Goal: Task Accomplishment & Management: Manage account settings

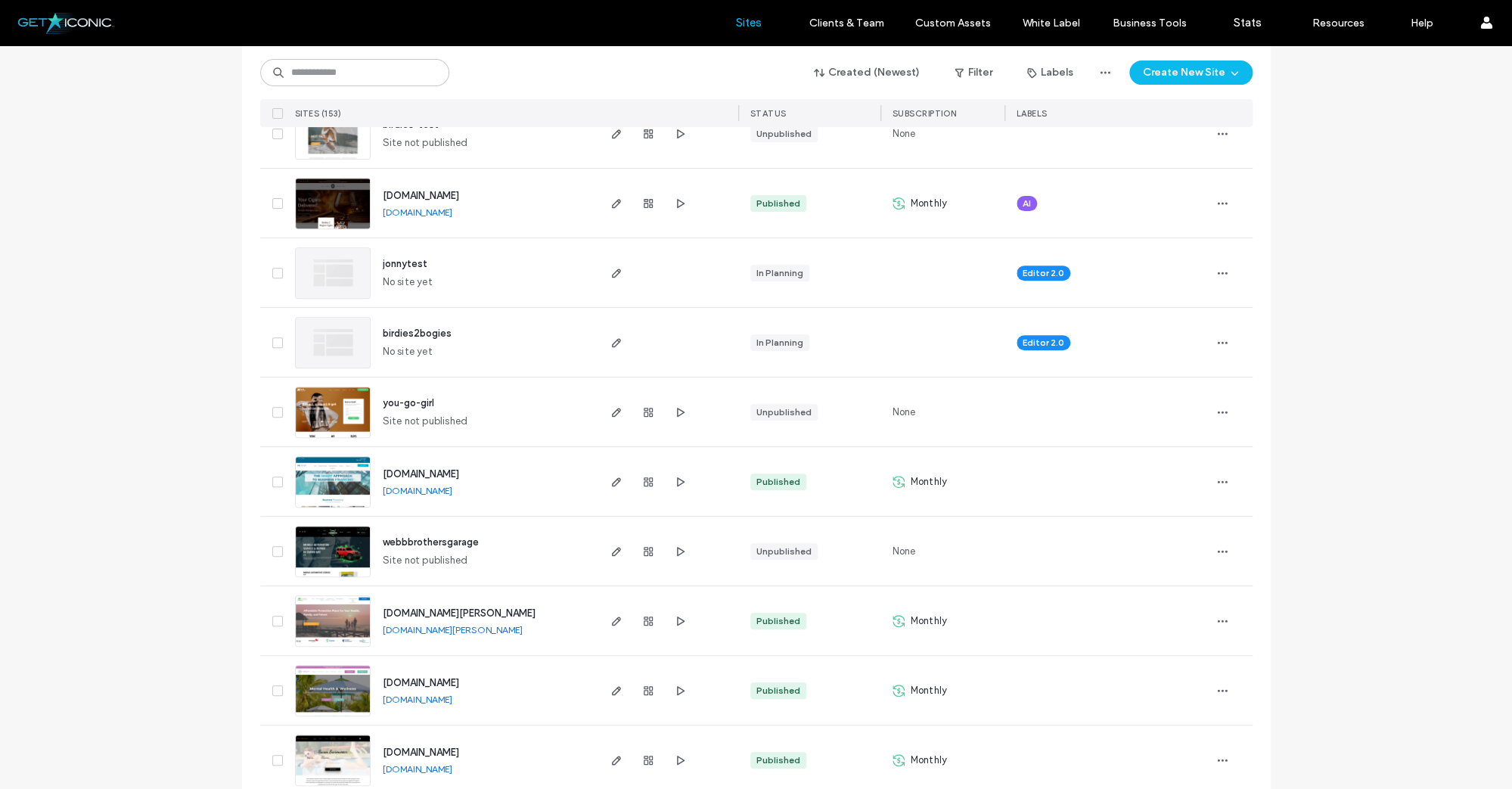
scroll to position [207, 0]
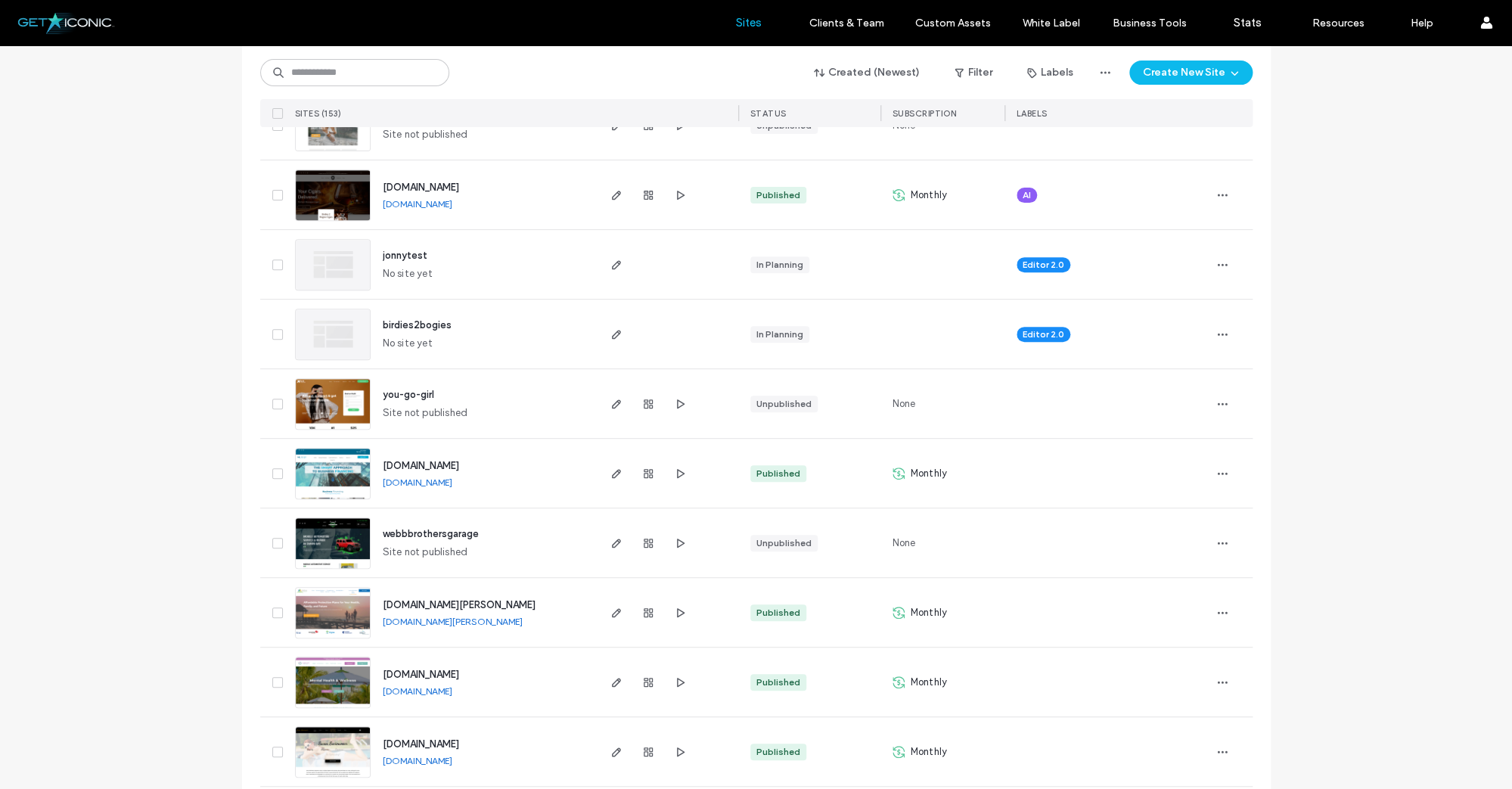
click at [328, 626] on img at bounding box center [332, 640] width 74 height 103
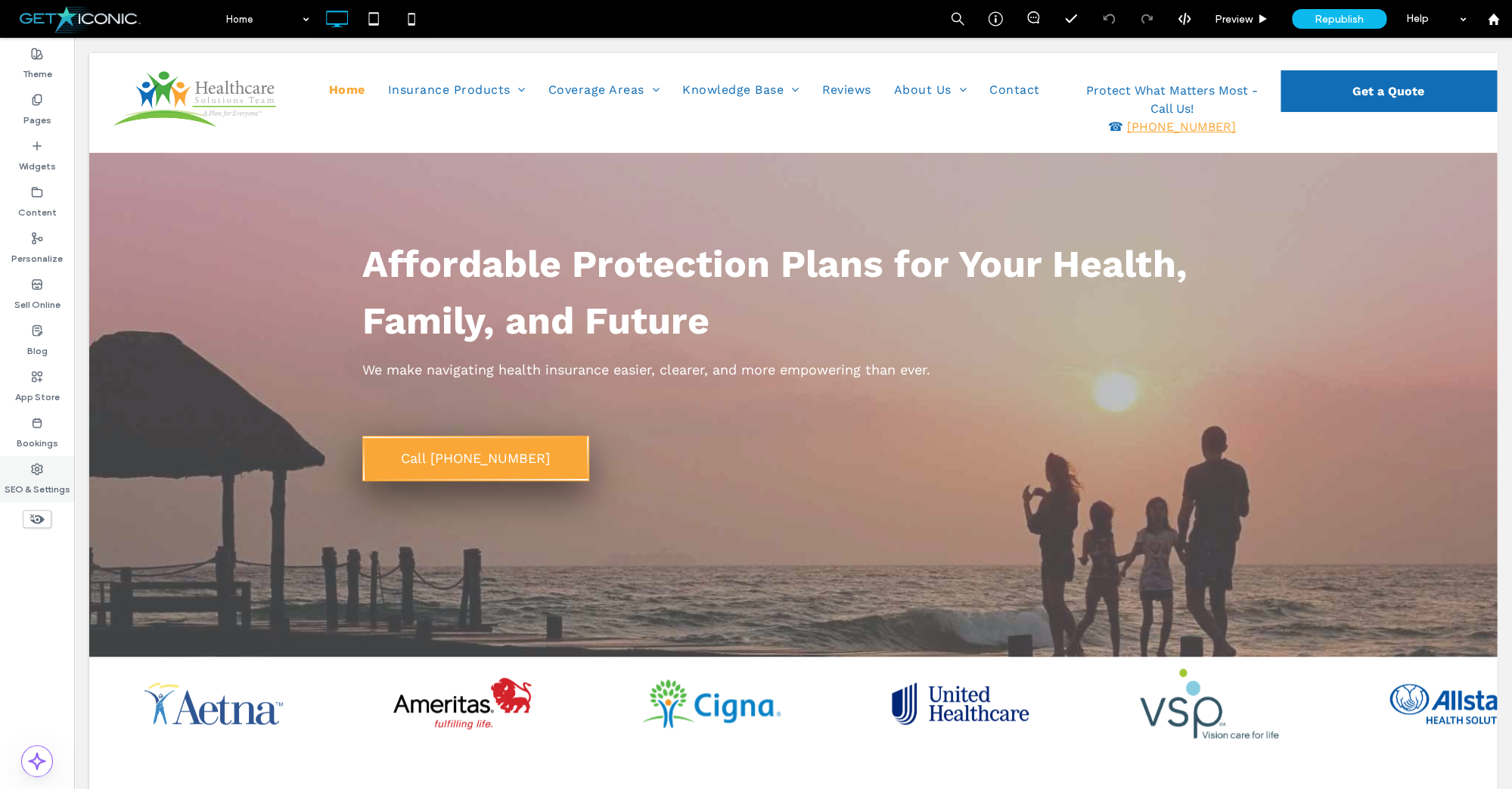
click at [28, 475] on label "SEO & Settings" at bounding box center [38, 486] width 66 height 21
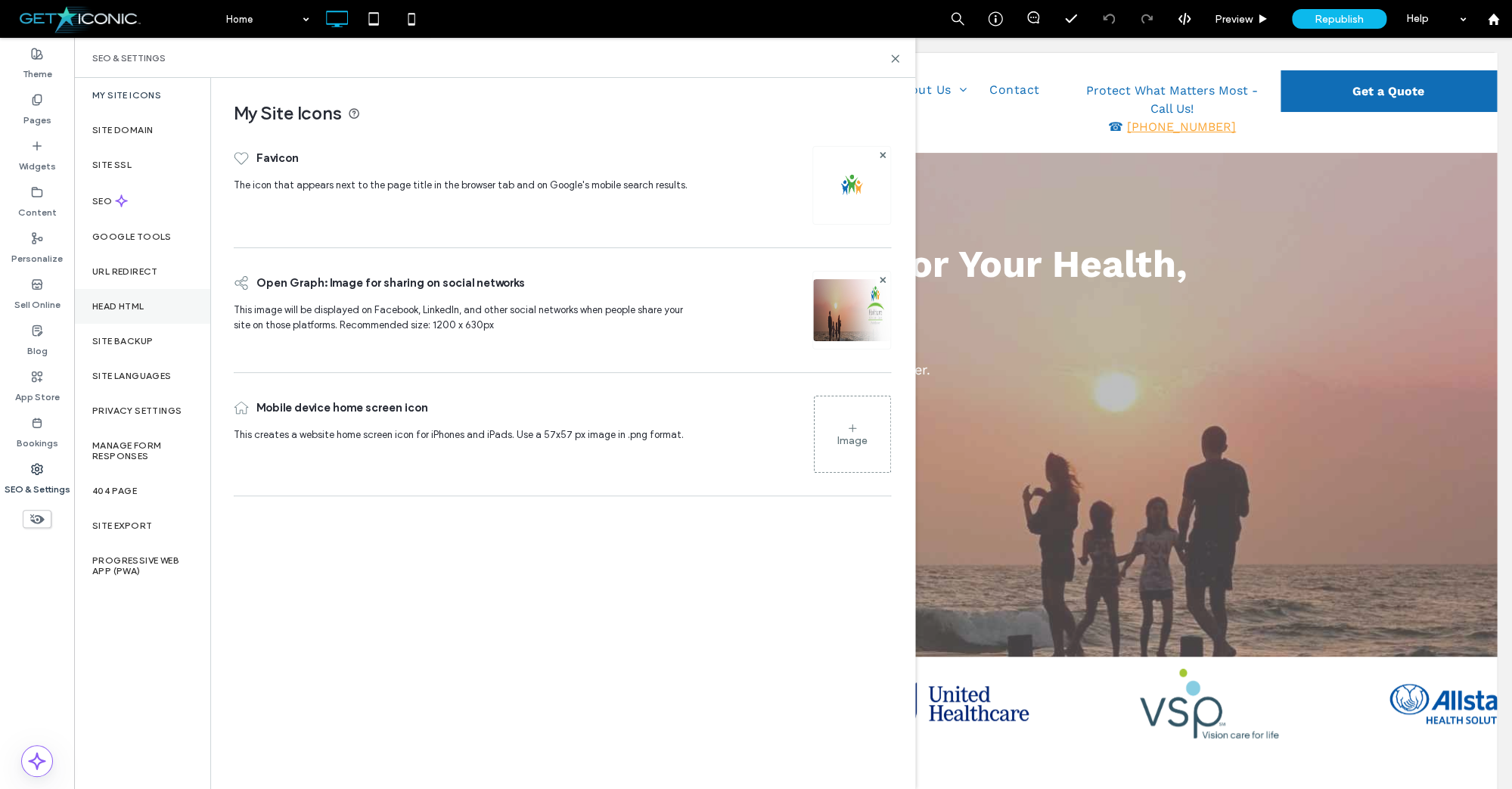
click at [118, 299] on div "Head HTML" at bounding box center [142, 306] width 136 height 35
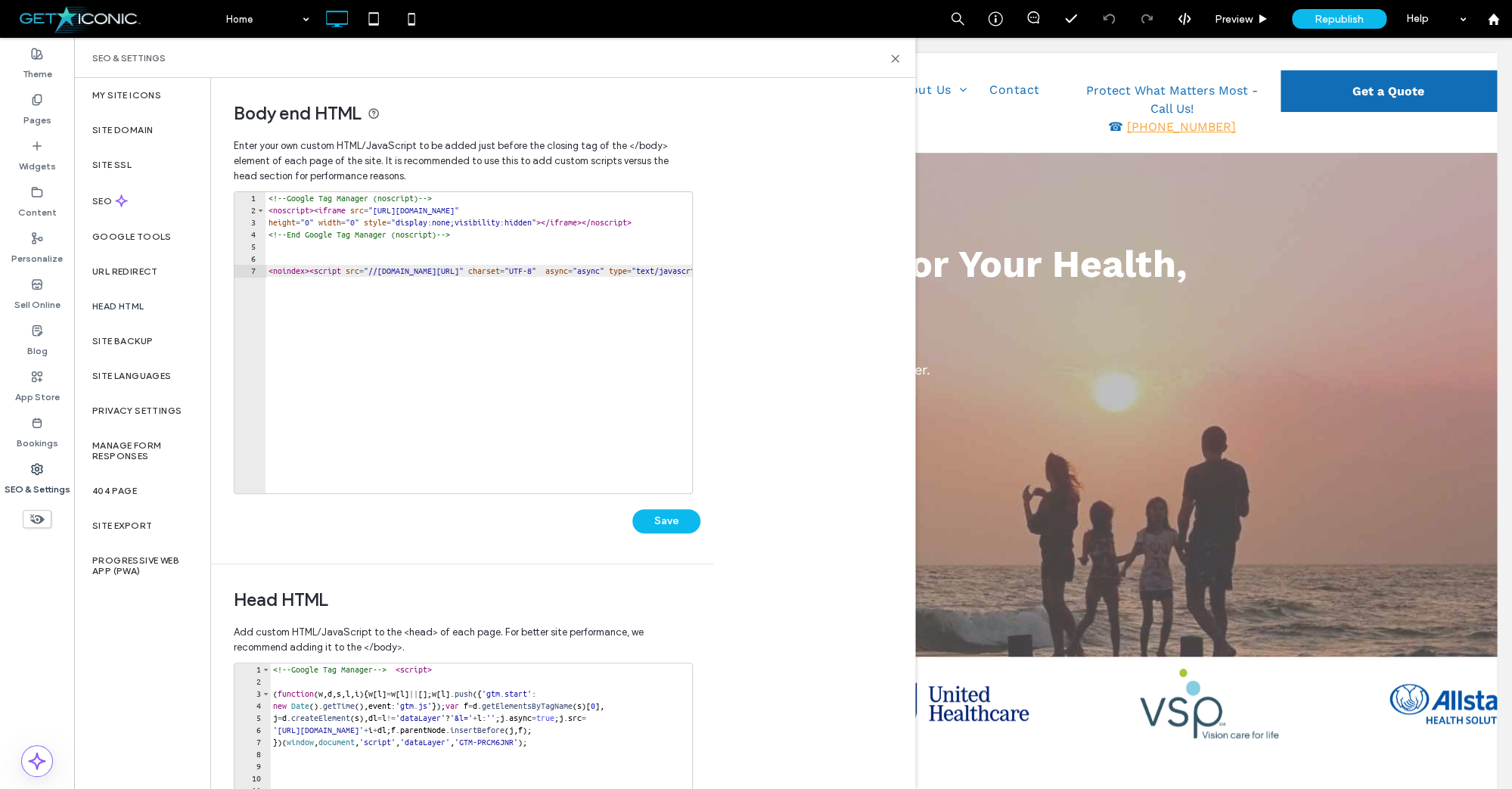
click at [318, 286] on div "<!-- Google Tag Manager (noscript) --> < noscript > < iframe src = "https://www…" at bounding box center [742, 354] width 954 height 325
drag, startPoint x: 686, startPoint y: 271, endPoint x: 241, endPoint y: 272, distance: 445.0
click at [241, 272] on div "**********" at bounding box center [463, 342] width 459 height 303
type textarea "*"
click at [658, 536] on div "1 2 3 4 5 6 <!-- Google Tag Manager (noscript) --> < noscript > < iframe src = …" at bounding box center [467, 369] width 467 height 357
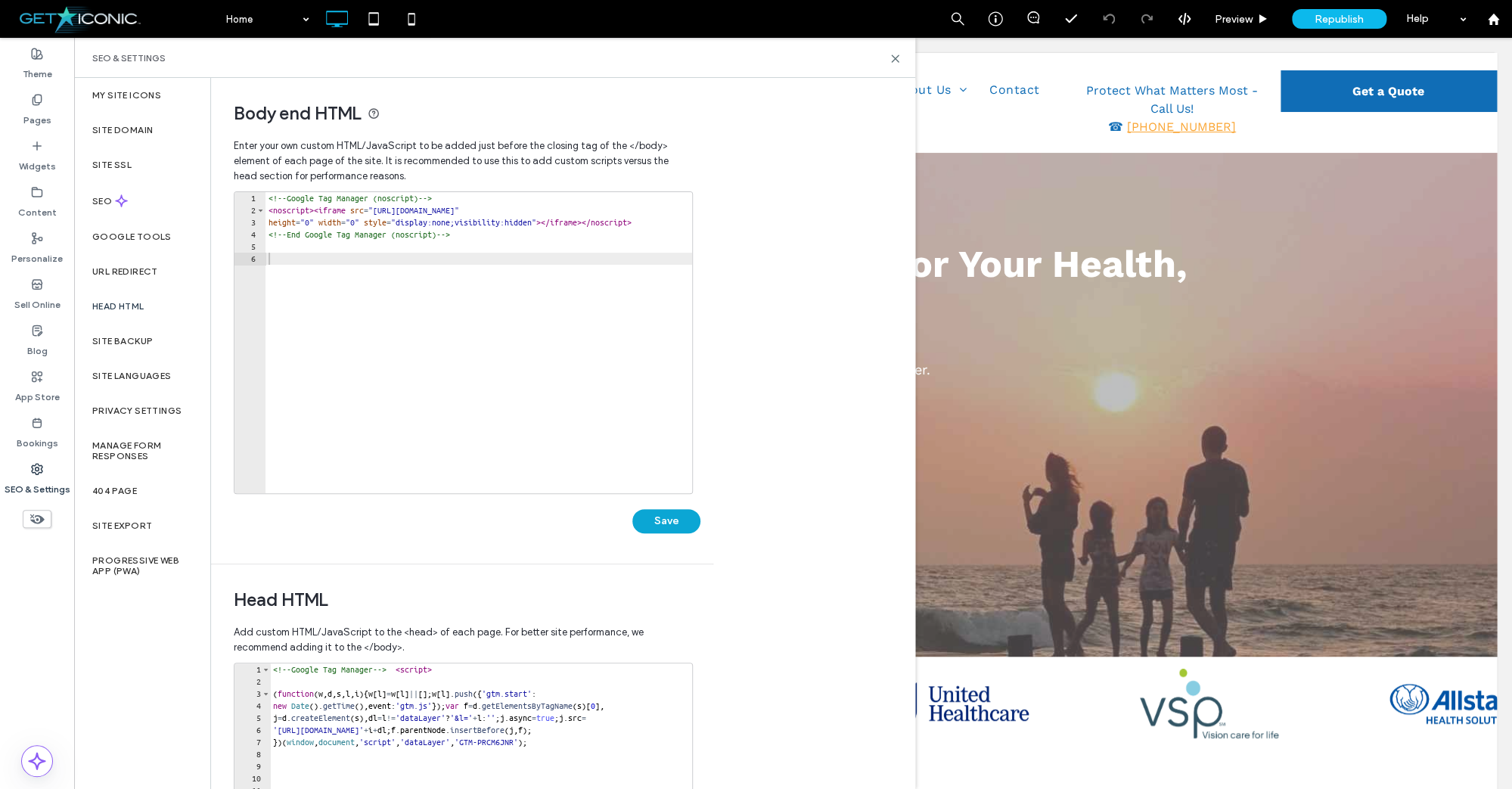
click at [665, 528] on button "Save" at bounding box center [665, 521] width 68 height 25
click at [897, 61] on icon at bounding box center [895, 59] width 11 height 11
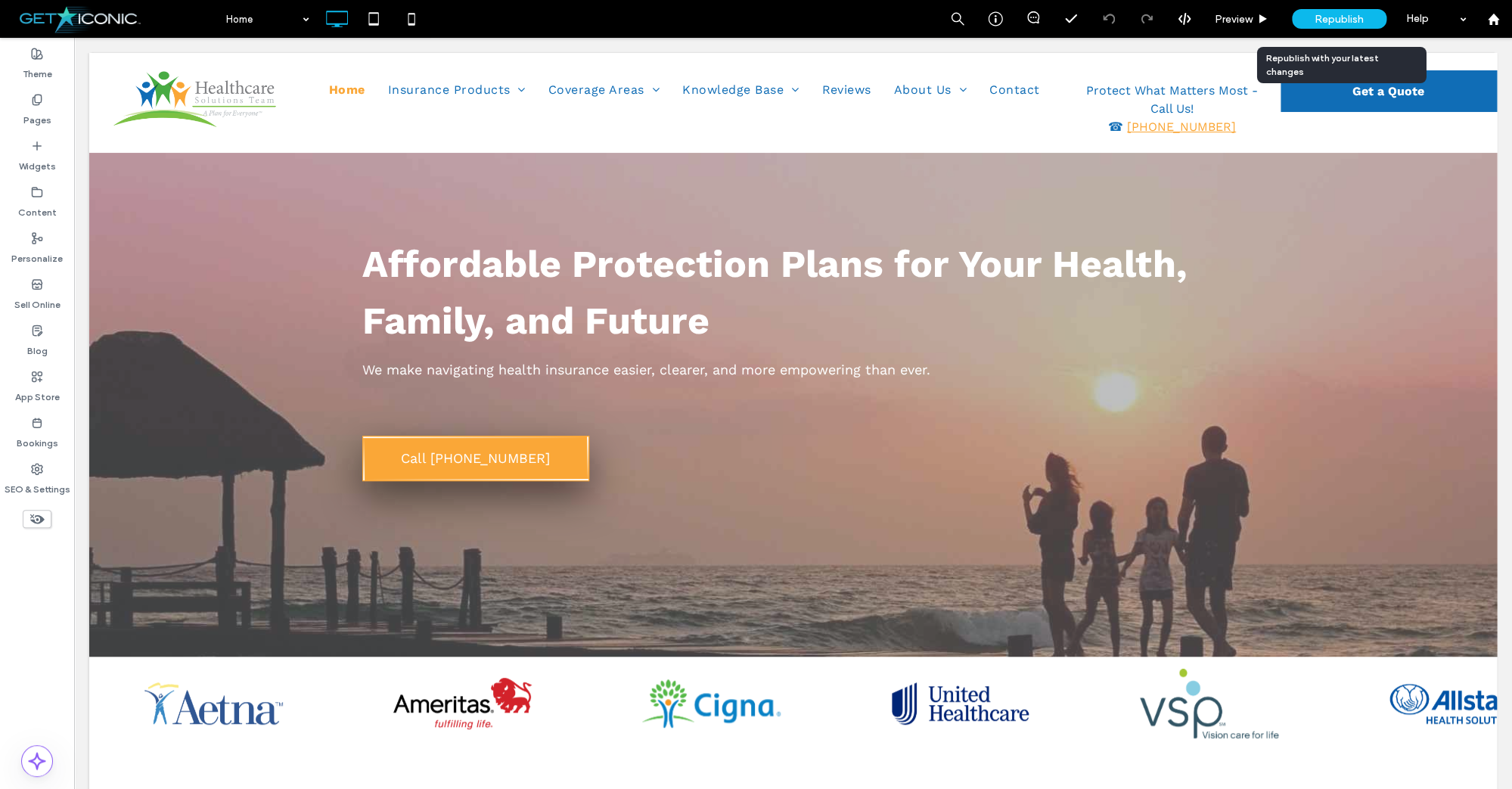
click at [1367, 20] on div "Republish" at bounding box center [1339, 19] width 95 height 20
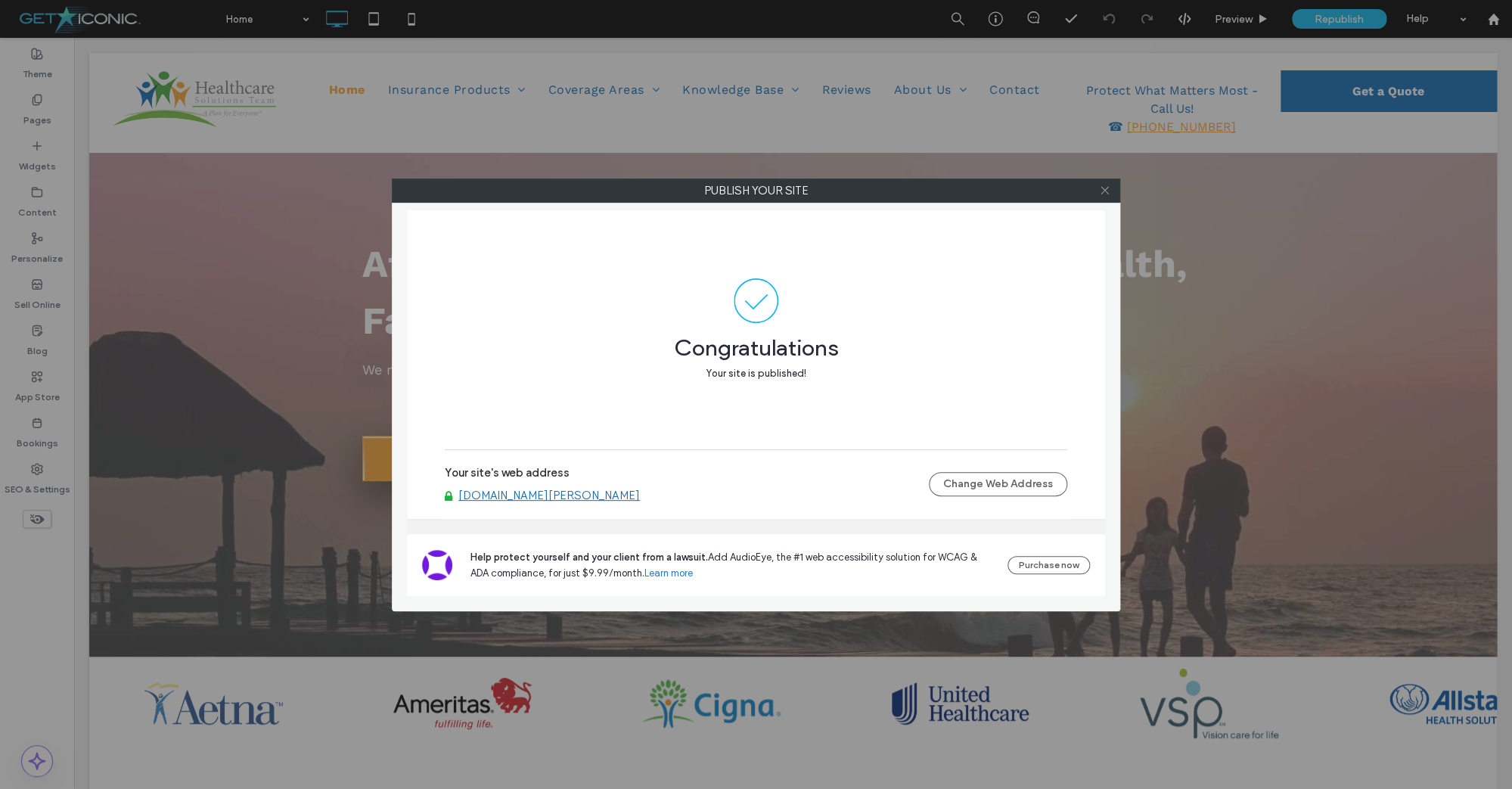
click at [1102, 190] on icon at bounding box center [1105, 190] width 11 height 11
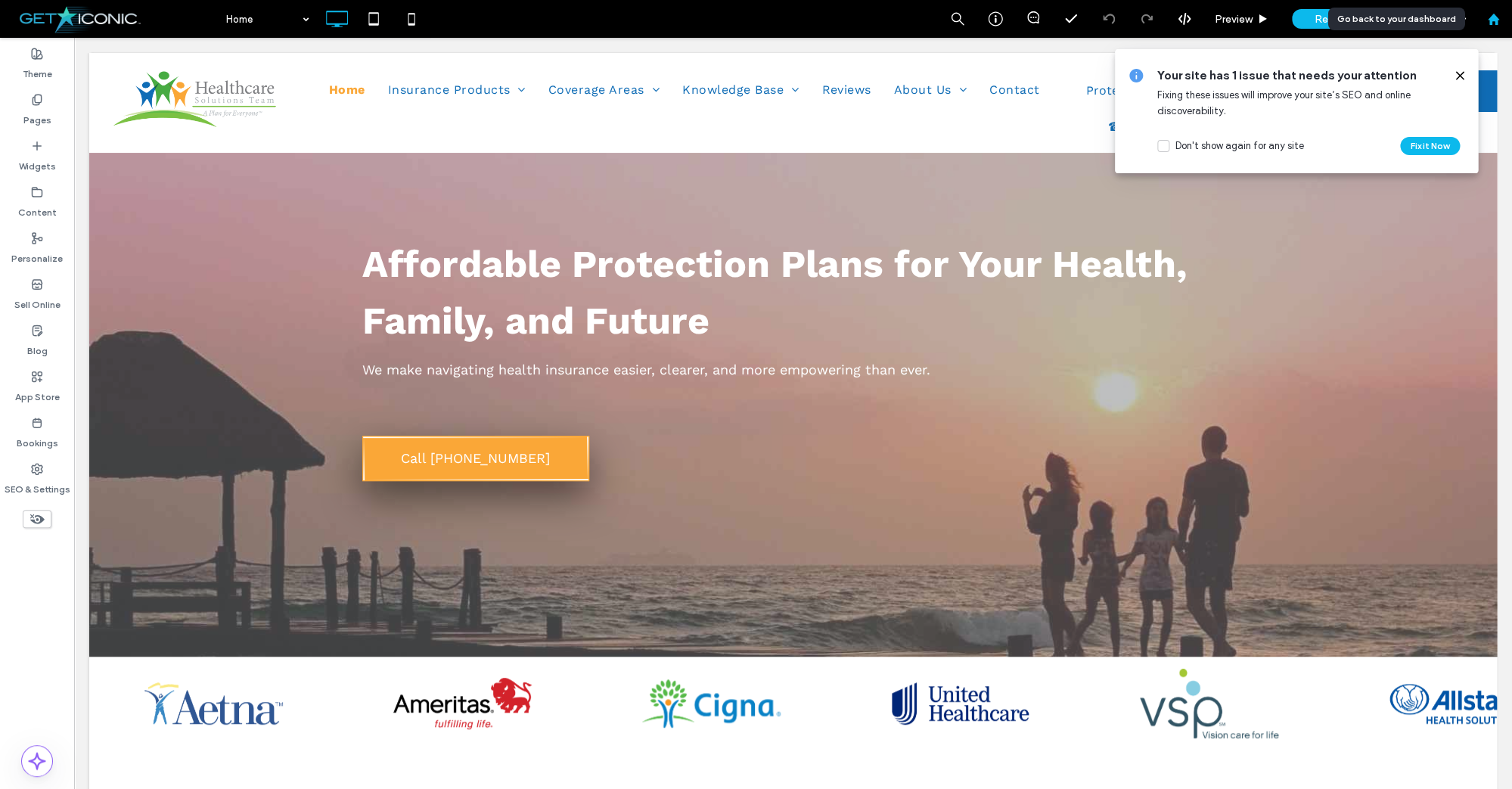
click at [1494, 25] on use at bounding box center [1492, 19] width 11 height 11
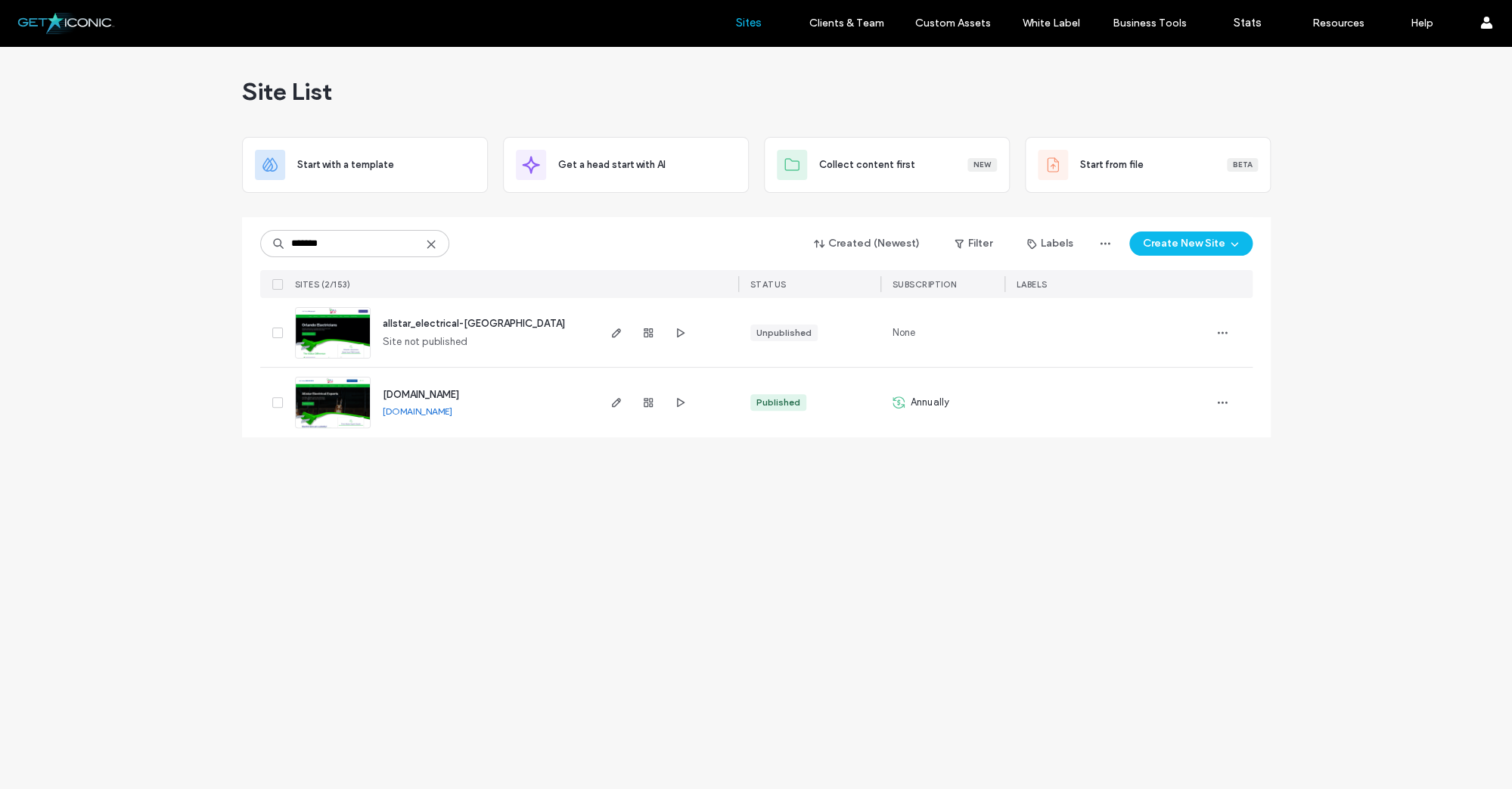
type input "*******"
click at [346, 390] on img at bounding box center [332, 429] width 74 height 103
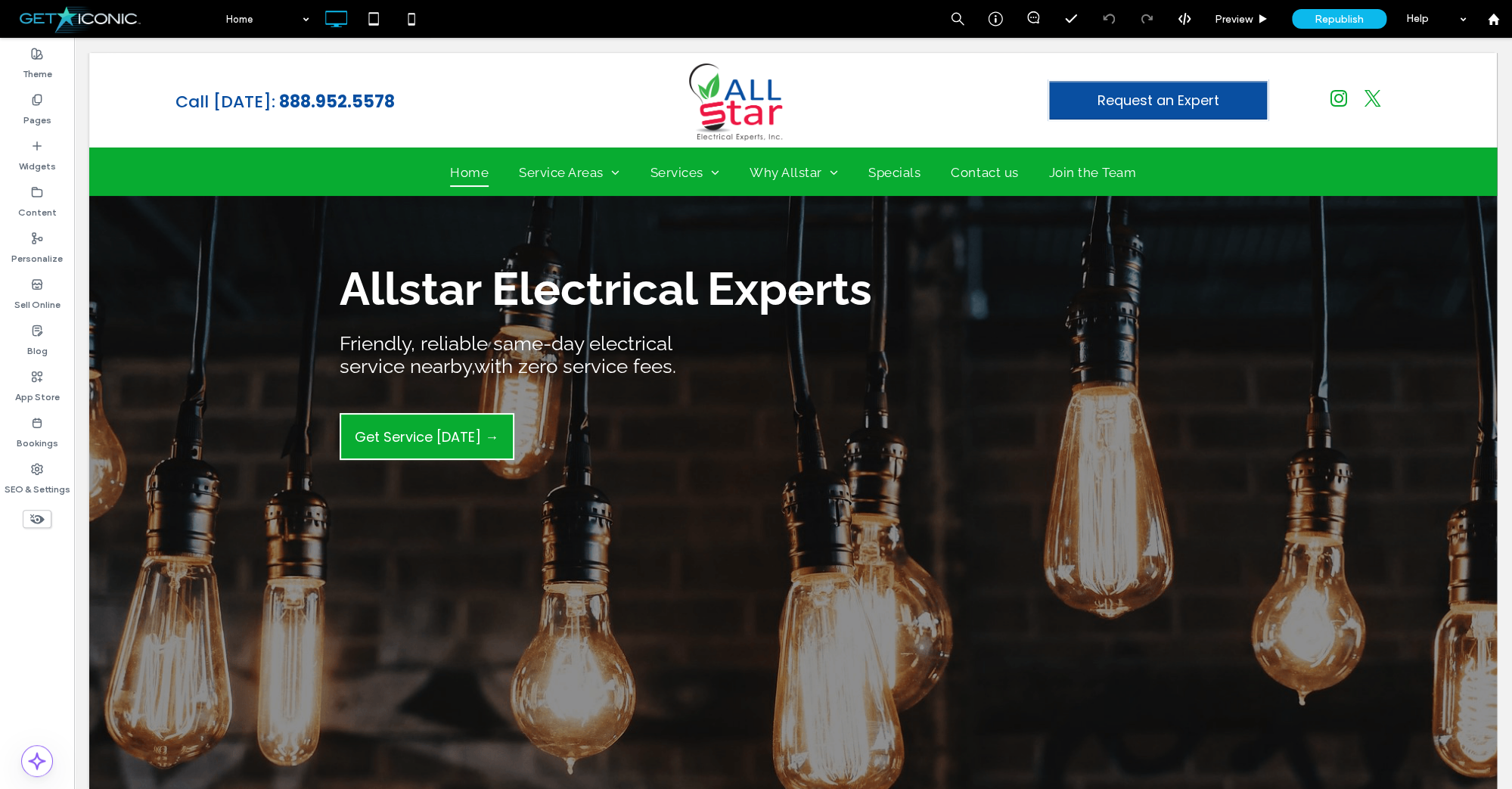
click at [38, 468] on div at bounding box center [756, 394] width 1512 height 789
click at [38, 470] on div at bounding box center [756, 394] width 1512 height 789
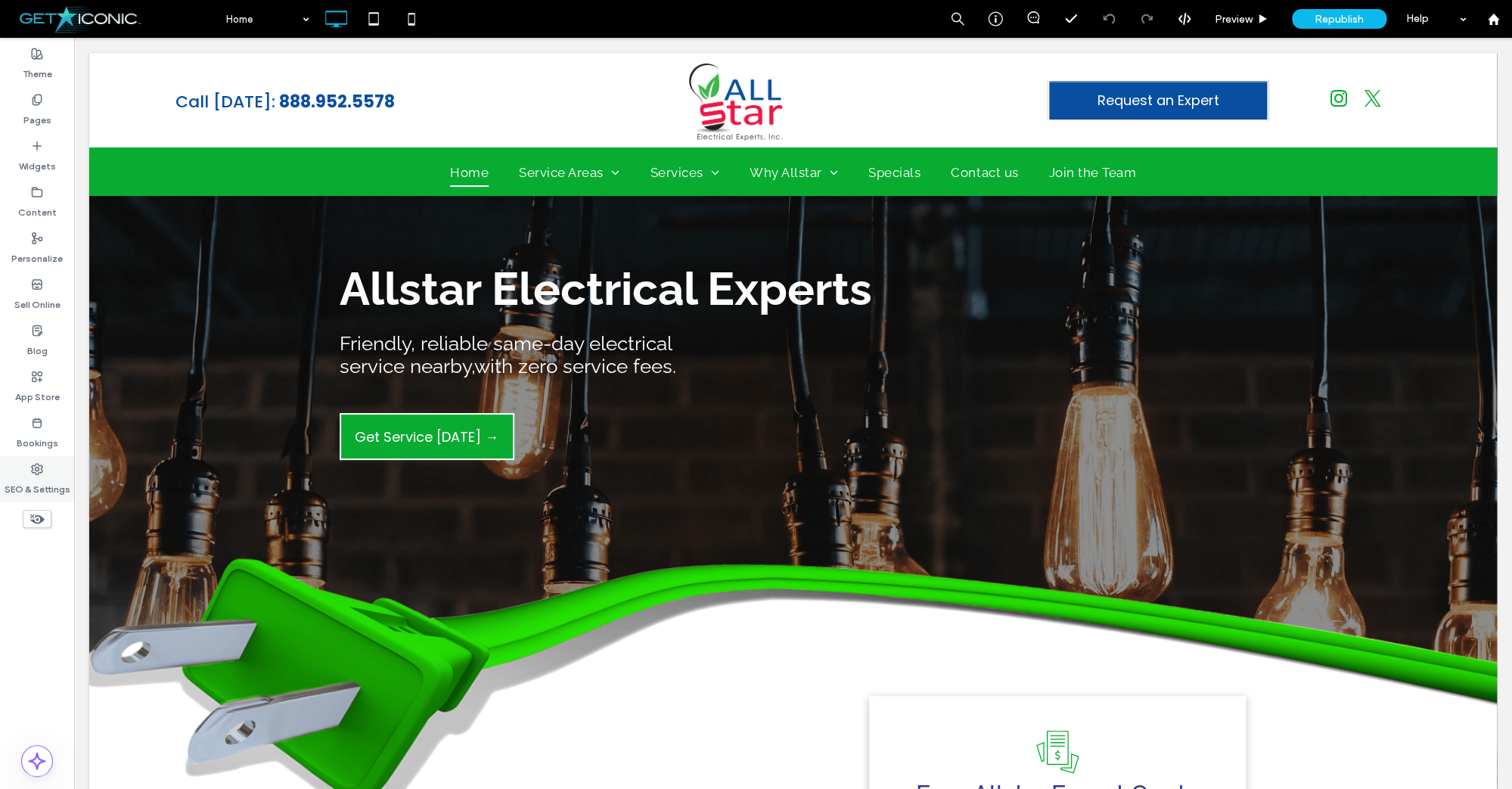
click at [53, 475] on label "SEO & Settings" at bounding box center [38, 486] width 66 height 21
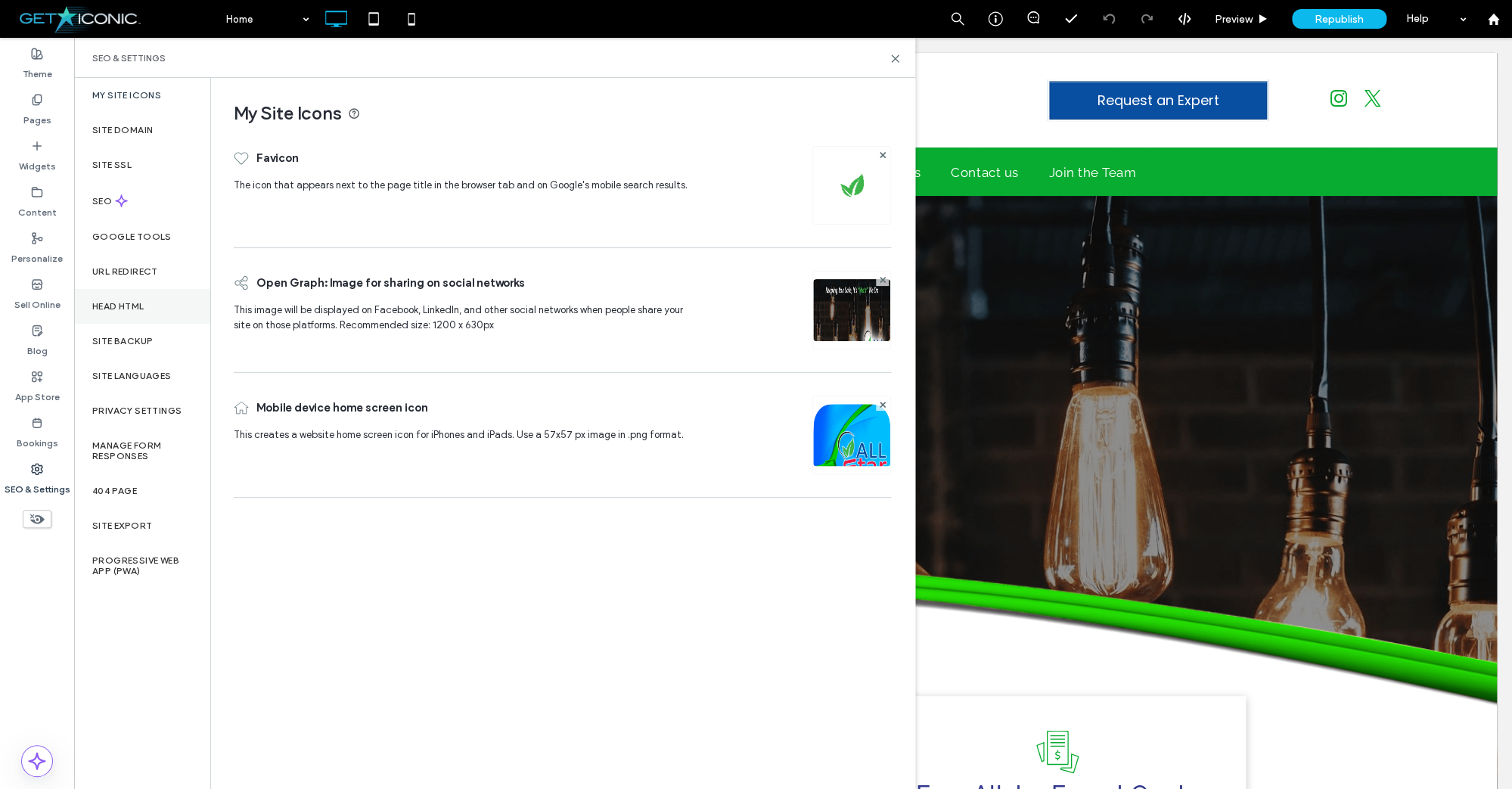
click at [131, 309] on label "Head HTML" at bounding box center [118, 306] width 52 height 11
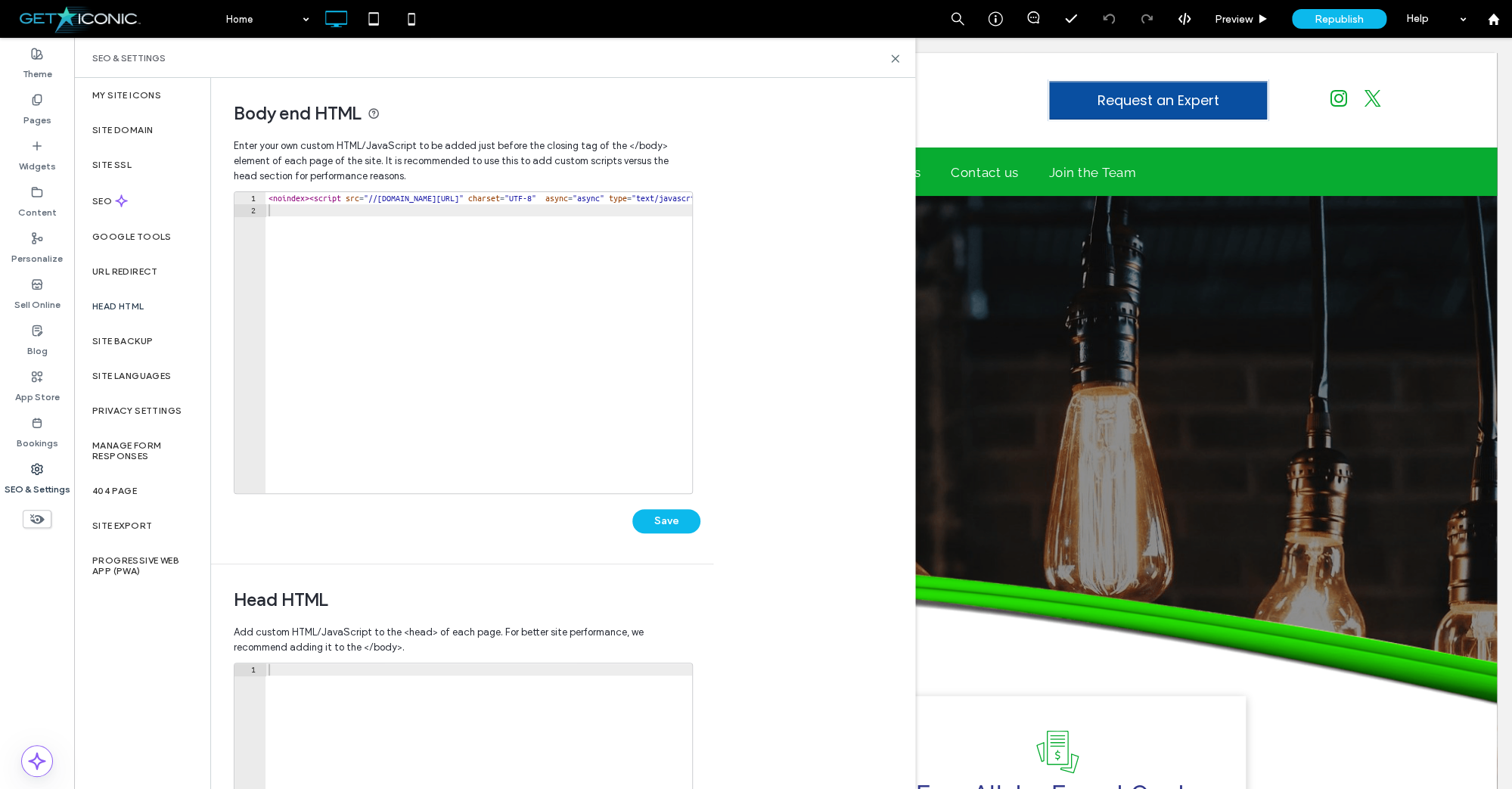
click at [327, 200] on div "< noindex > < script src = "//widget.callbacktracker.com/tracker/72fa952545803f…" at bounding box center [742, 354] width 954 height 325
type textarea "**********"
click at [647, 513] on button "Save" at bounding box center [665, 521] width 68 height 25
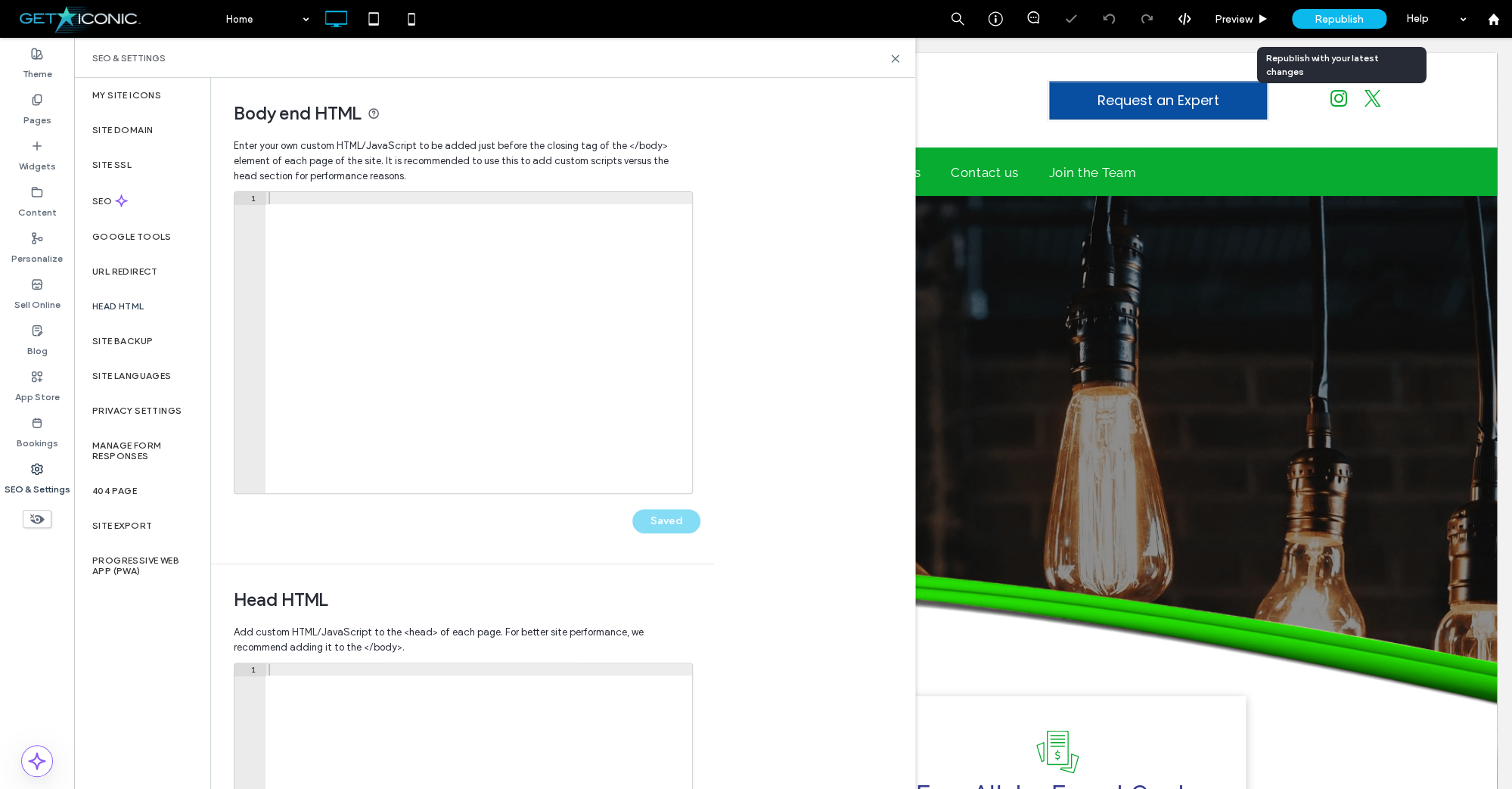
click at [1336, 19] on span "Republish" at bounding box center [1339, 20] width 49 height 13
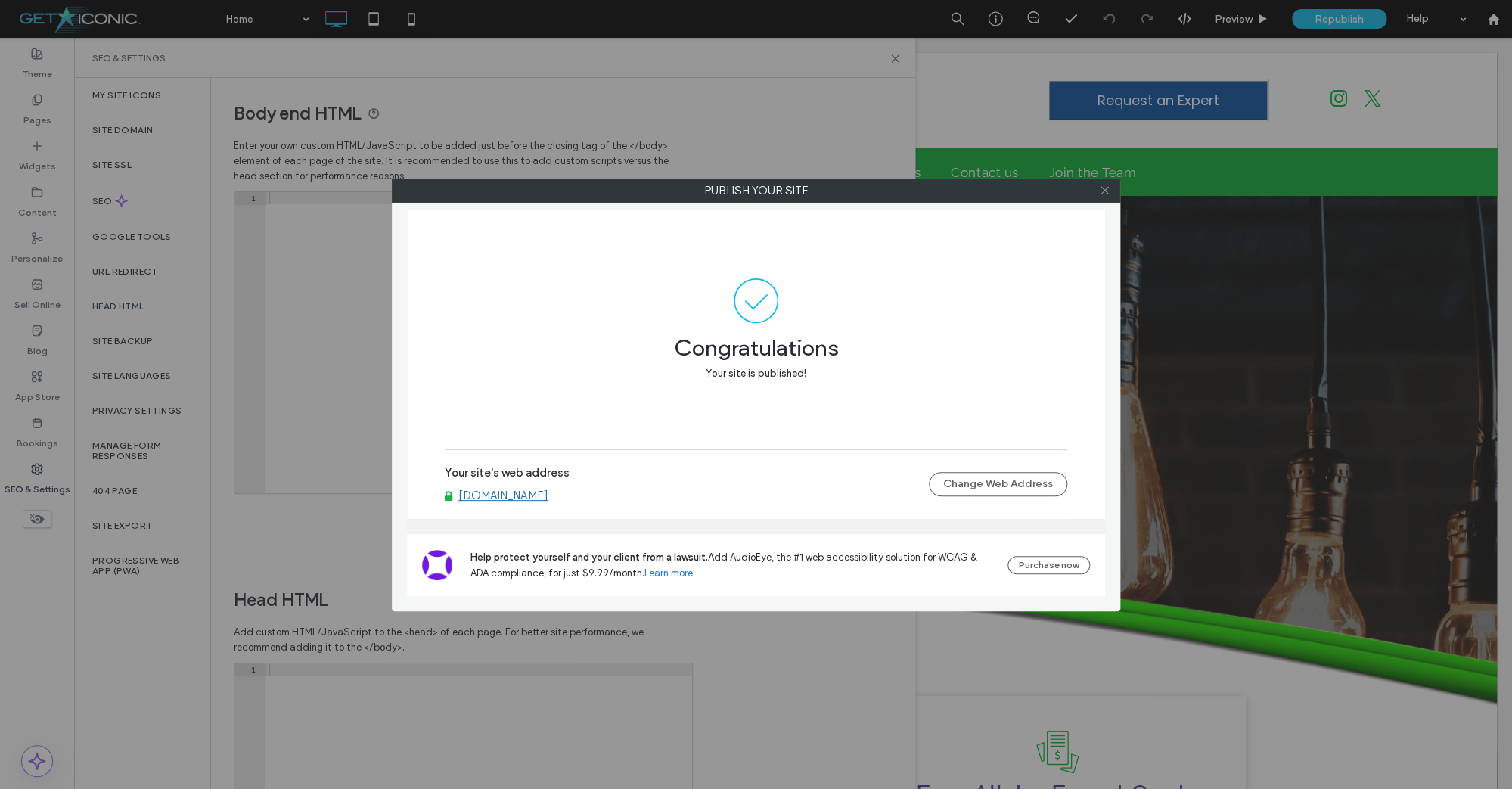
click at [1103, 189] on use at bounding box center [1104, 190] width 7 height 7
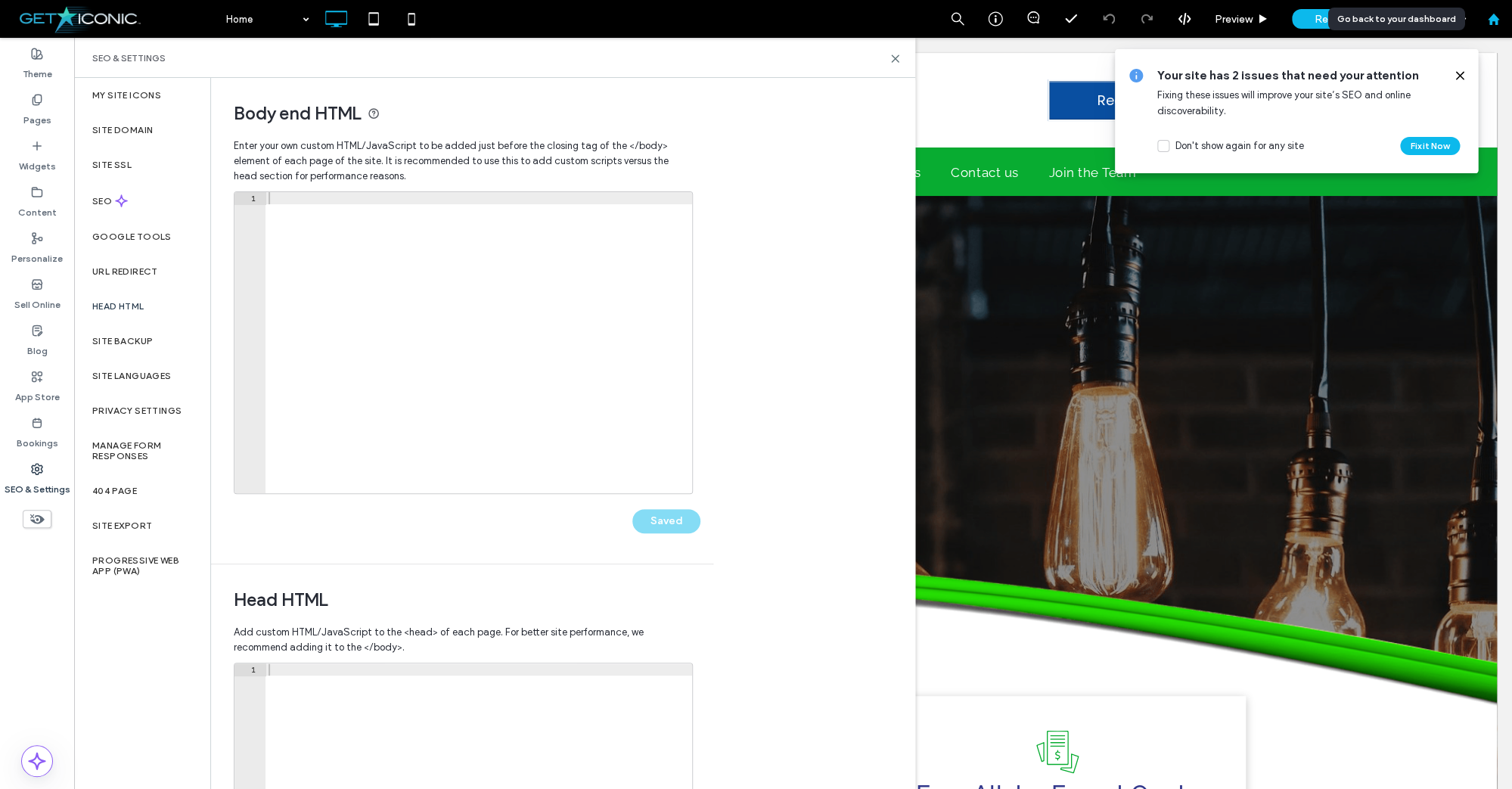
click at [1494, 20] on use at bounding box center [1492, 19] width 11 height 11
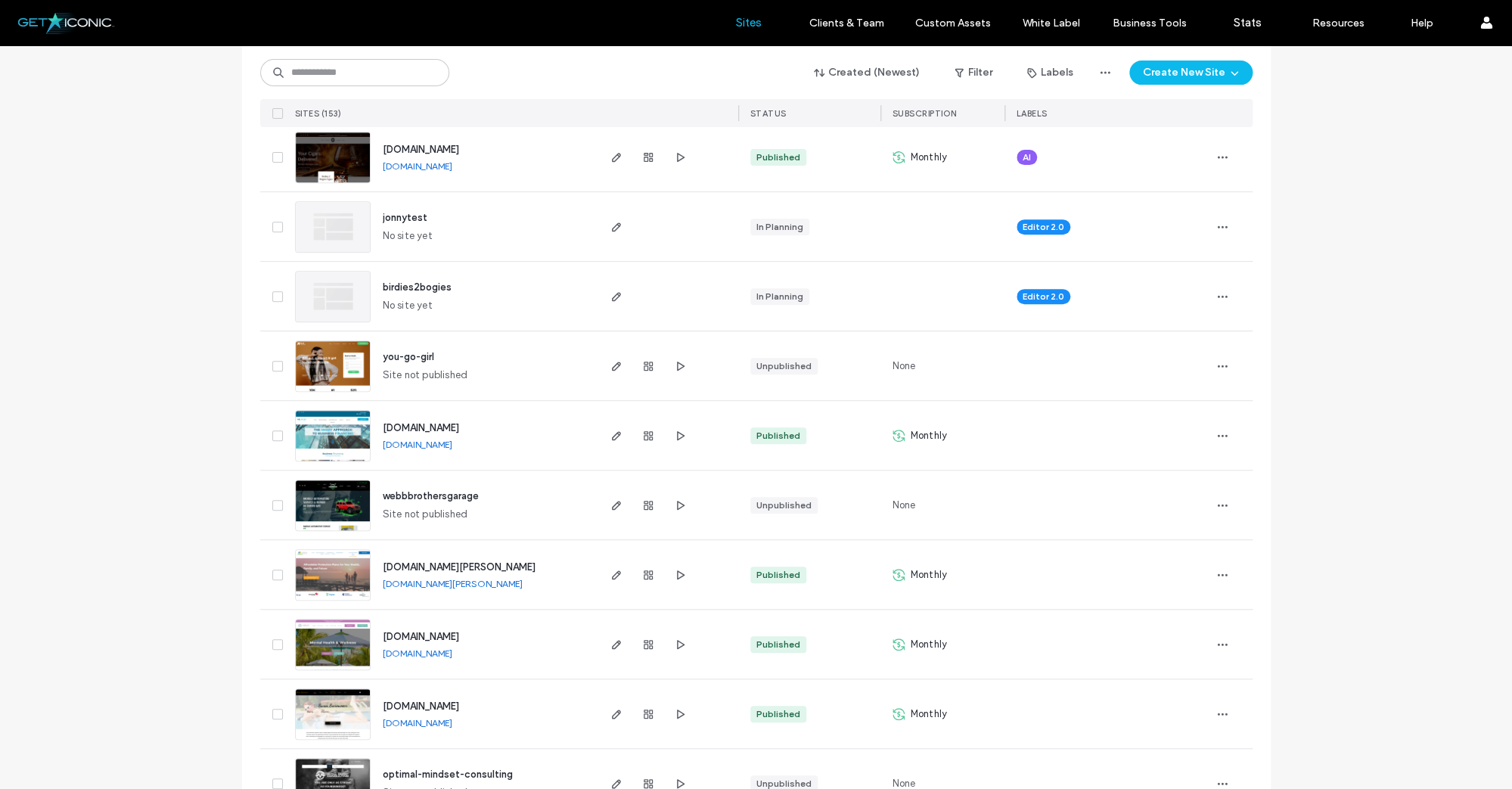
scroll to position [263, 0]
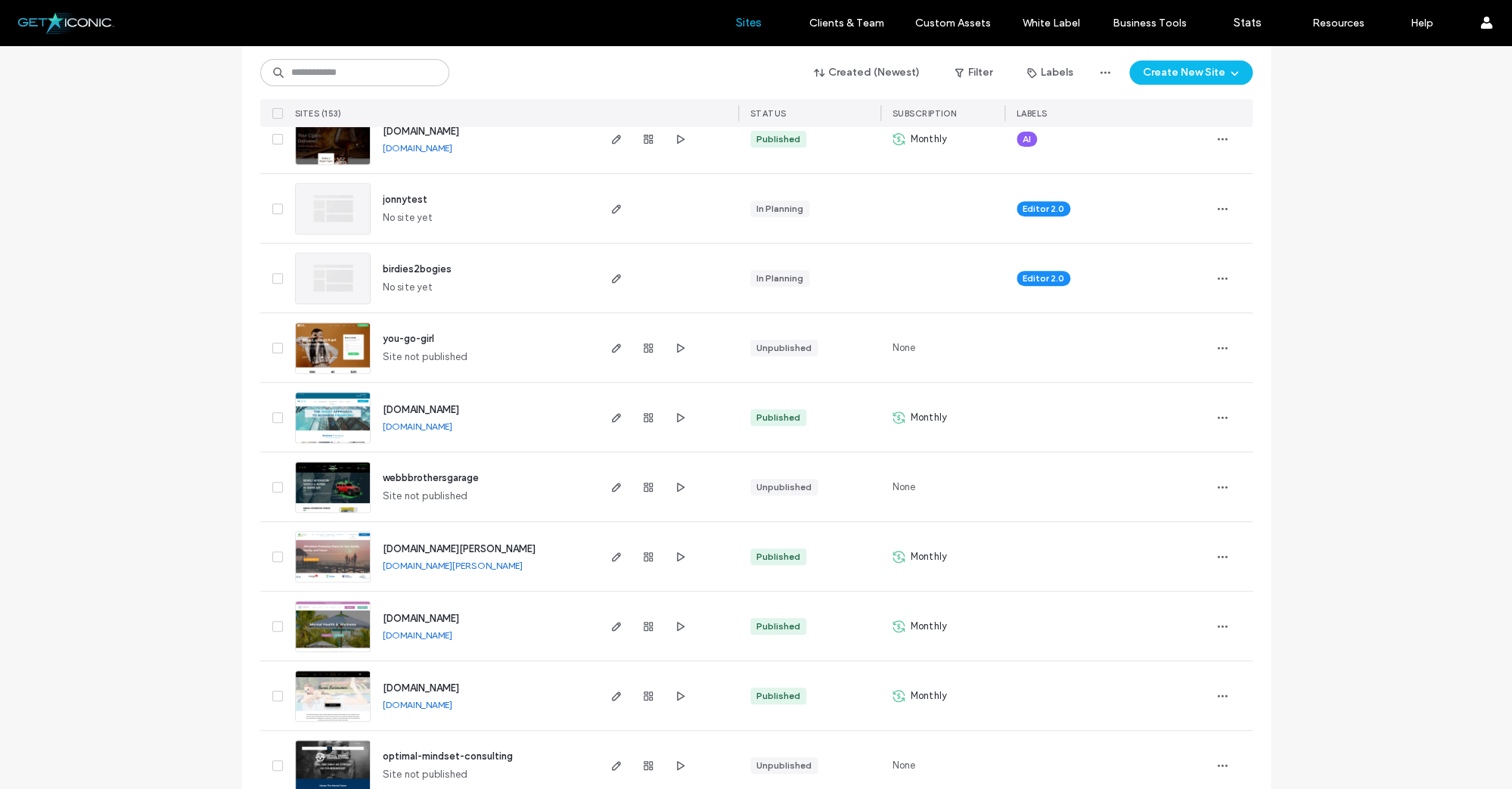
click at [323, 564] on img at bounding box center [332, 583] width 74 height 103
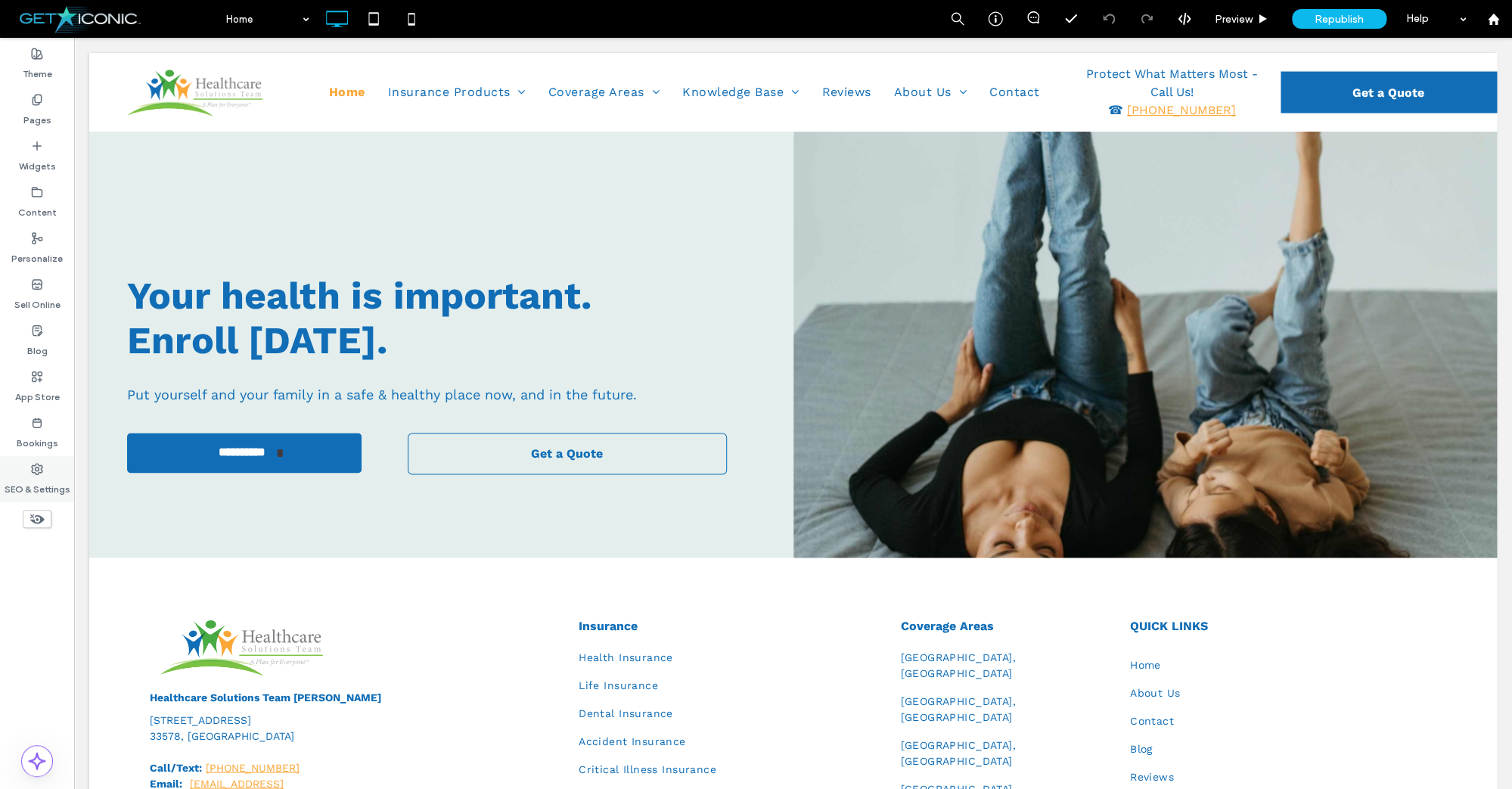
click at [37, 472] on icon at bounding box center [37, 469] width 12 height 12
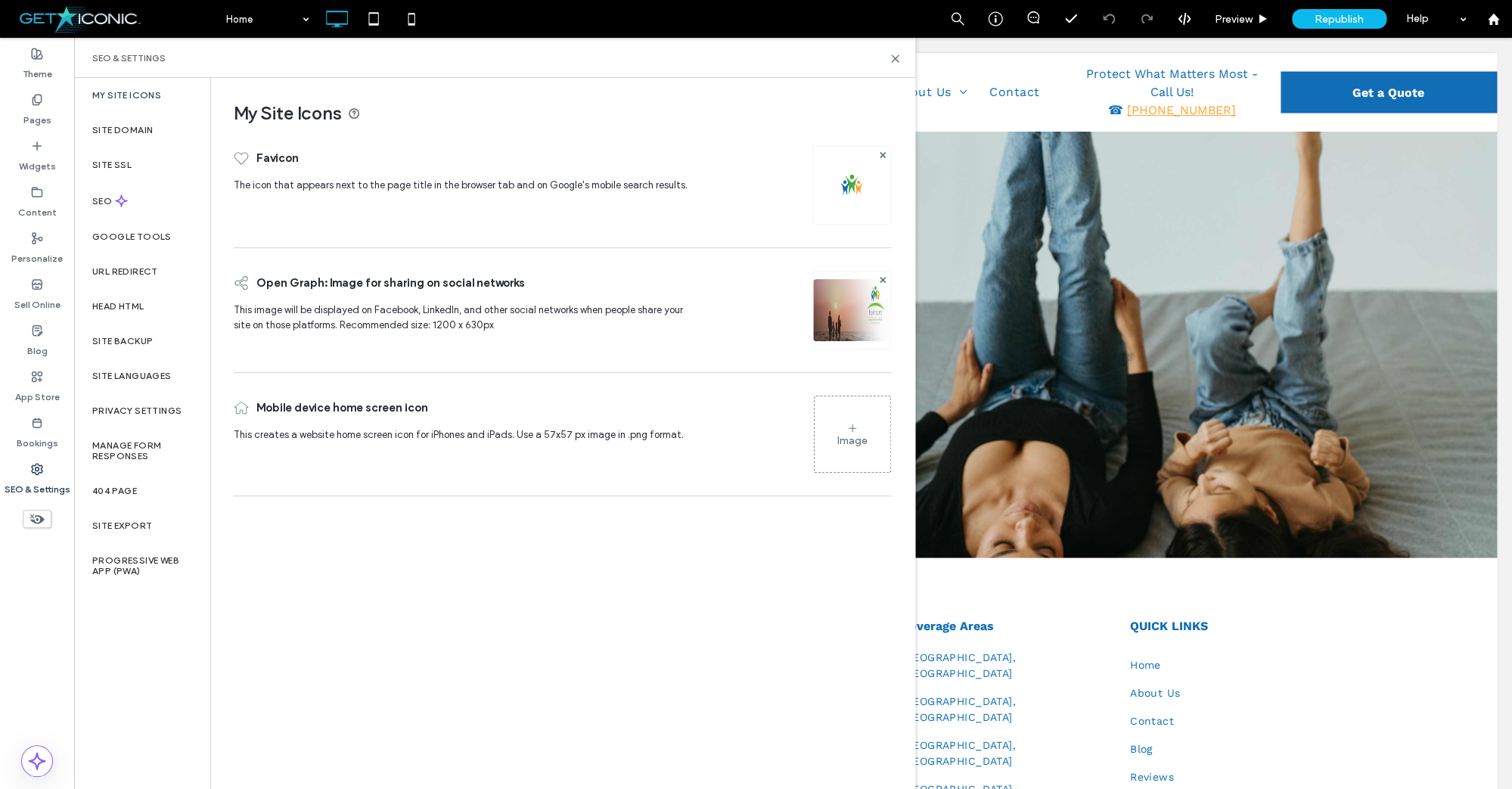
click at [865, 433] on div "Image" at bounding box center [852, 434] width 76 height 73
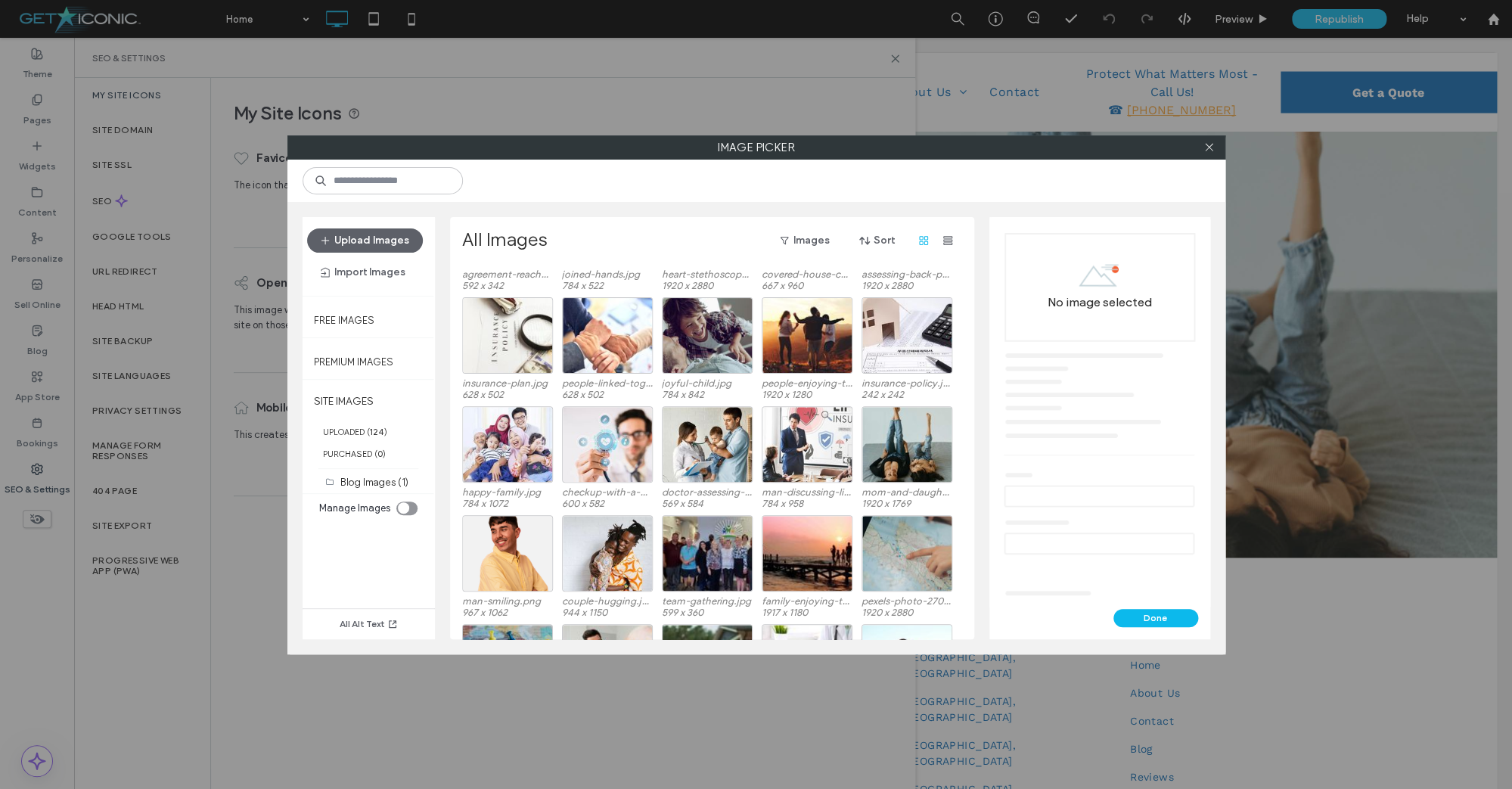
scroll to position [655, 0]
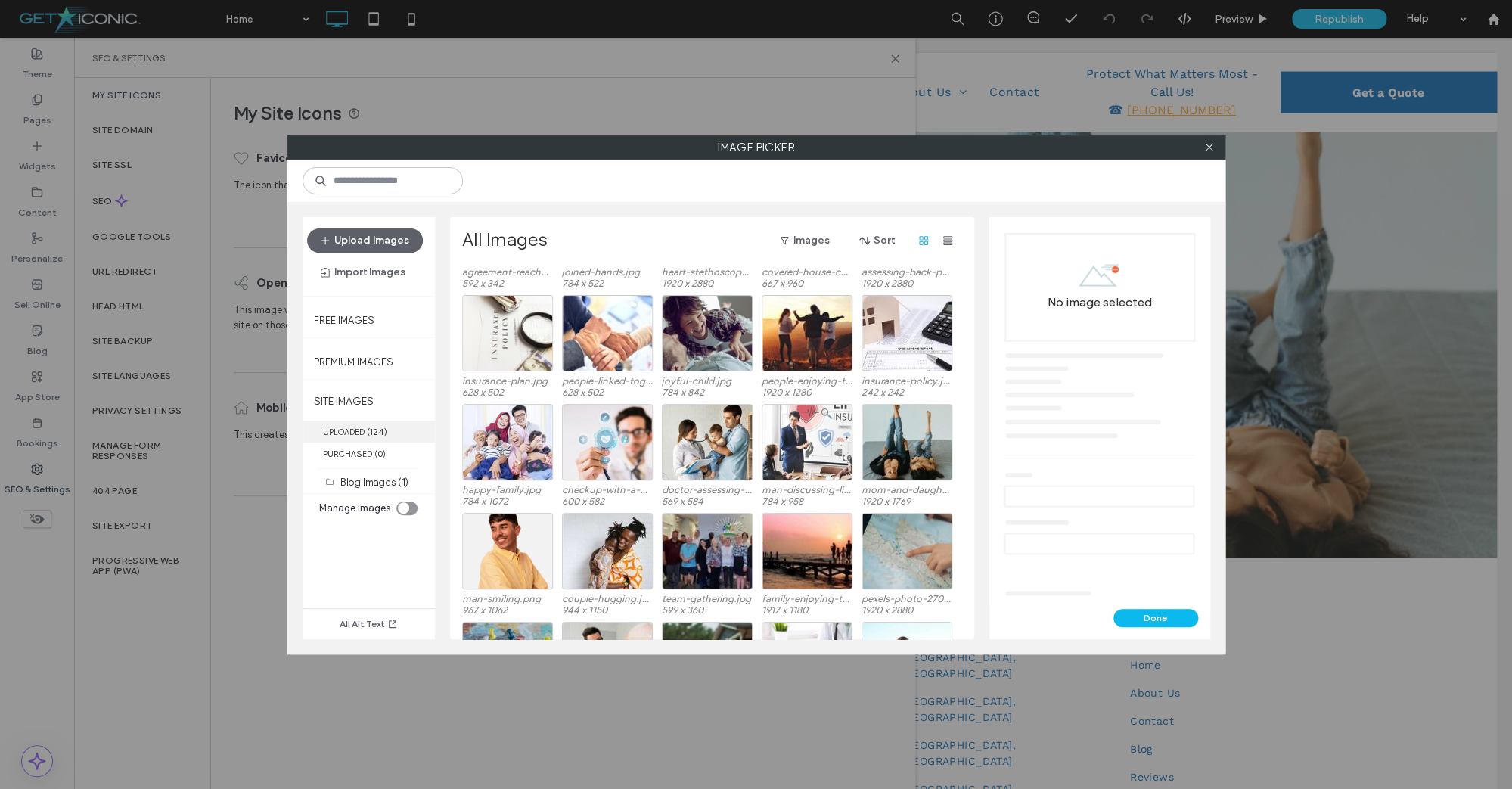
click at [337, 430] on label "UPLOADED ( 124 )" at bounding box center [369, 431] width 132 height 22
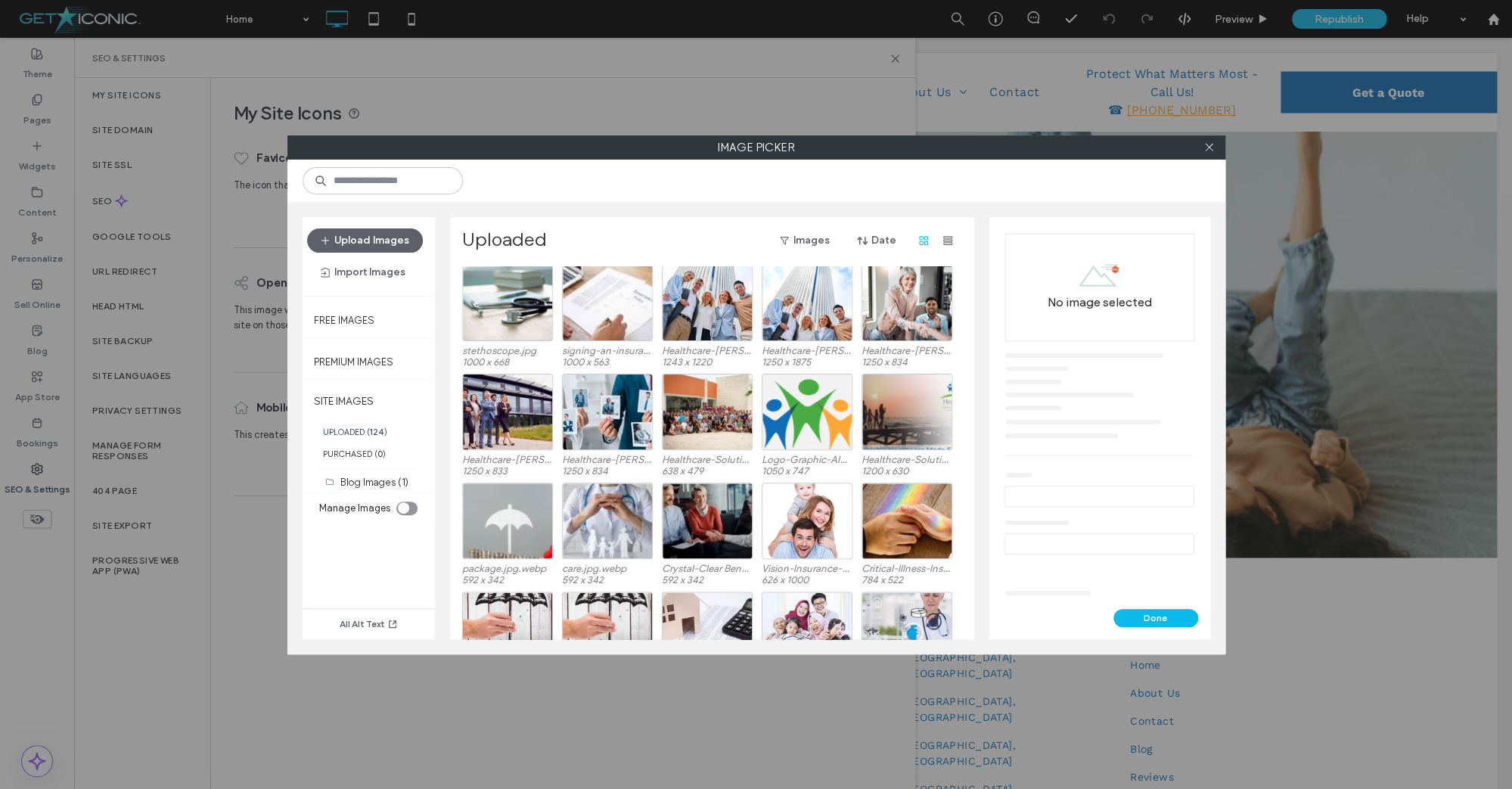
scroll to position [1072, 0]
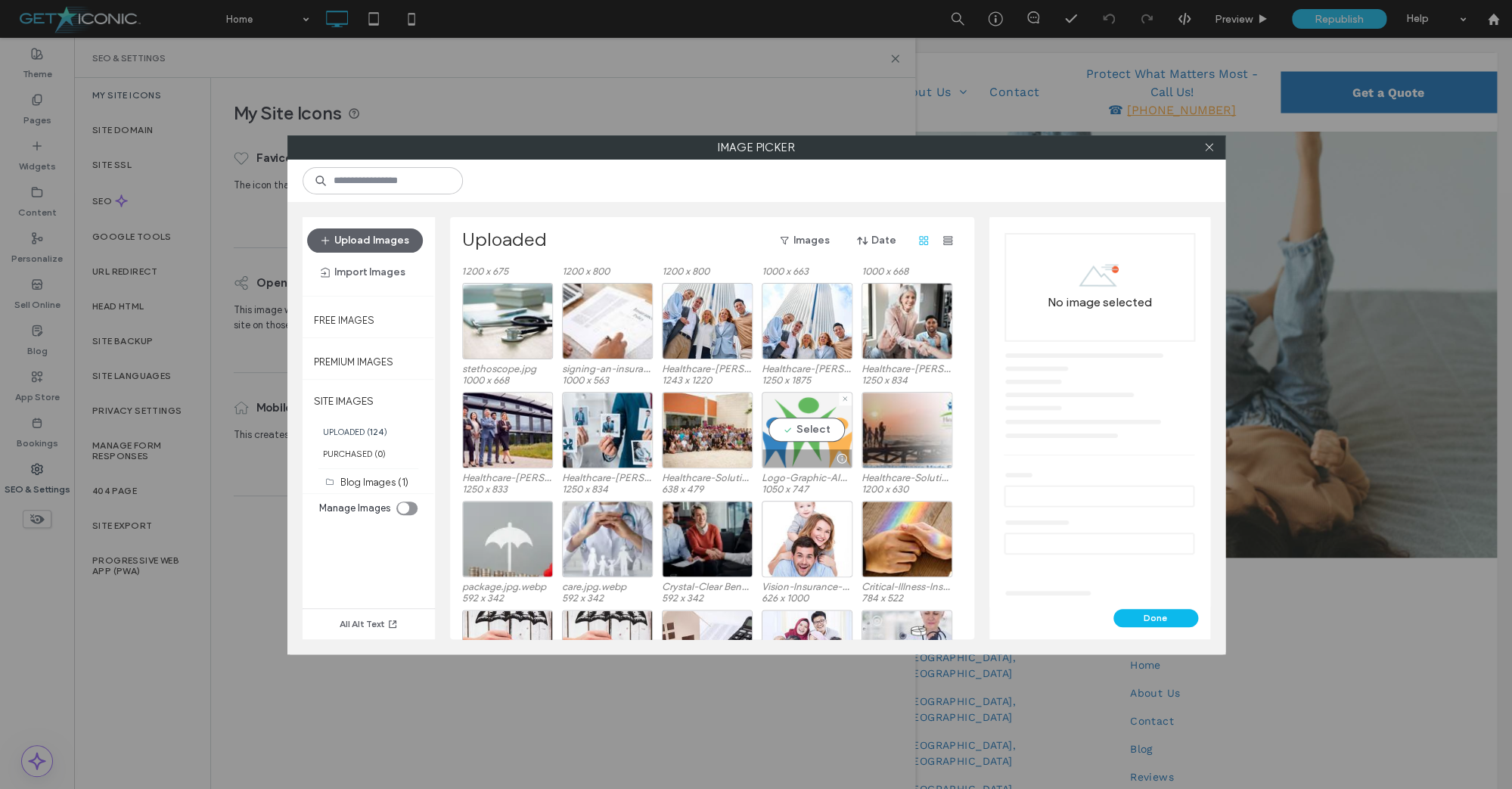
click at [805, 419] on div "Select" at bounding box center [807, 430] width 91 height 77
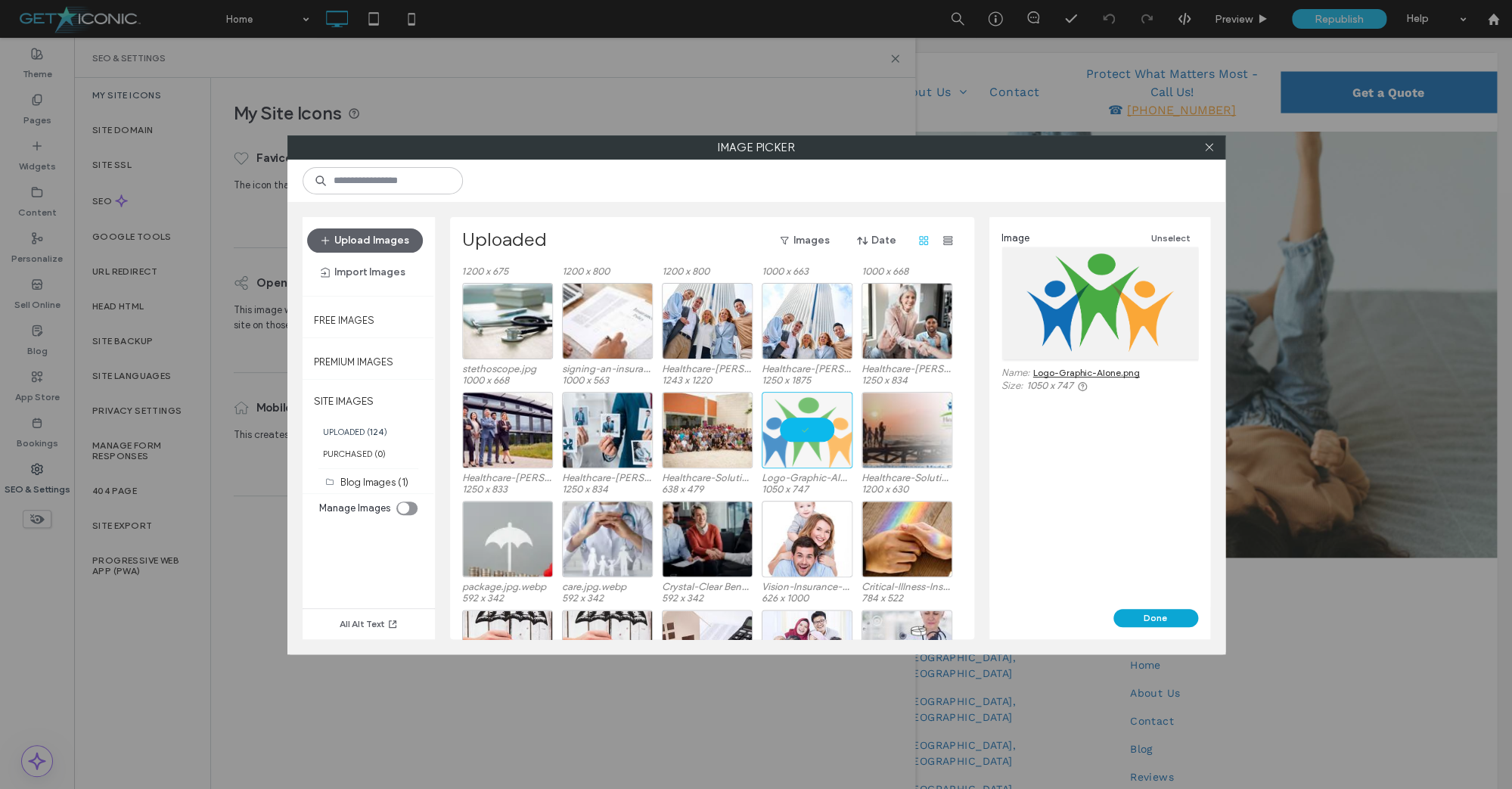
click at [1196, 616] on button "Done" at bounding box center [1155, 618] width 85 height 18
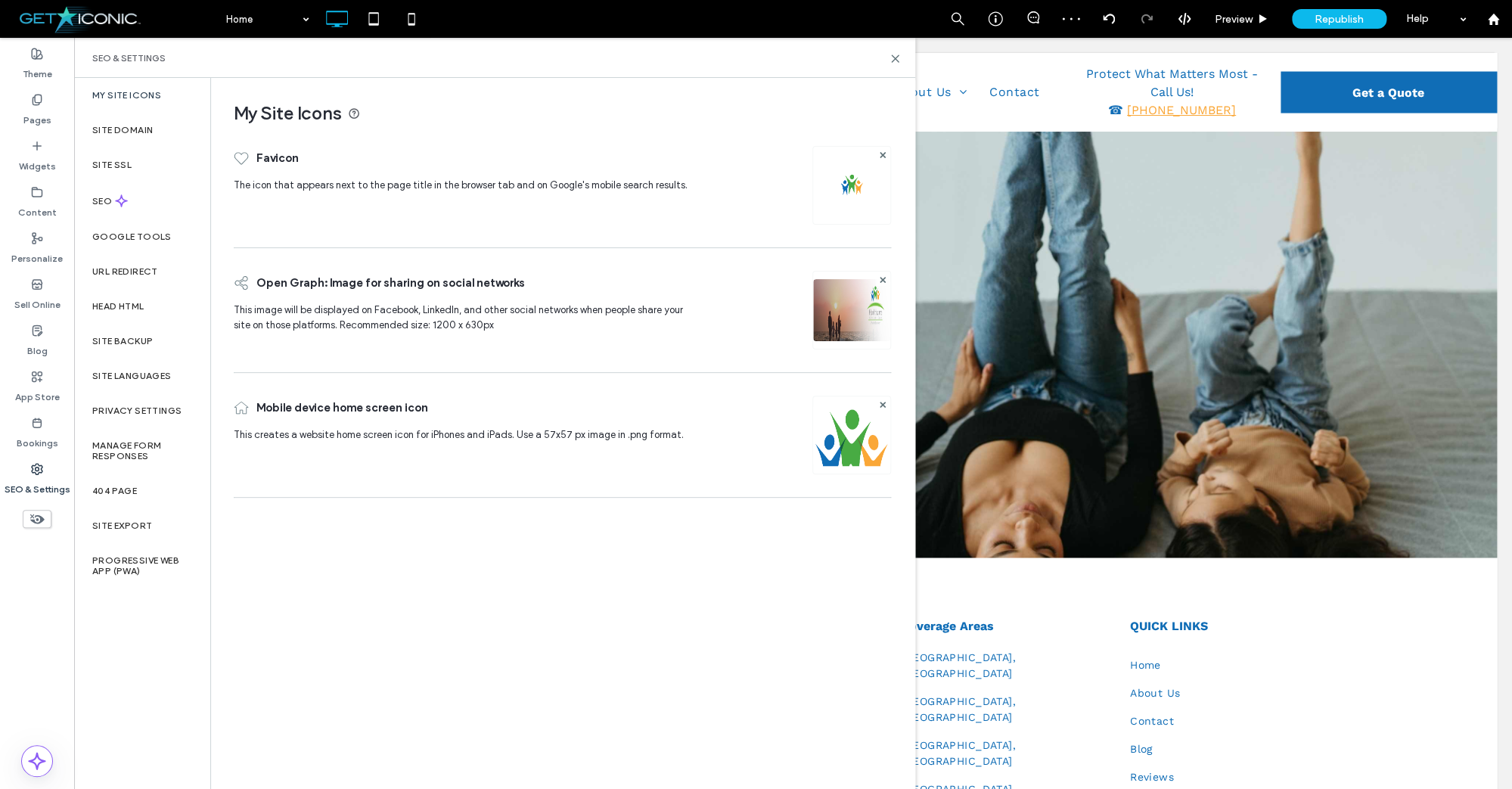
click at [19, 481] on label "SEO & Settings" at bounding box center [38, 486] width 66 height 21
click at [38, 466] on icon at bounding box center [37, 469] width 12 height 12
click at [120, 317] on div "Head HTML" at bounding box center [142, 306] width 136 height 35
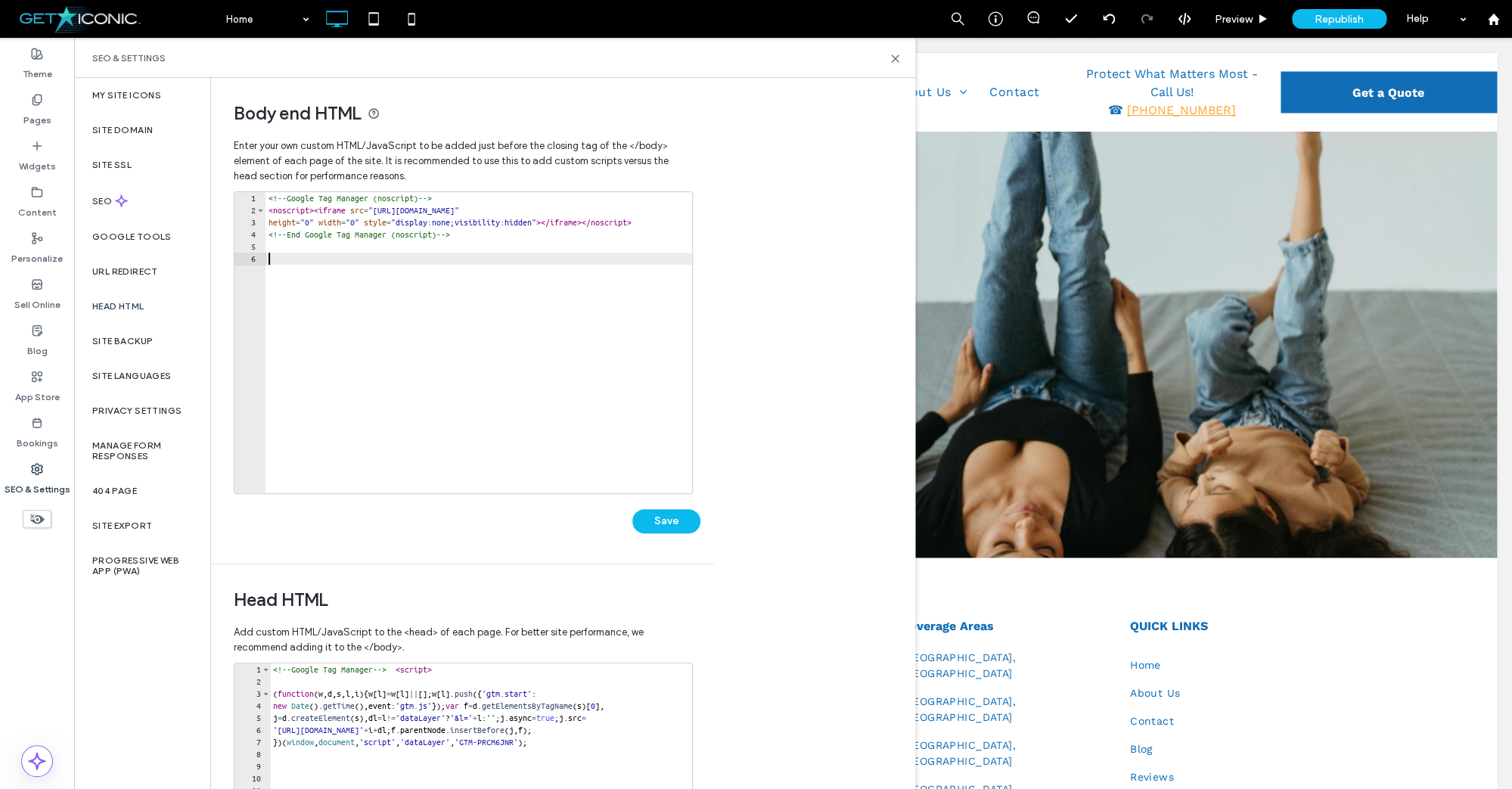
click at [339, 270] on div "<!-- Google Tag Manager (noscript) --> < noscript > < iframe src = "[URL][DOMAI…" at bounding box center [486, 354] width 442 height 325
paste textarea "﻿"
type textarea "﻿"
click at [285, 268] on div "<!-- Google Tag Manager (noscript) --> < noscript > < iframe src = "[URL][DOMAI…" at bounding box center [486, 354] width 442 height 325
paste textarea "﻿"
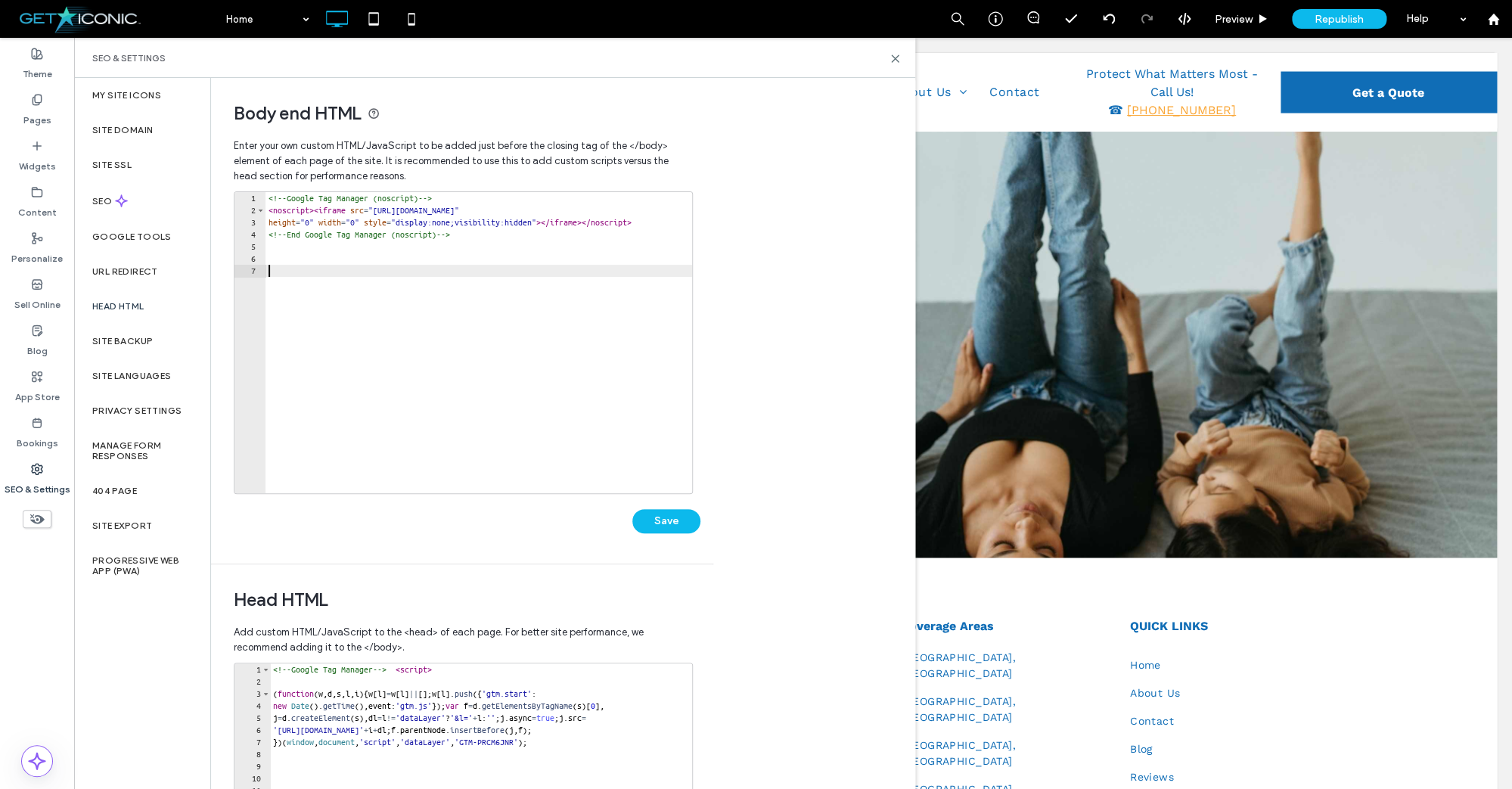
type textarea "﻿"
paste textarea "**********"
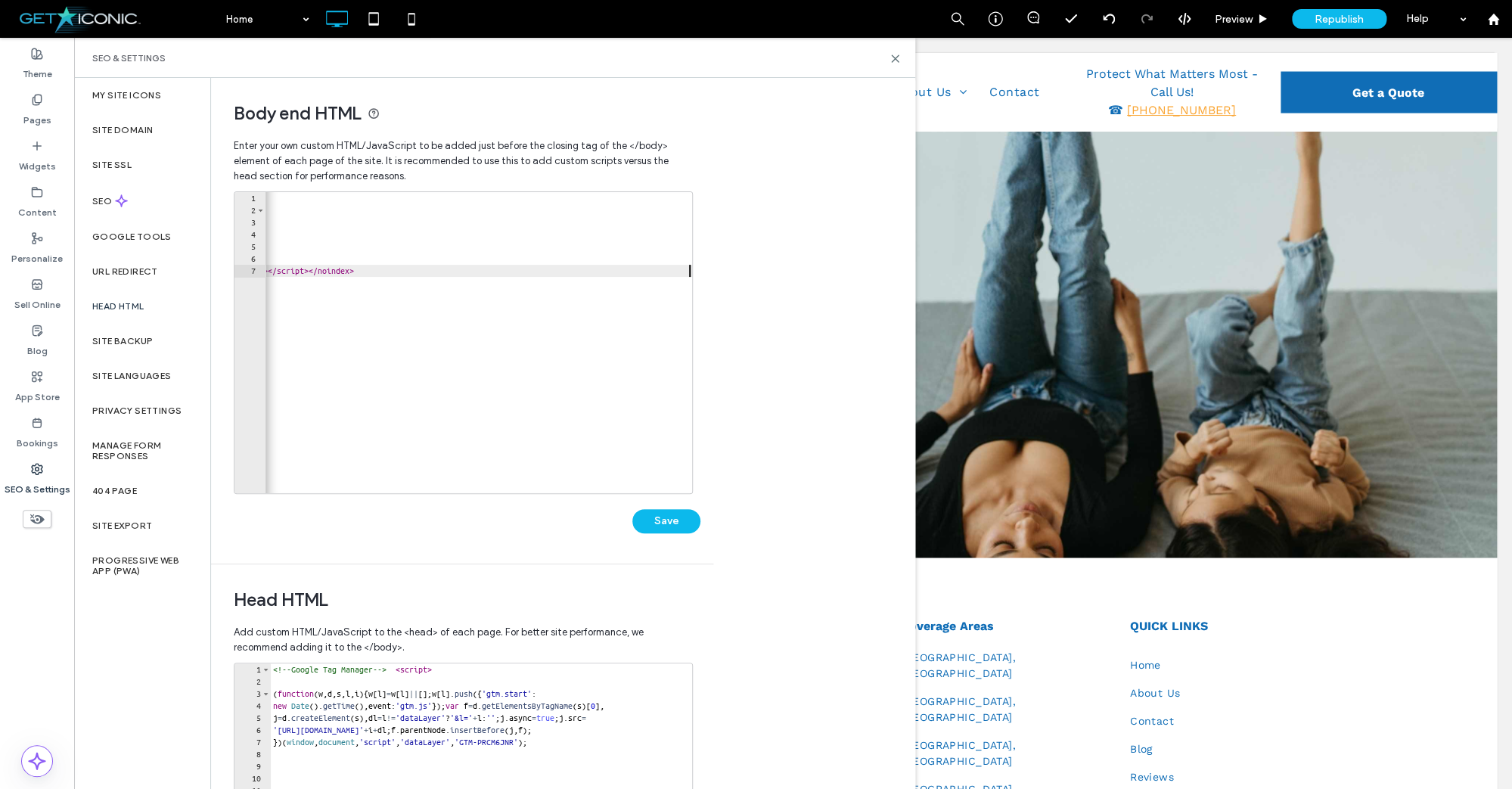
type textarea "**********"
click at [672, 522] on button "Save" at bounding box center [665, 521] width 68 height 25
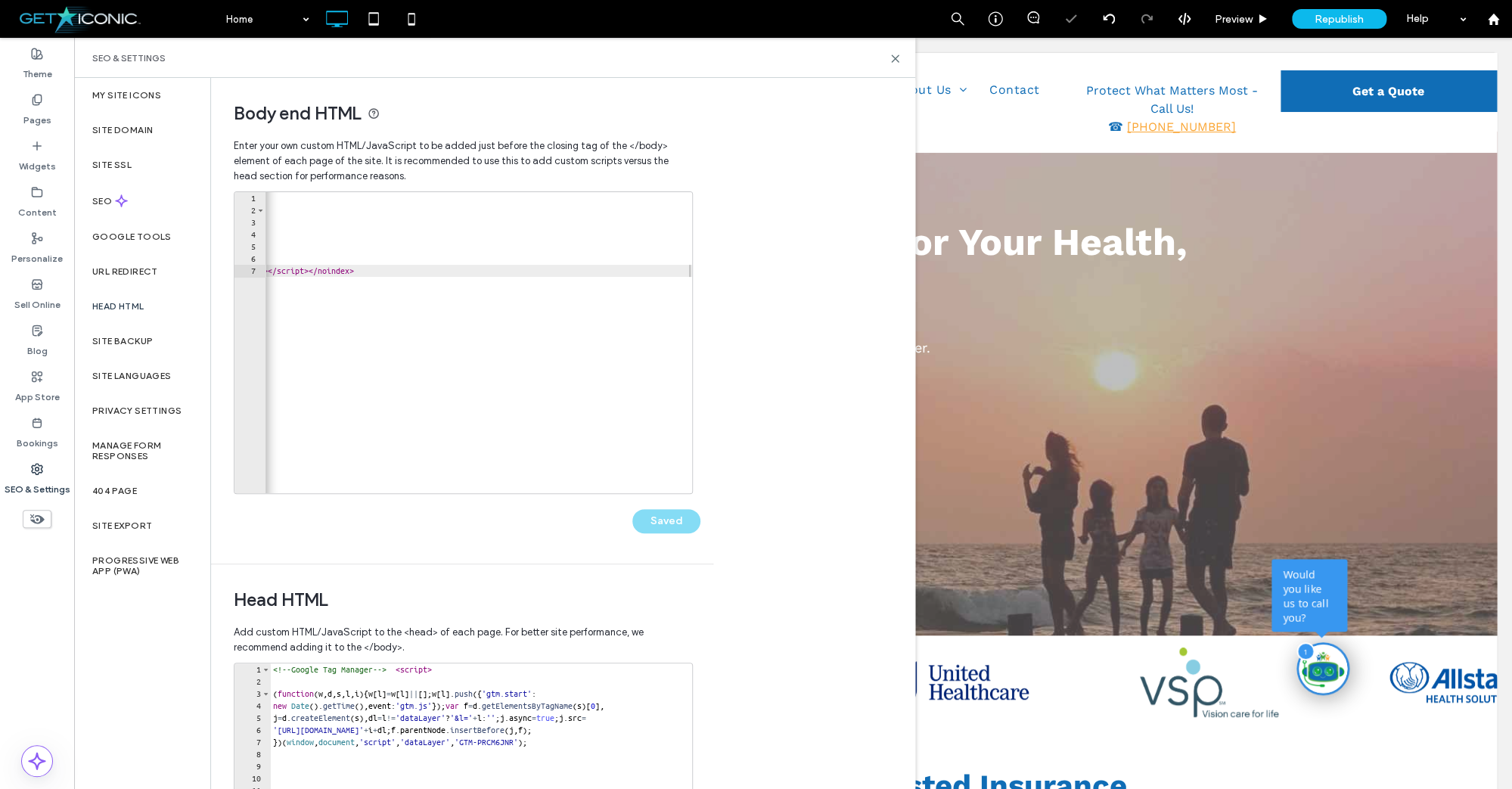
scroll to position [0, 0]
drag, startPoint x: 896, startPoint y: 59, endPoint x: 835, endPoint y: 20, distance: 72.4
click at [896, 59] on icon at bounding box center [895, 59] width 11 height 11
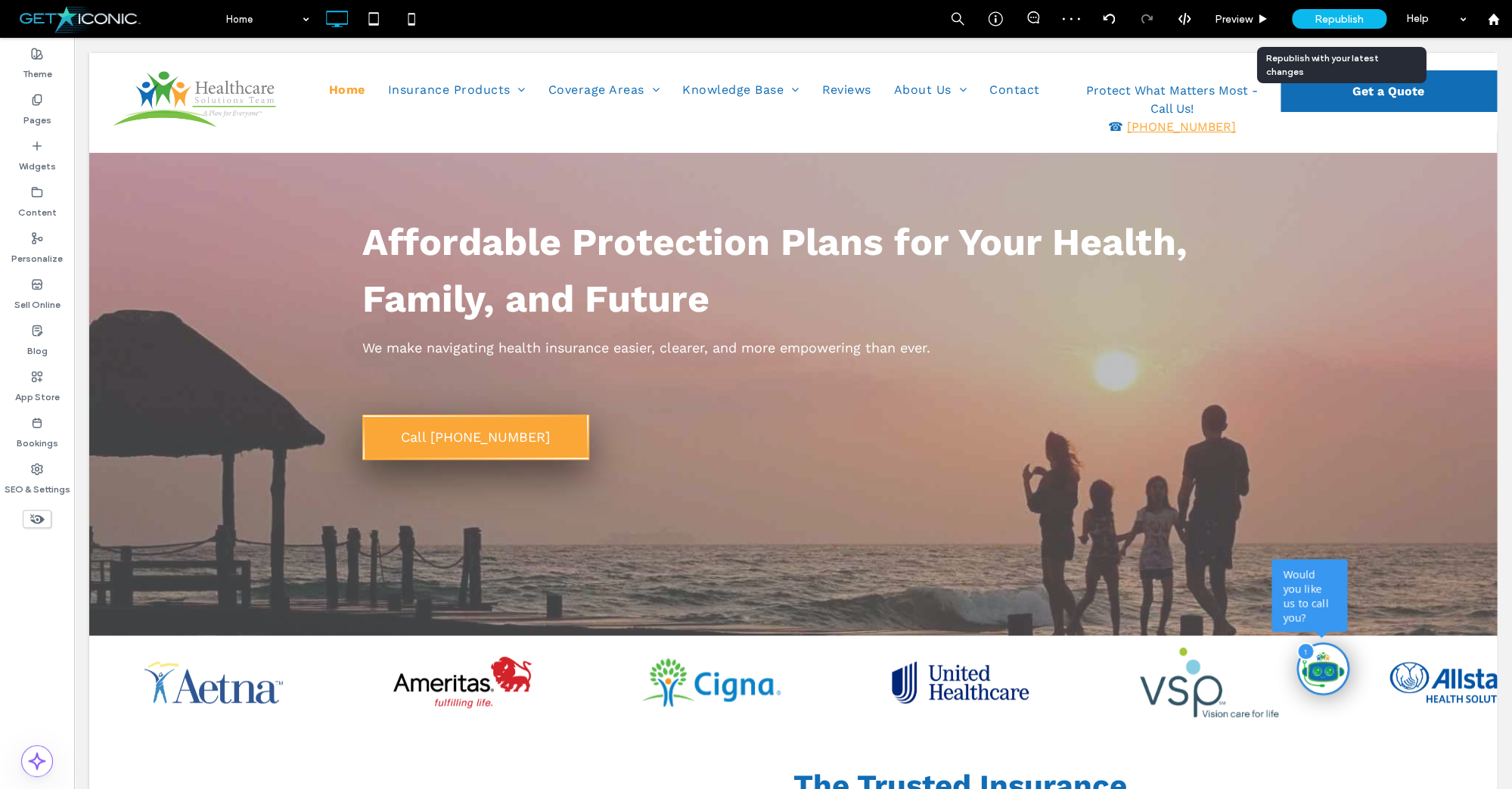
click at [1349, 20] on span "Republish" at bounding box center [1339, 20] width 49 height 13
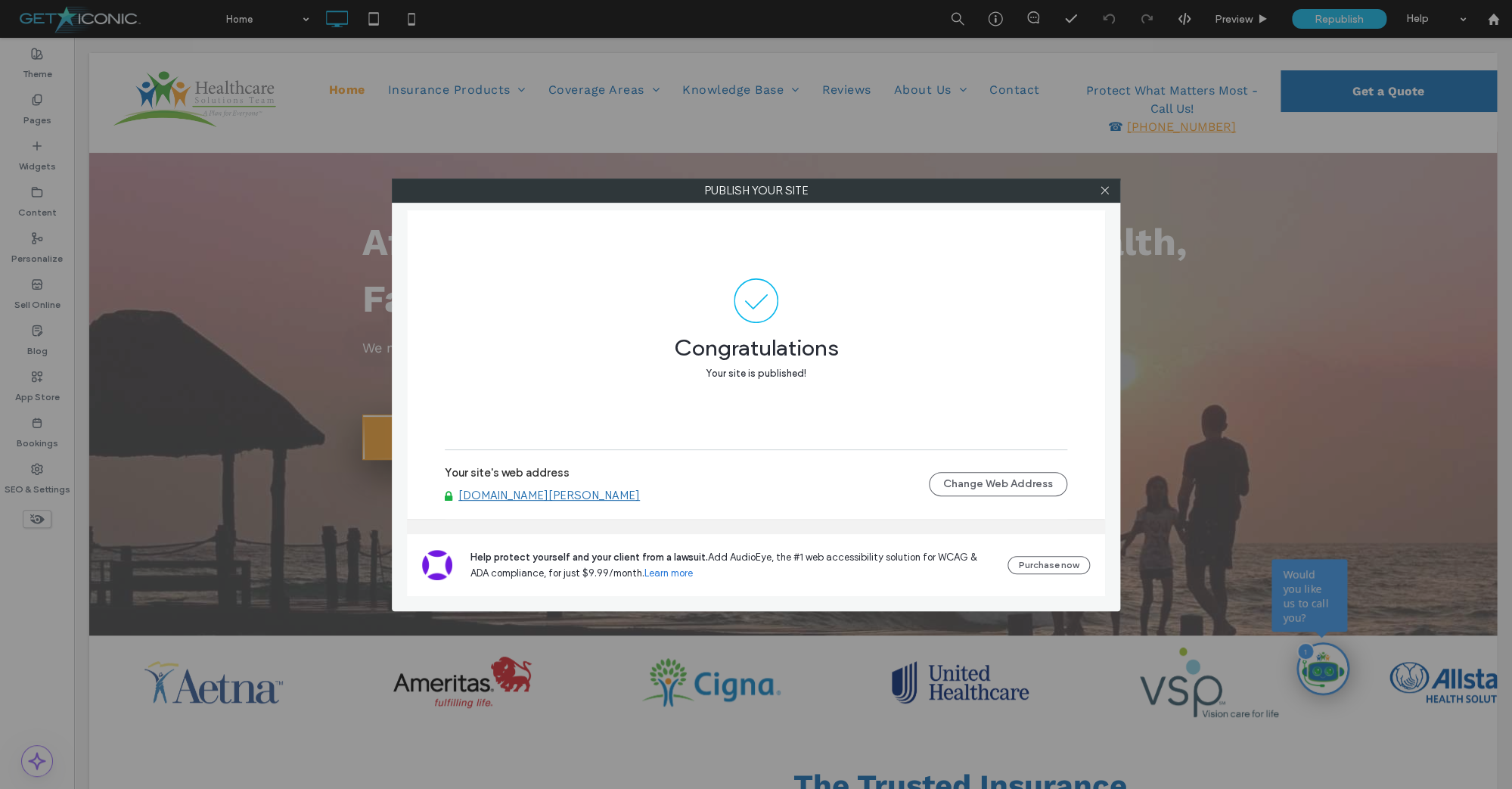
drag, startPoint x: 1109, startPoint y: 192, endPoint x: 1071, endPoint y: 177, distance: 40.9
click at [1104, 190] on icon at bounding box center [1105, 190] width 11 height 11
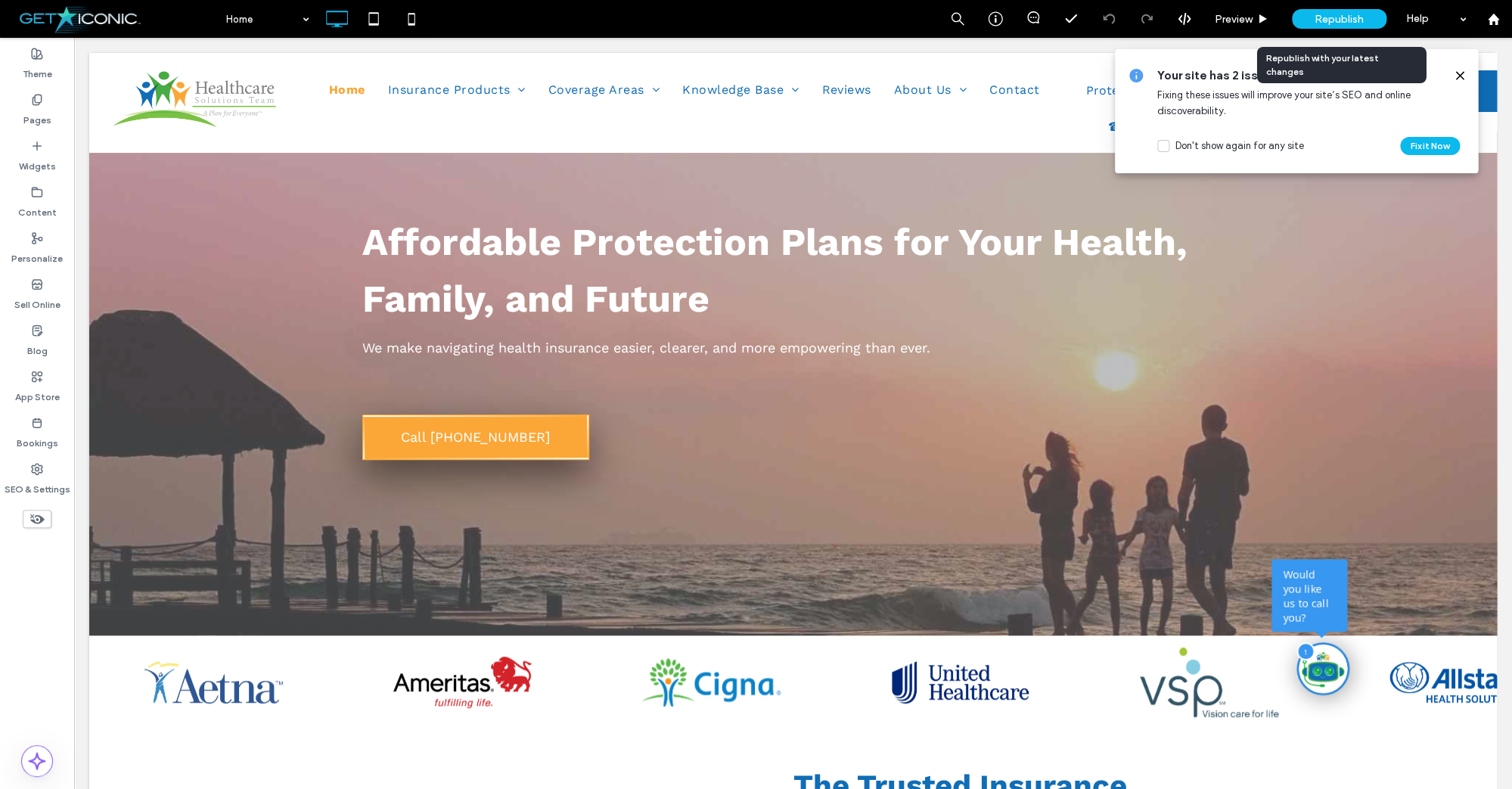
click at [1324, 17] on span "Republish" at bounding box center [1339, 20] width 49 height 13
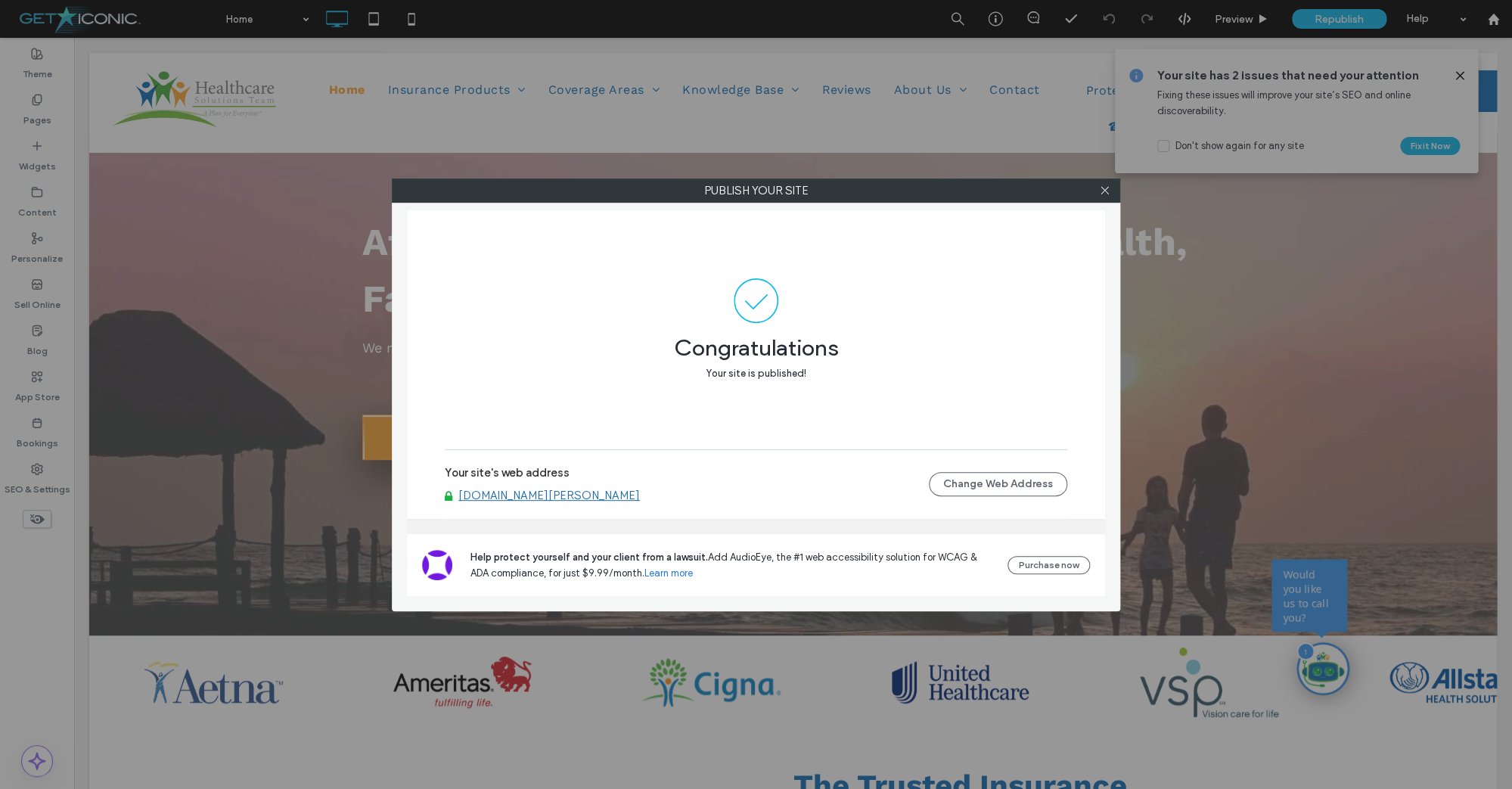
click at [124, 190] on div "Publish your site Congratulations Your site is published! Your site's web addre…" at bounding box center [756, 394] width 1512 height 789
click at [87, 435] on div "Publish your site Congratulations Your site is published! Your site's web addre…" at bounding box center [756, 394] width 1512 height 789
click at [1104, 192] on icon at bounding box center [1105, 190] width 11 height 11
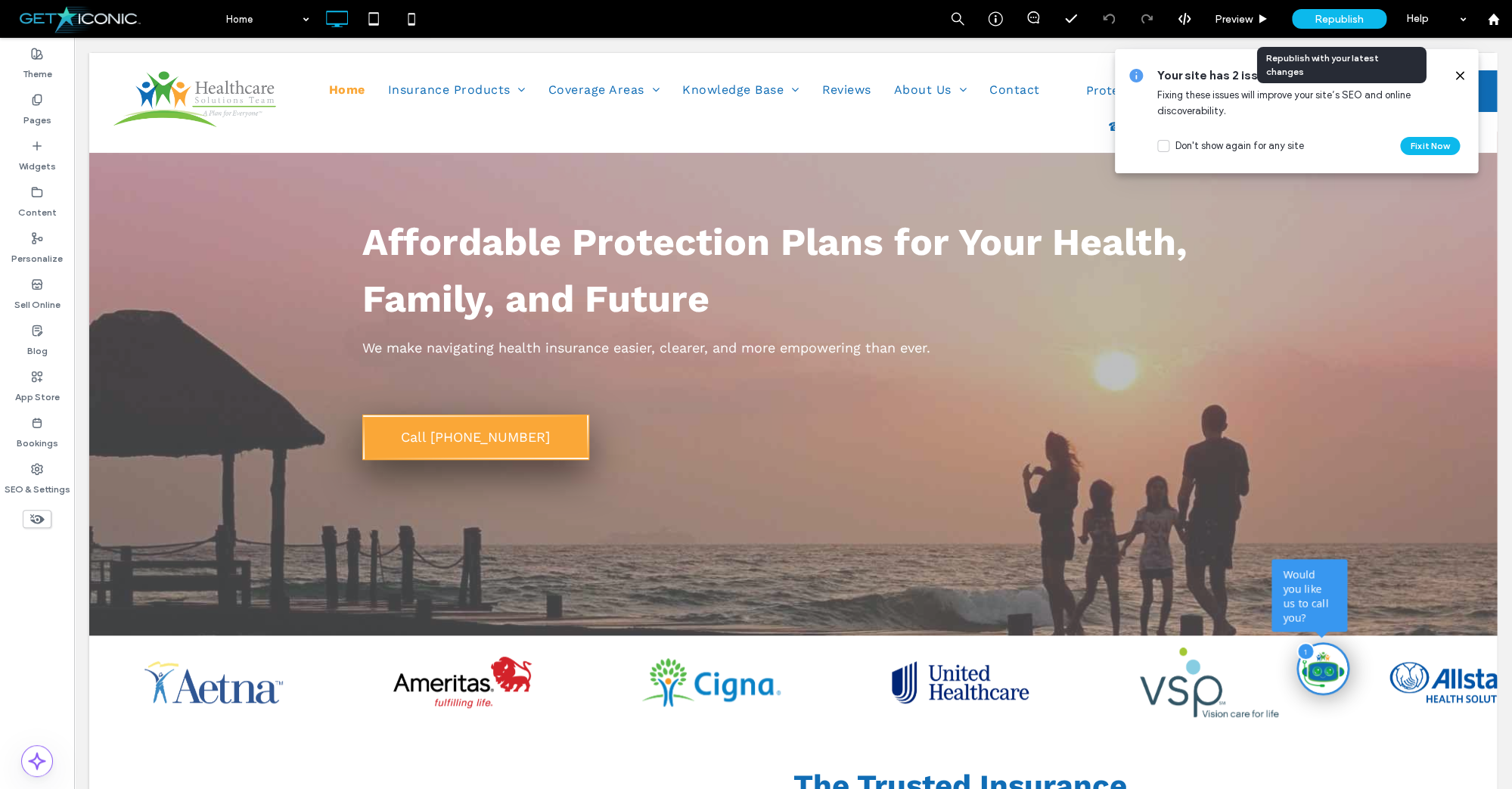
click at [1314, 15] on div "Republish" at bounding box center [1339, 19] width 95 height 20
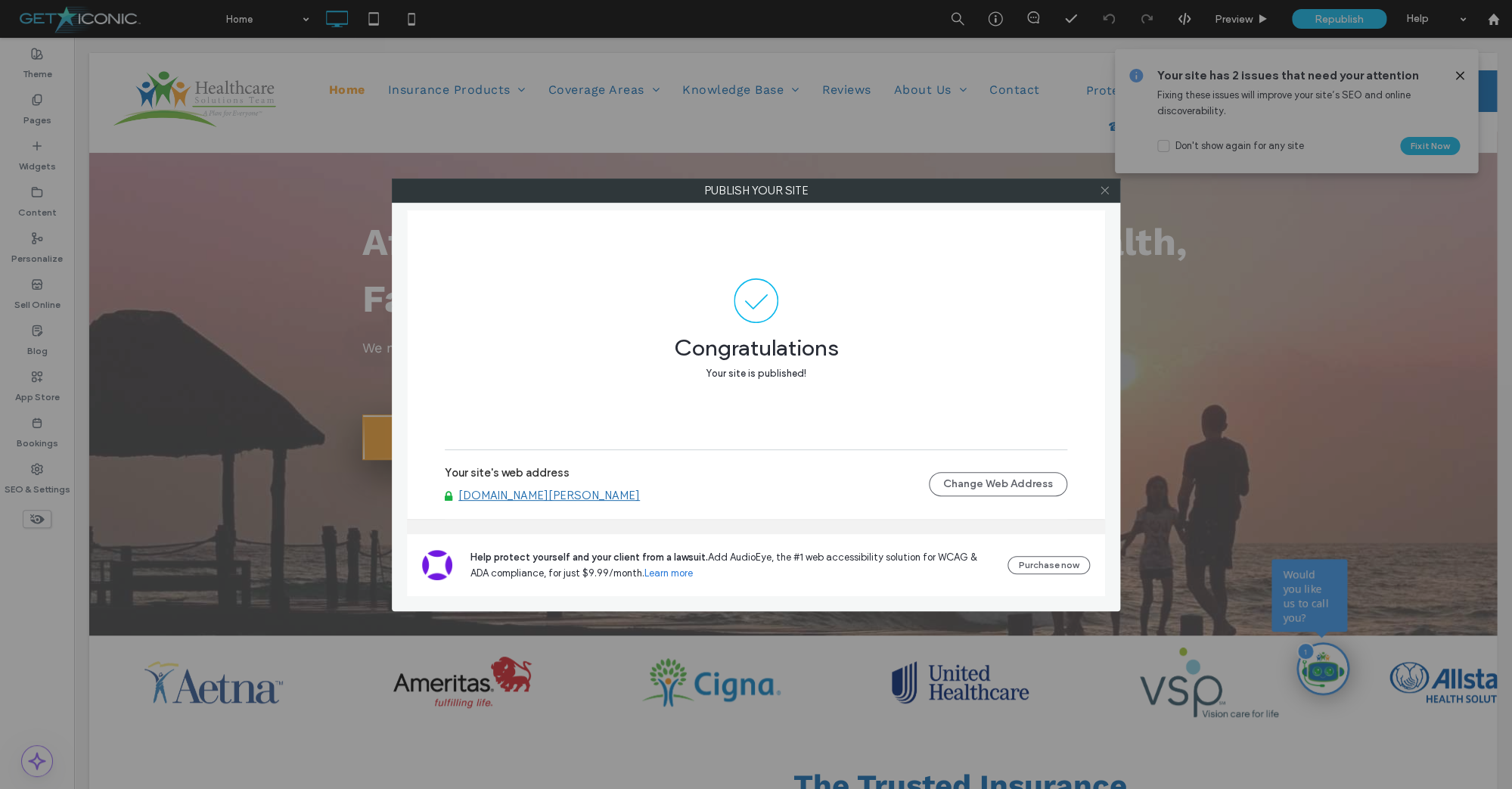
click at [1106, 191] on icon at bounding box center [1105, 190] width 11 height 11
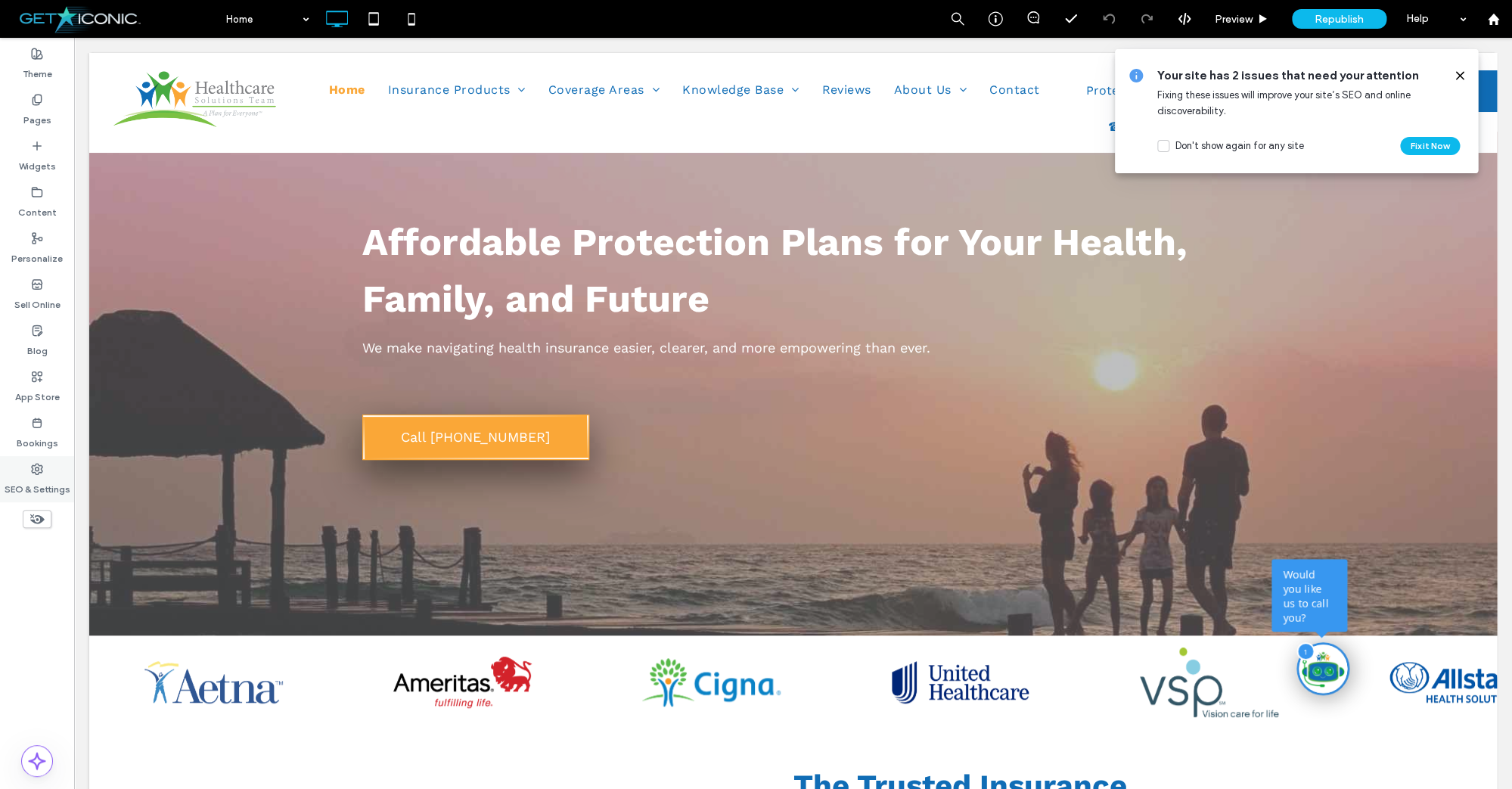
click at [34, 470] on icon at bounding box center [37, 469] width 12 height 12
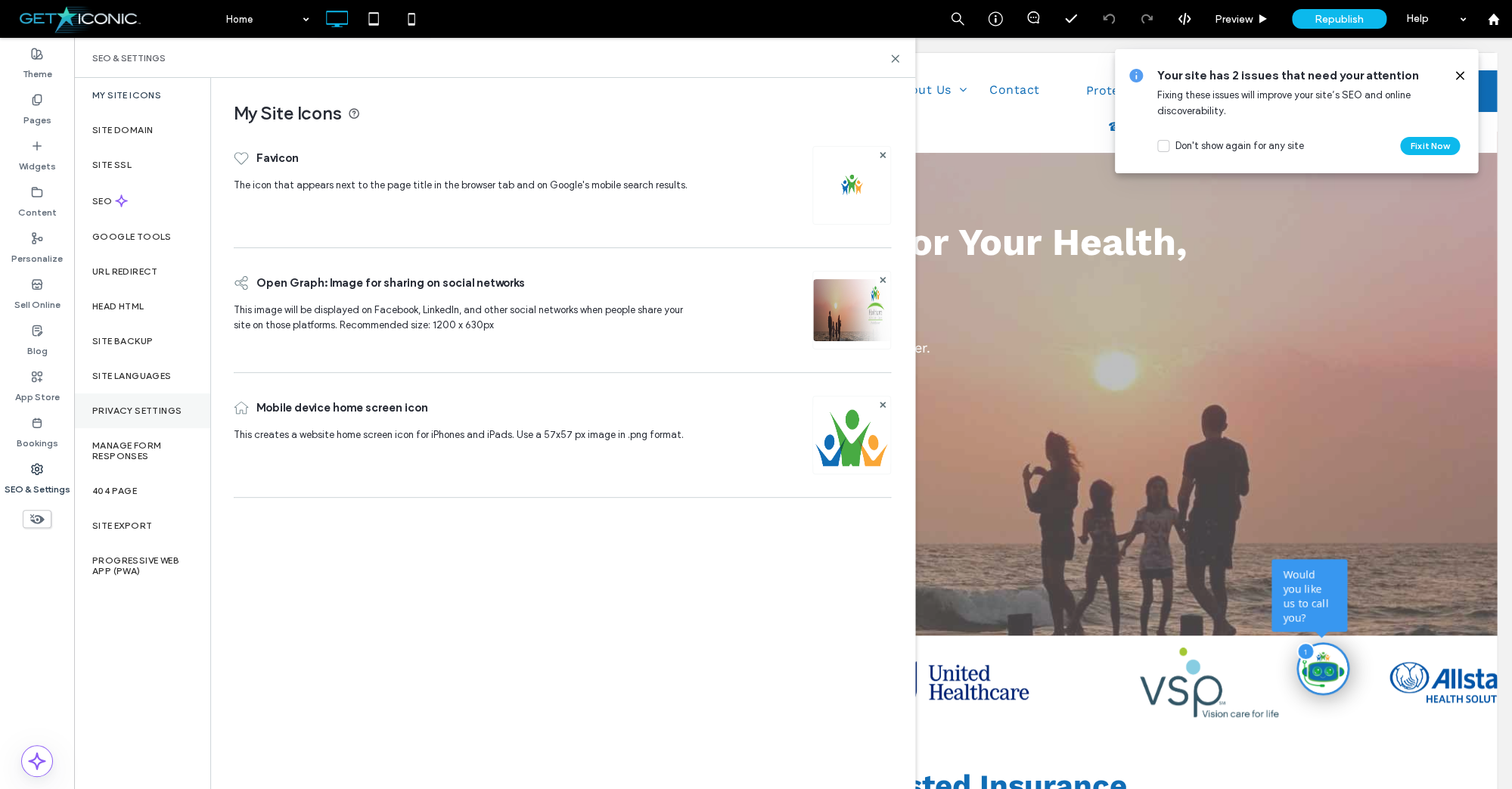
click at [132, 413] on label "Privacy Settings" at bounding box center [136, 410] width 89 height 11
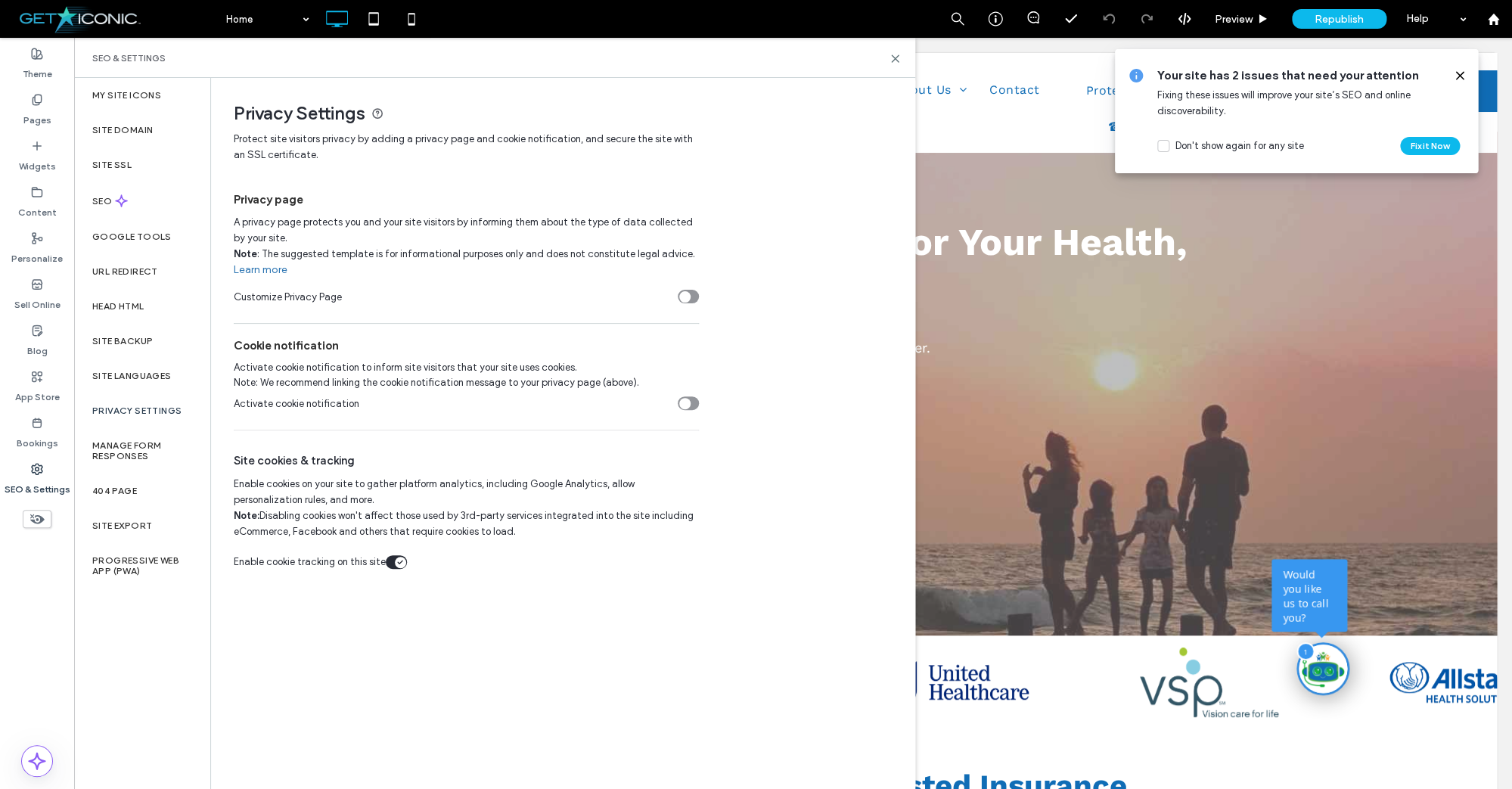
click at [684, 294] on div "toggle" at bounding box center [685, 297] width 11 height 11
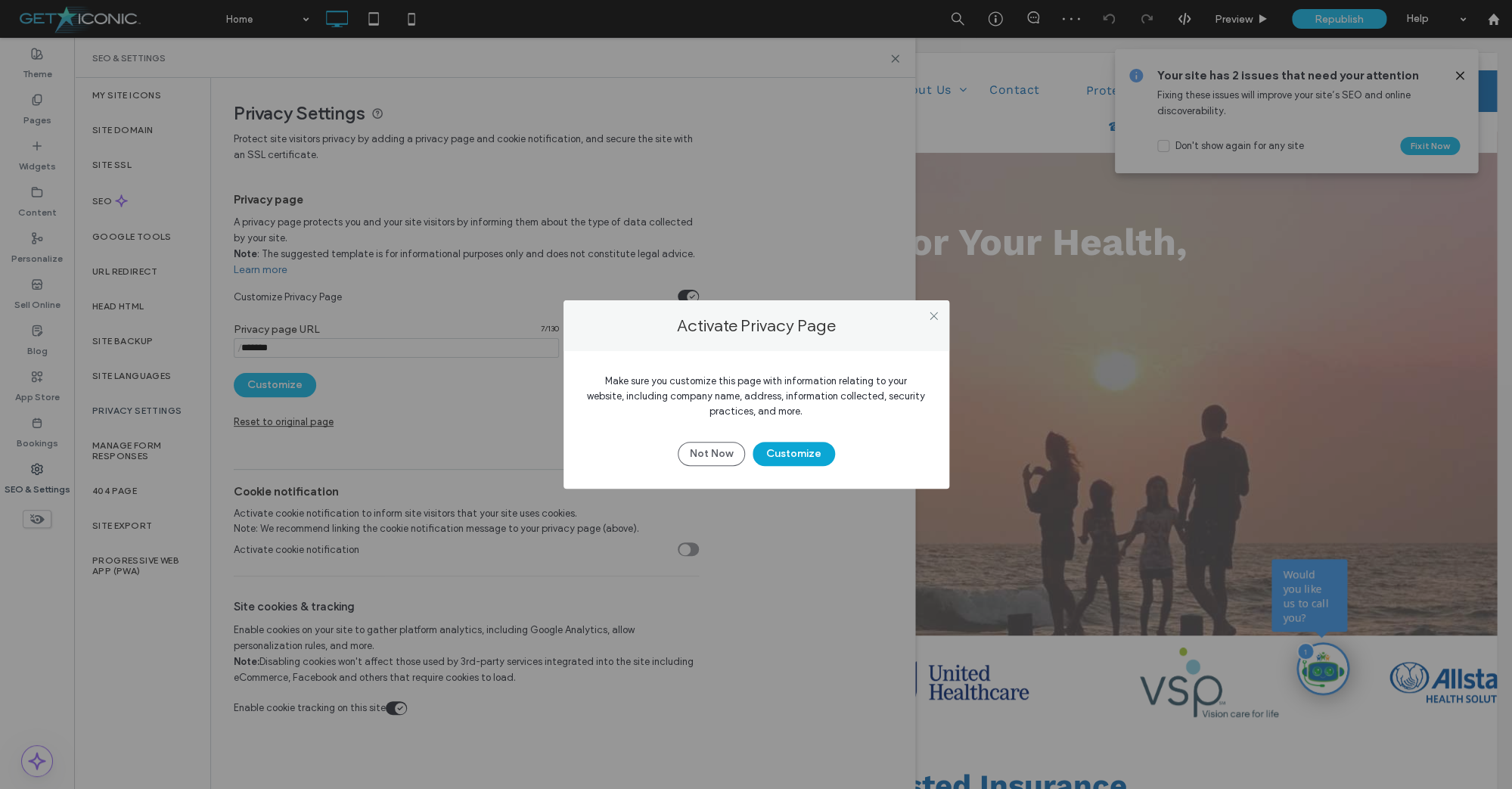
click at [791, 448] on button "Customize" at bounding box center [794, 454] width 82 height 25
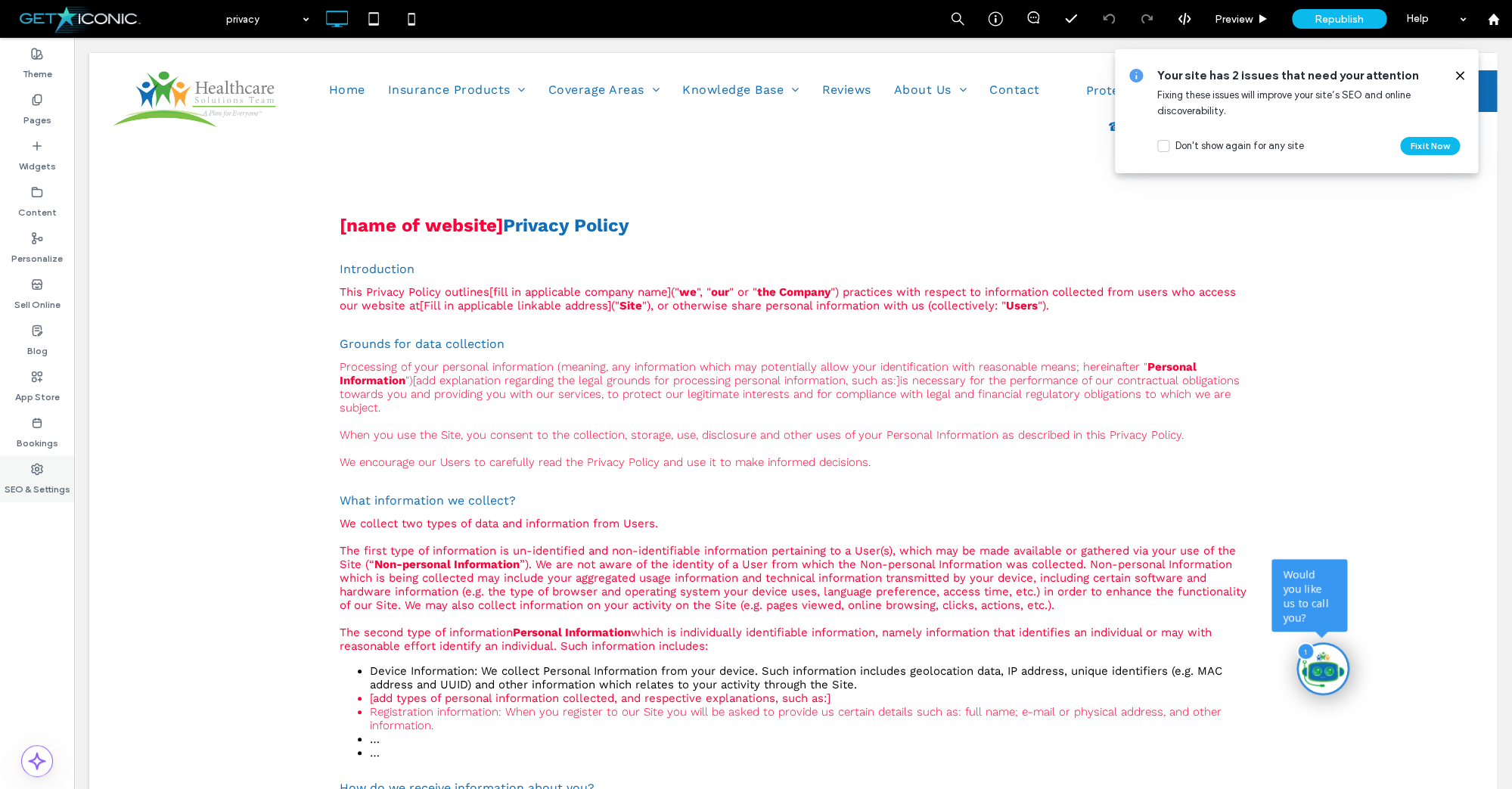
click at [54, 487] on label "SEO & Settings" at bounding box center [38, 486] width 66 height 21
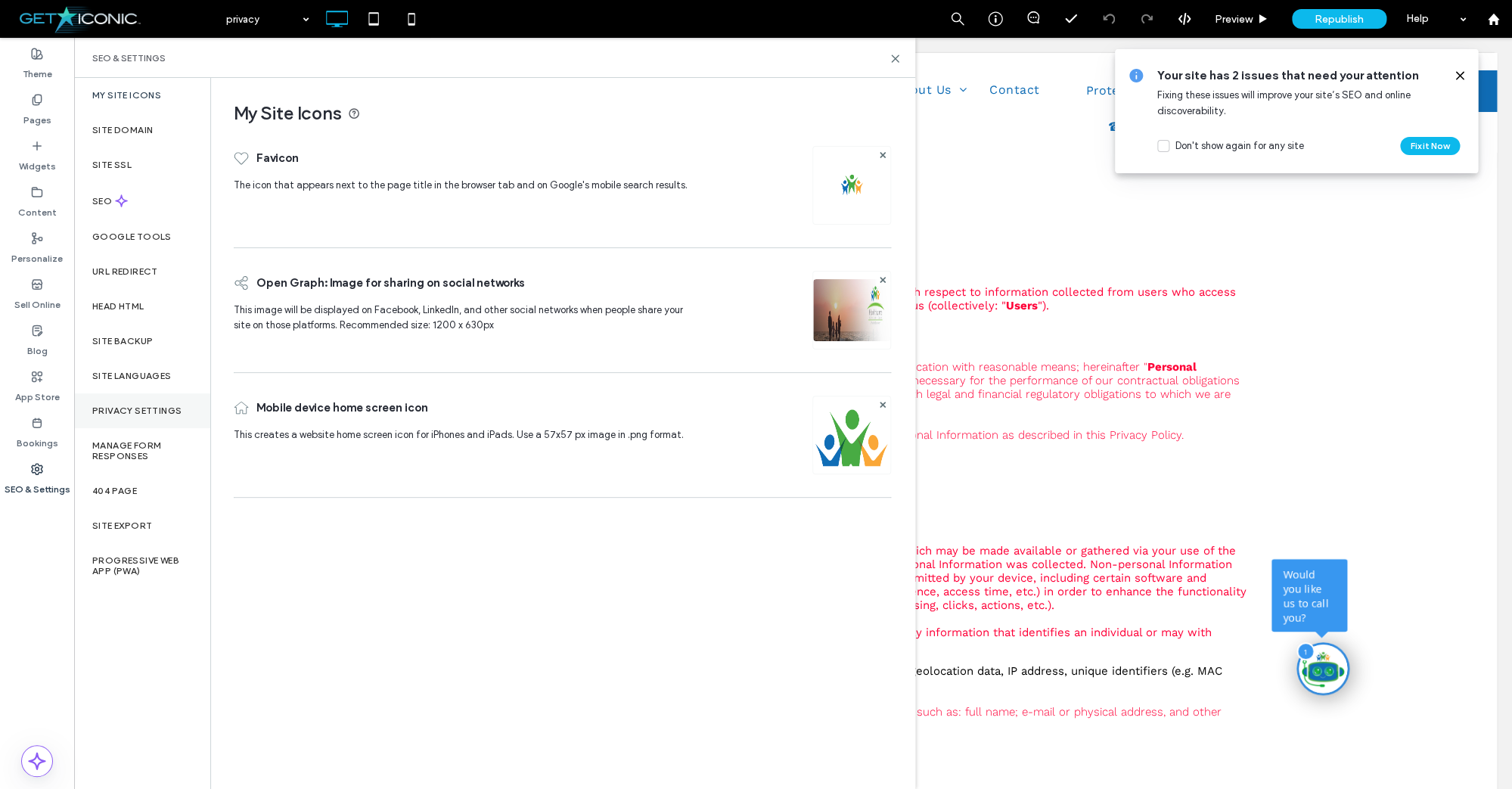
click at [105, 407] on label "Privacy Settings" at bounding box center [136, 410] width 89 height 11
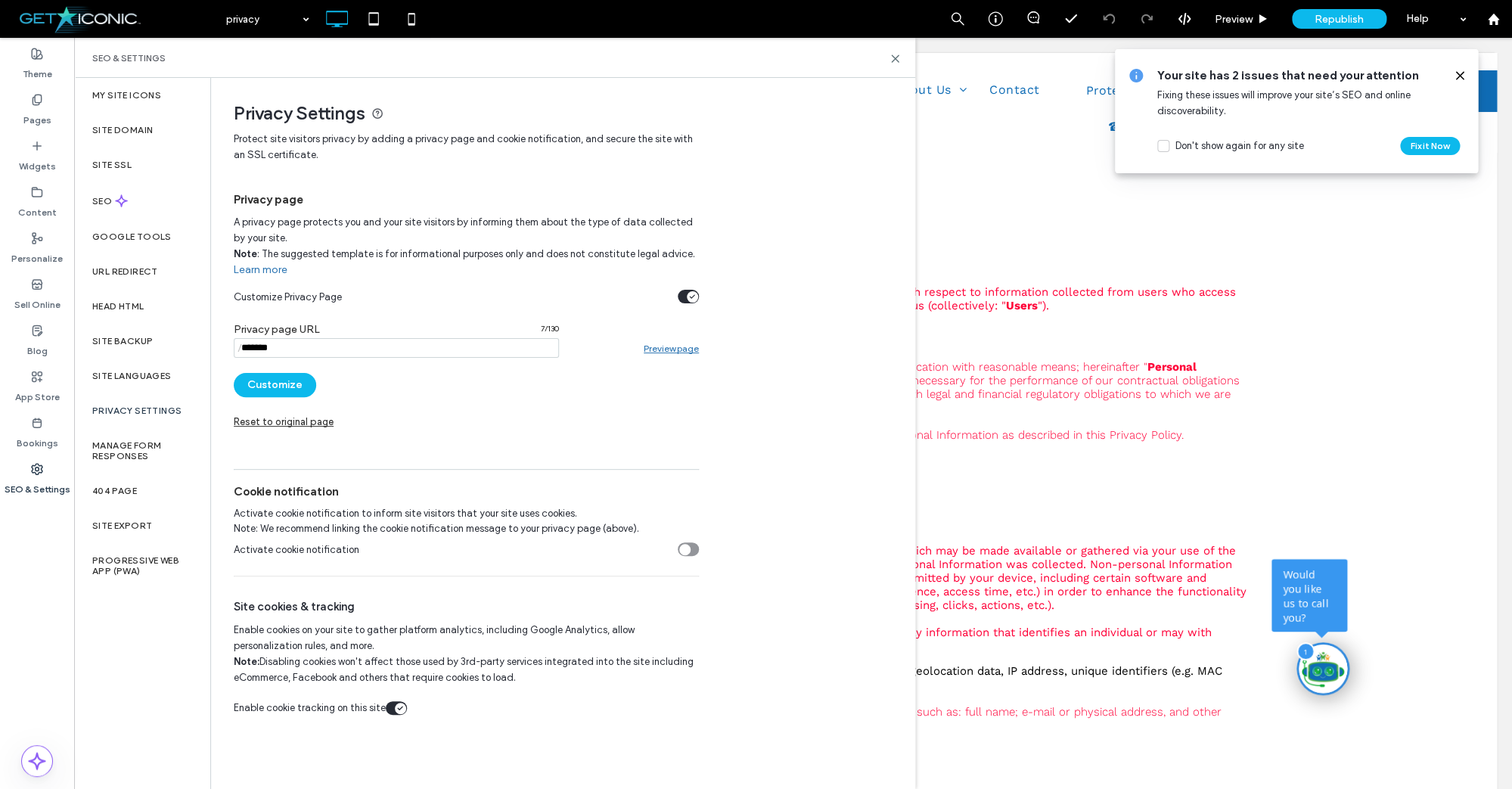
click at [693, 296] on icon "toggle" at bounding box center [692, 296] width 6 height 5
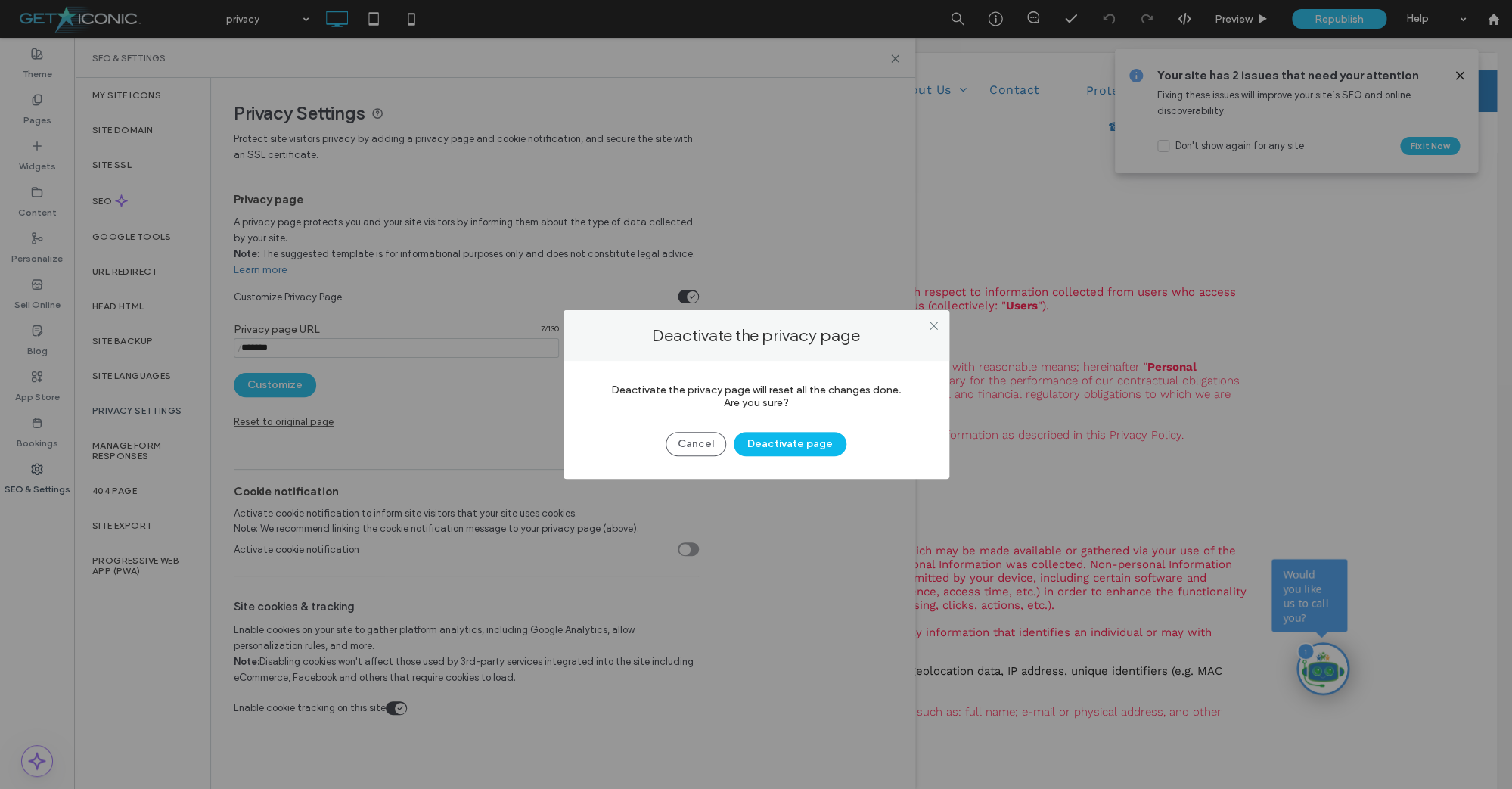
click at [769, 448] on button "Deactivate page" at bounding box center [789, 444] width 113 height 25
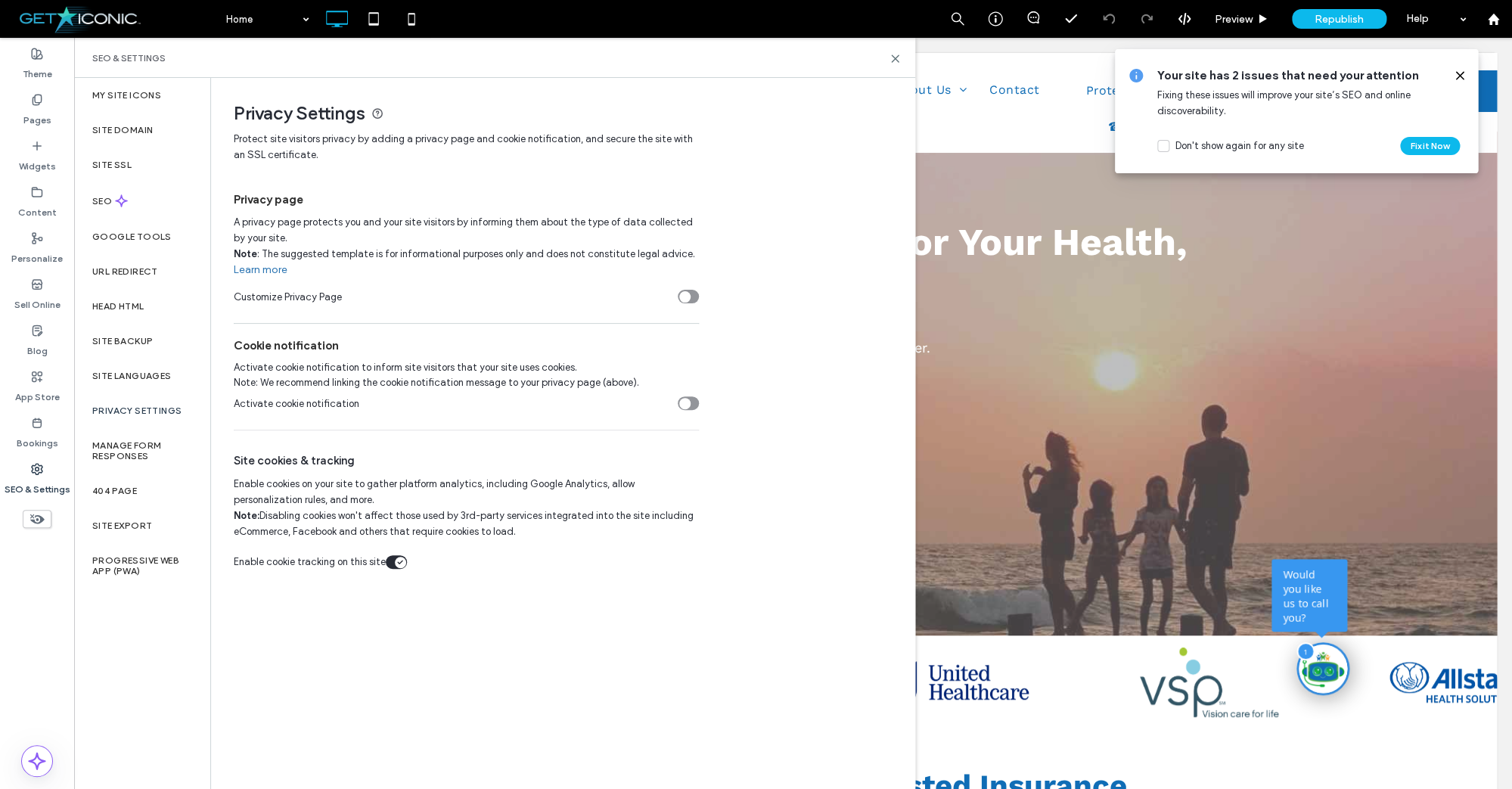
click at [685, 298] on icon "toggle" at bounding box center [684, 296] width 6 height 5
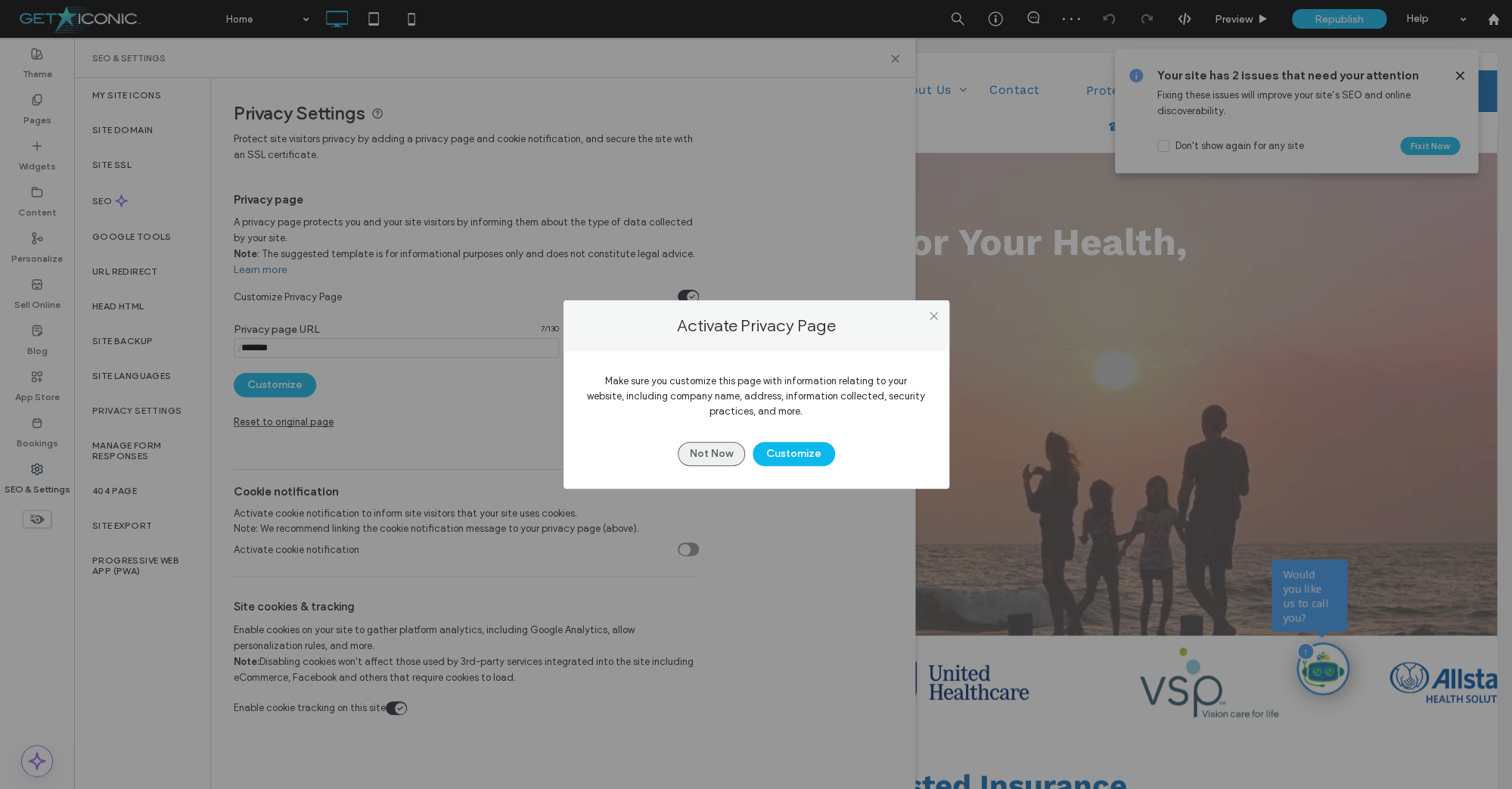
click at [691, 452] on button "Not Now" at bounding box center [711, 454] width 67 height 25
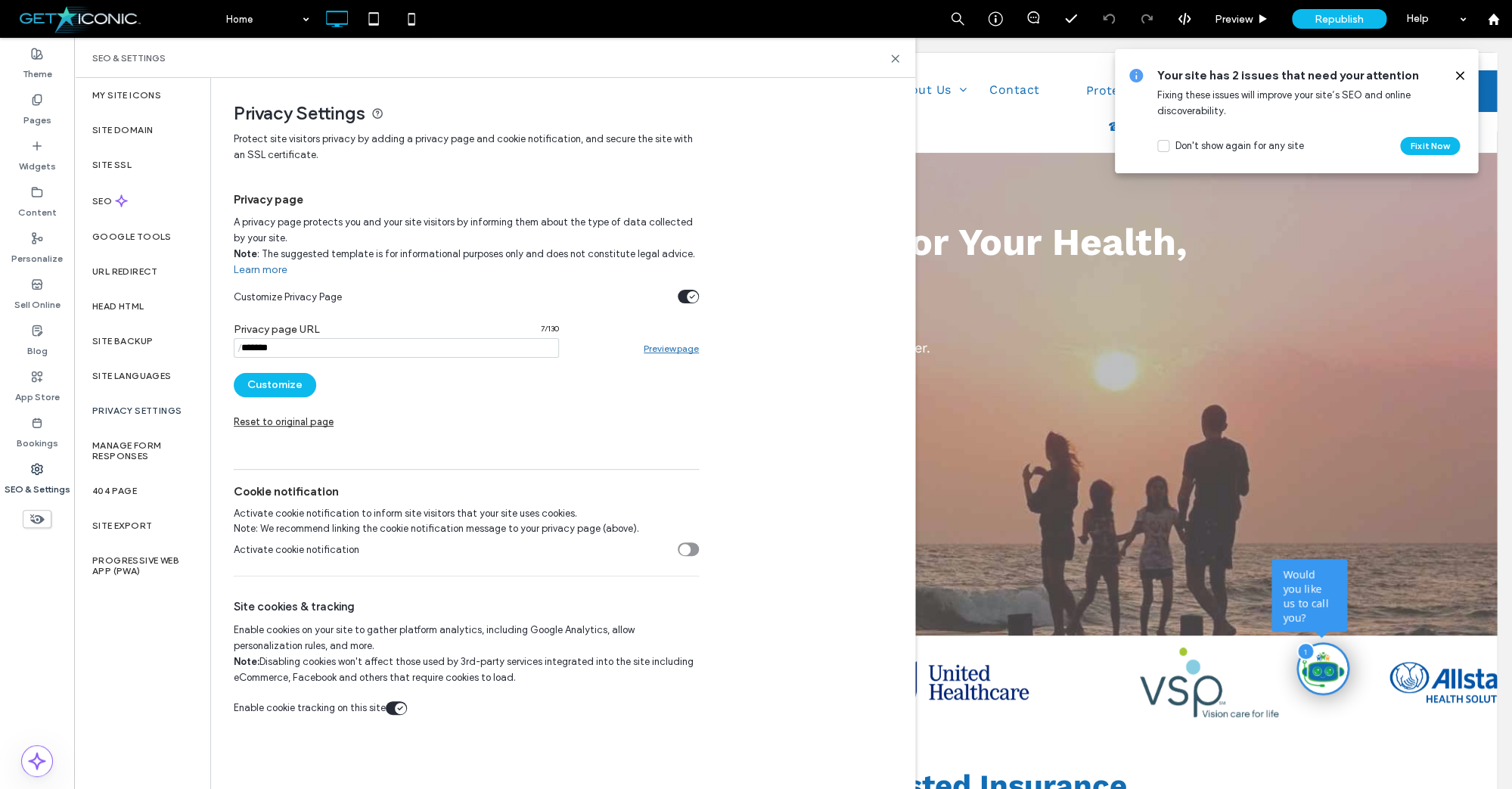
click at [321, 425] on div "Reset to original page" at bounding box center [283, 421] width 100 height 11
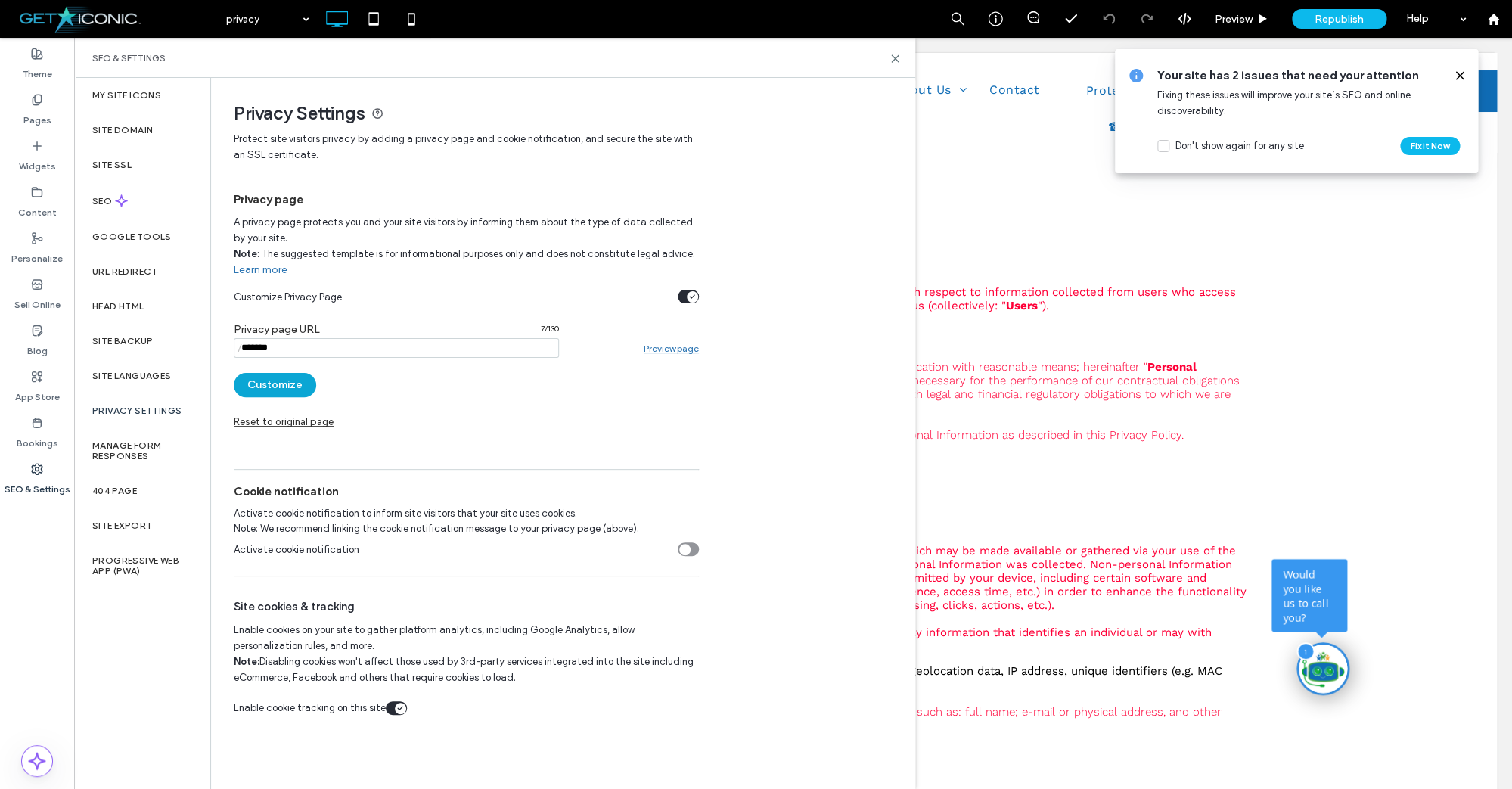
click at [291, 390] on button "Customize" at bounding box center [274, 386] width 82 height 25
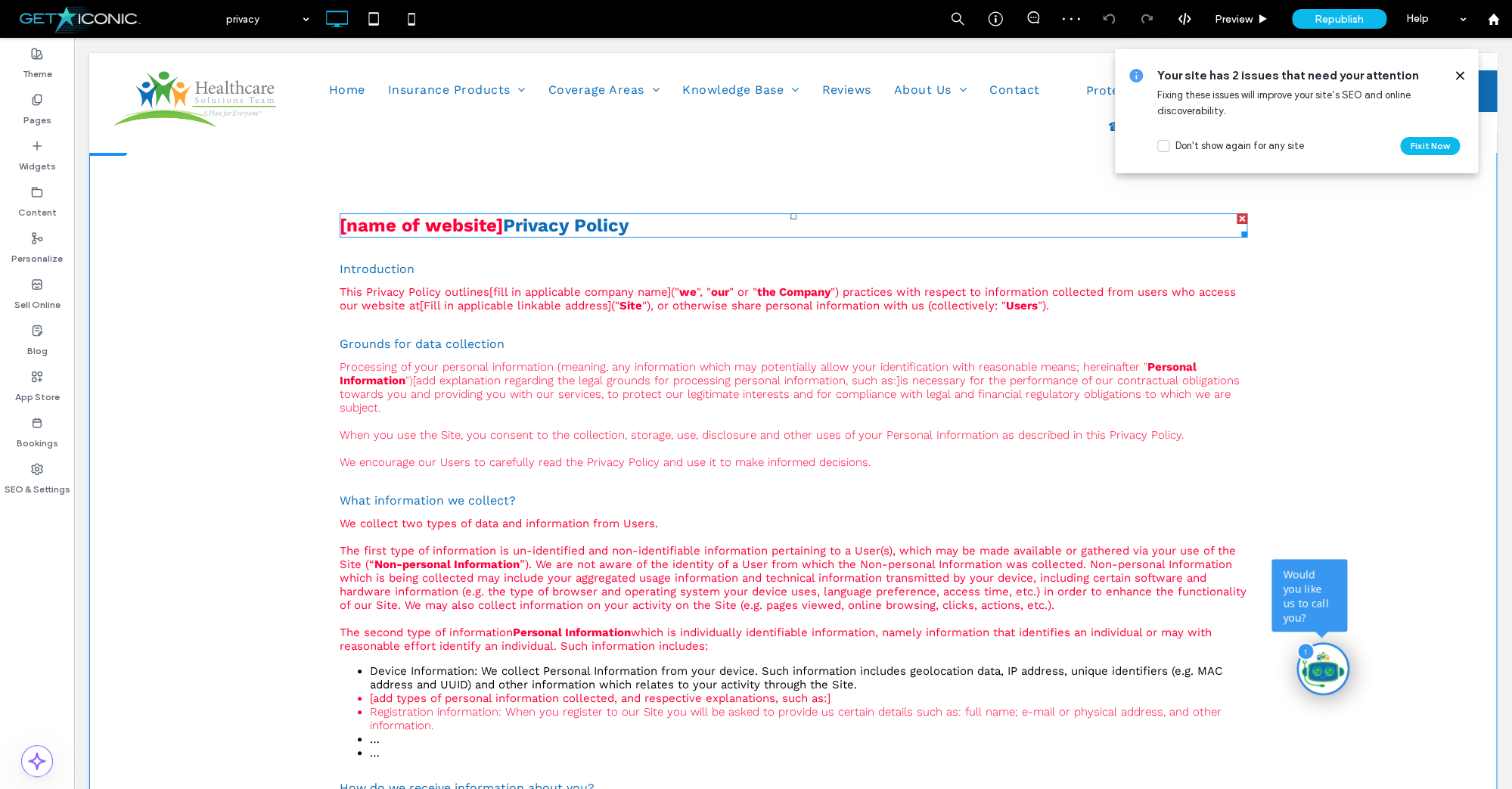
click at [429, 231] on font "[name of website]" at bounding box center [421, 225] width 163 height 21
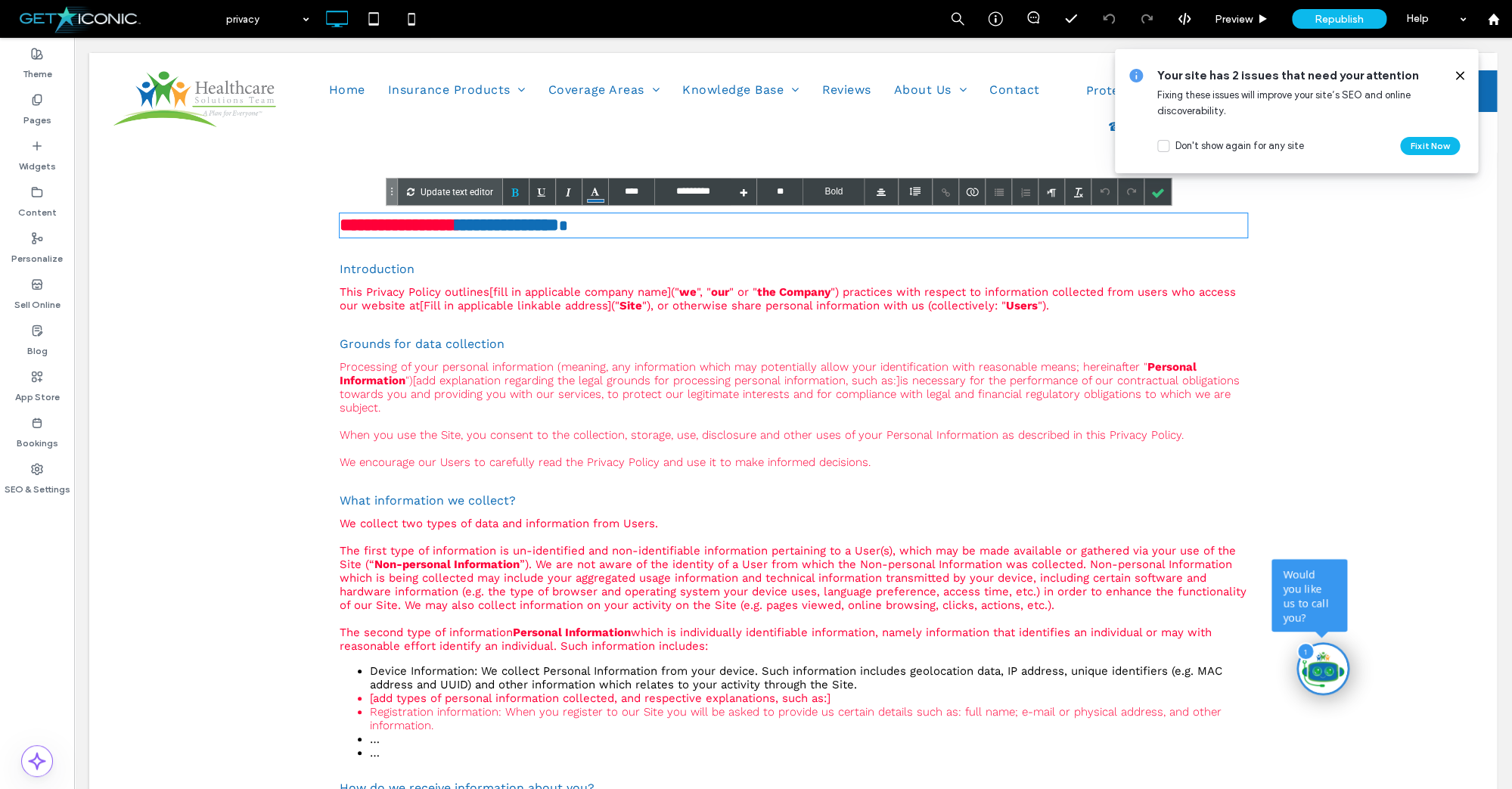
type input "****"
drag, startPoint x: 505, startPoint y: 225, endPoint x: 331, endPoint y: 230, distance: 174.1
click at [1154, 190] on div at bounding box center [1157, 192] width 26 height 26
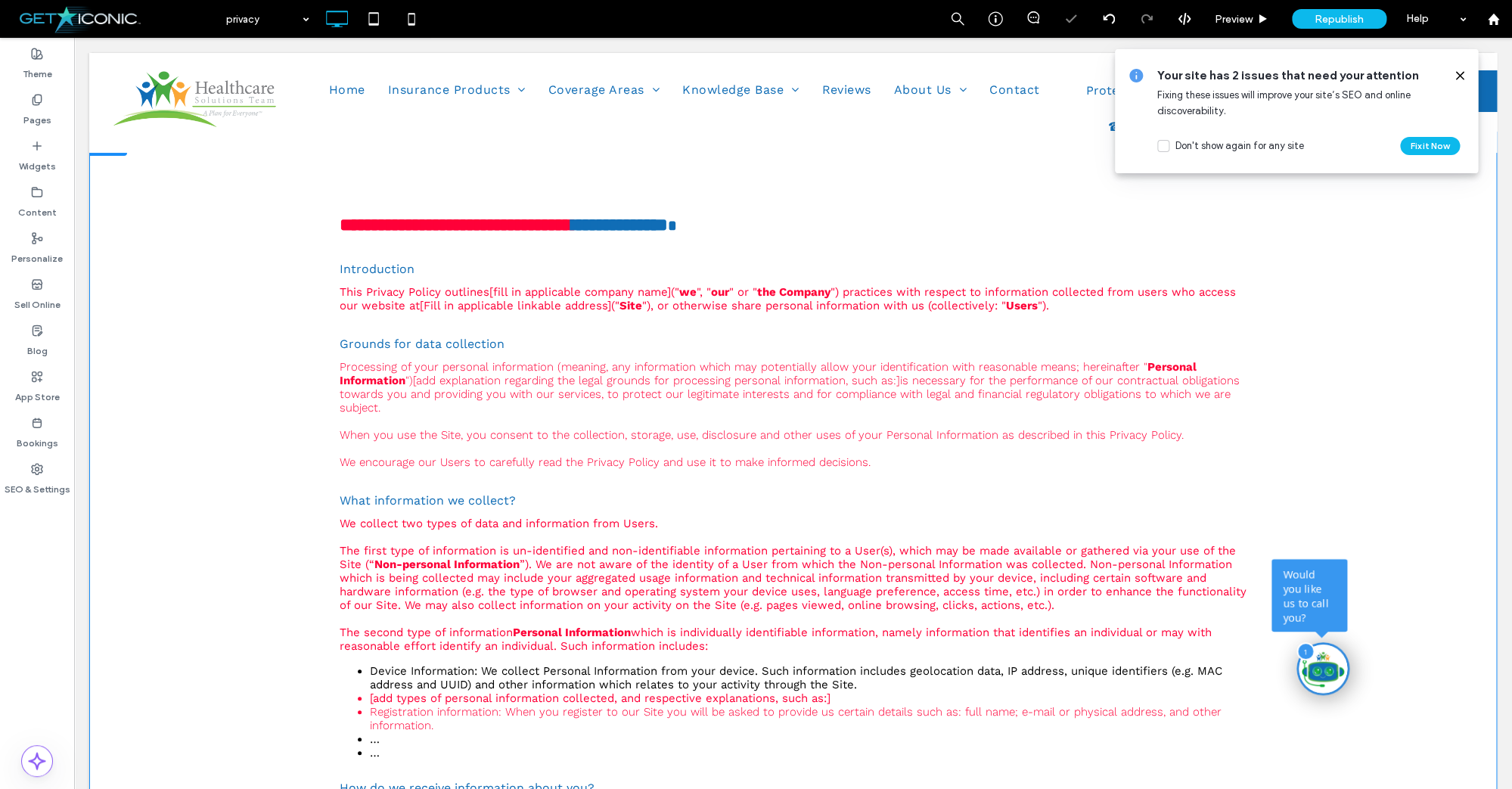
click at [668, 227] on span "**********" at bounding box center [504, 225] width 328 height 18
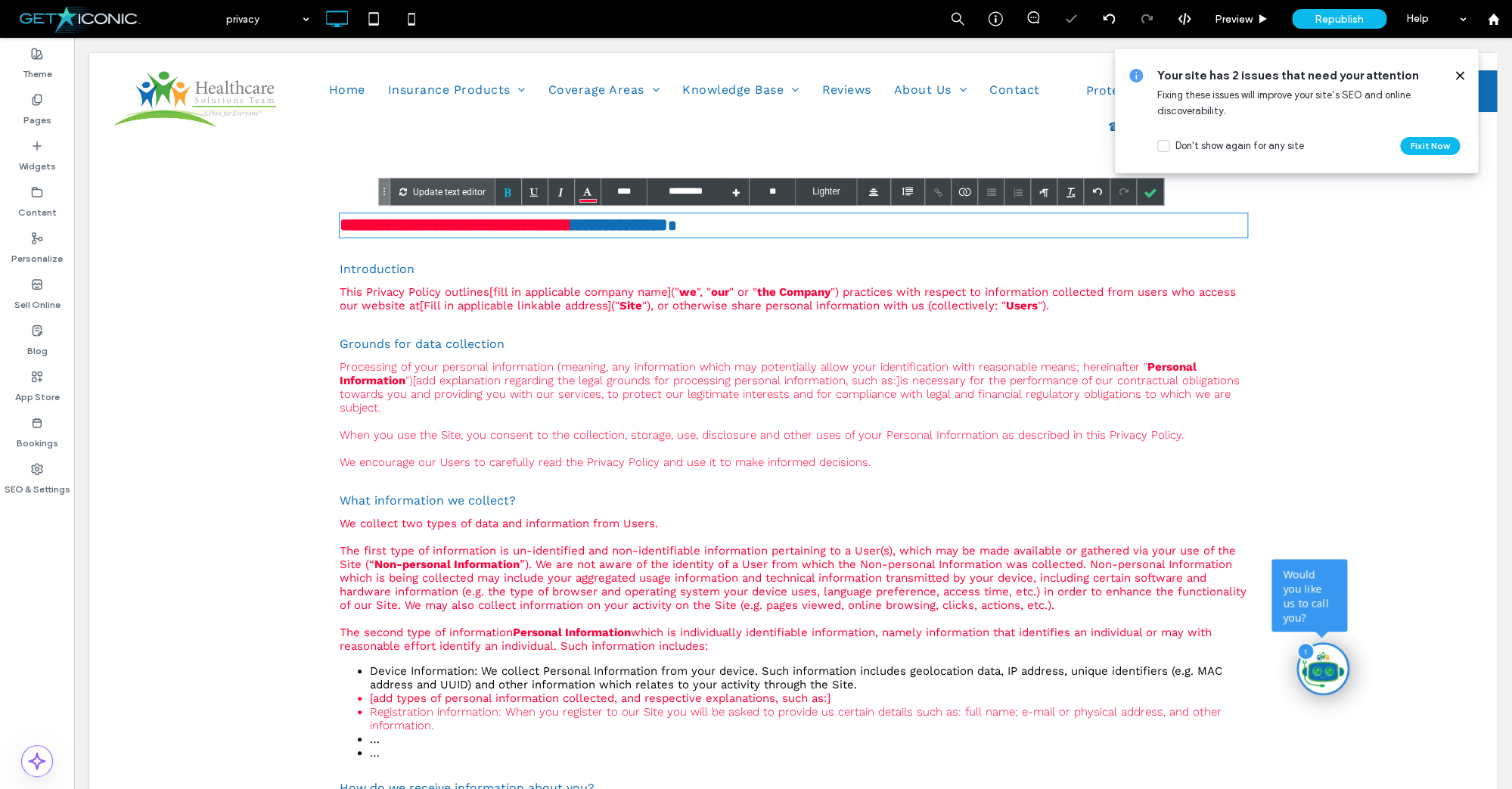
click at [668, 227] on span "**********" at bounding box center [504, 225] width 328 height 18
click at [668, 230] on span "**********" at bounding box center [504, 225] width 328 height 18
drag, startPoint x: 661, startPoint y: 225, endPoint x: 319, endPoint y: 225, distance: 342.0
click at [589, 189] on div at bounding box center [588, 192] width 26 height 26
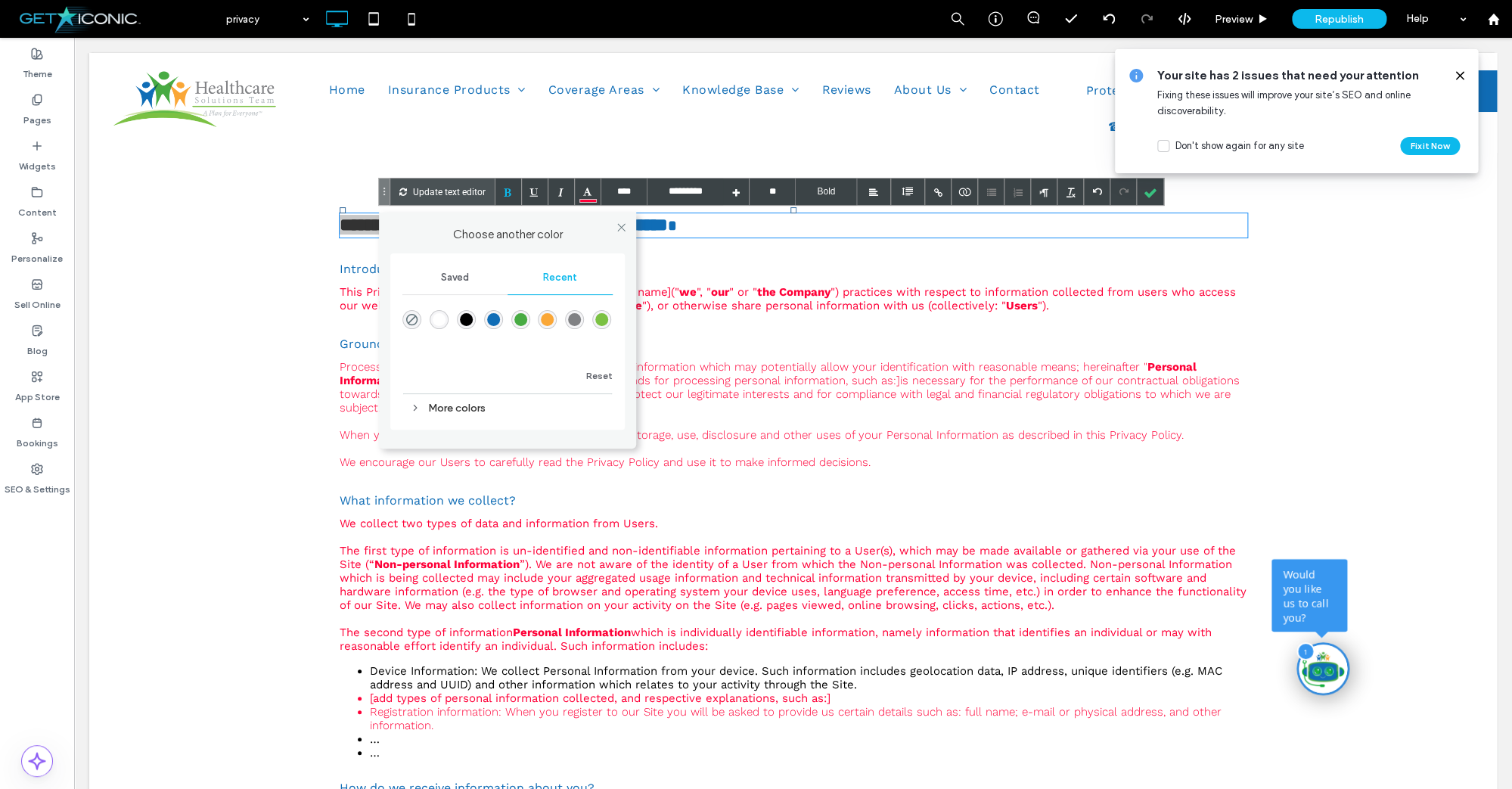
drag, startPoint x: 492, startPoint y: 317, endPoint x: 506, endPoint y: 314, distance: 14.3
click at [493, 317] on div "rgba(16, 109, 182, 1)" at bounding box center [494, 319] width 13 height 13
click at [1144, 192] on div at bounding box center [1150, 192] width 26 height 26
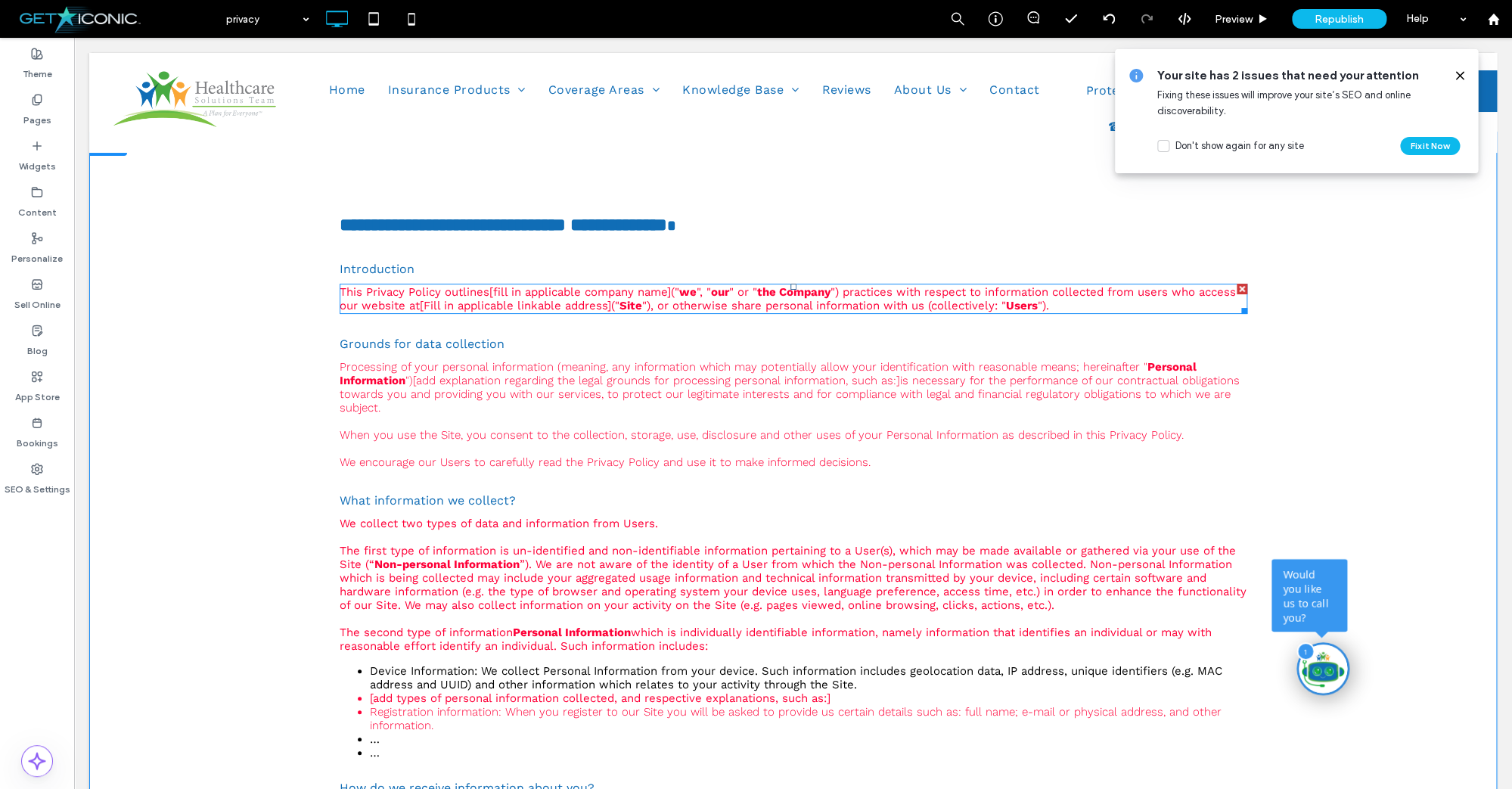
click at [1240, 288] on div at bounding box center [1241, 288] width 11 height 11
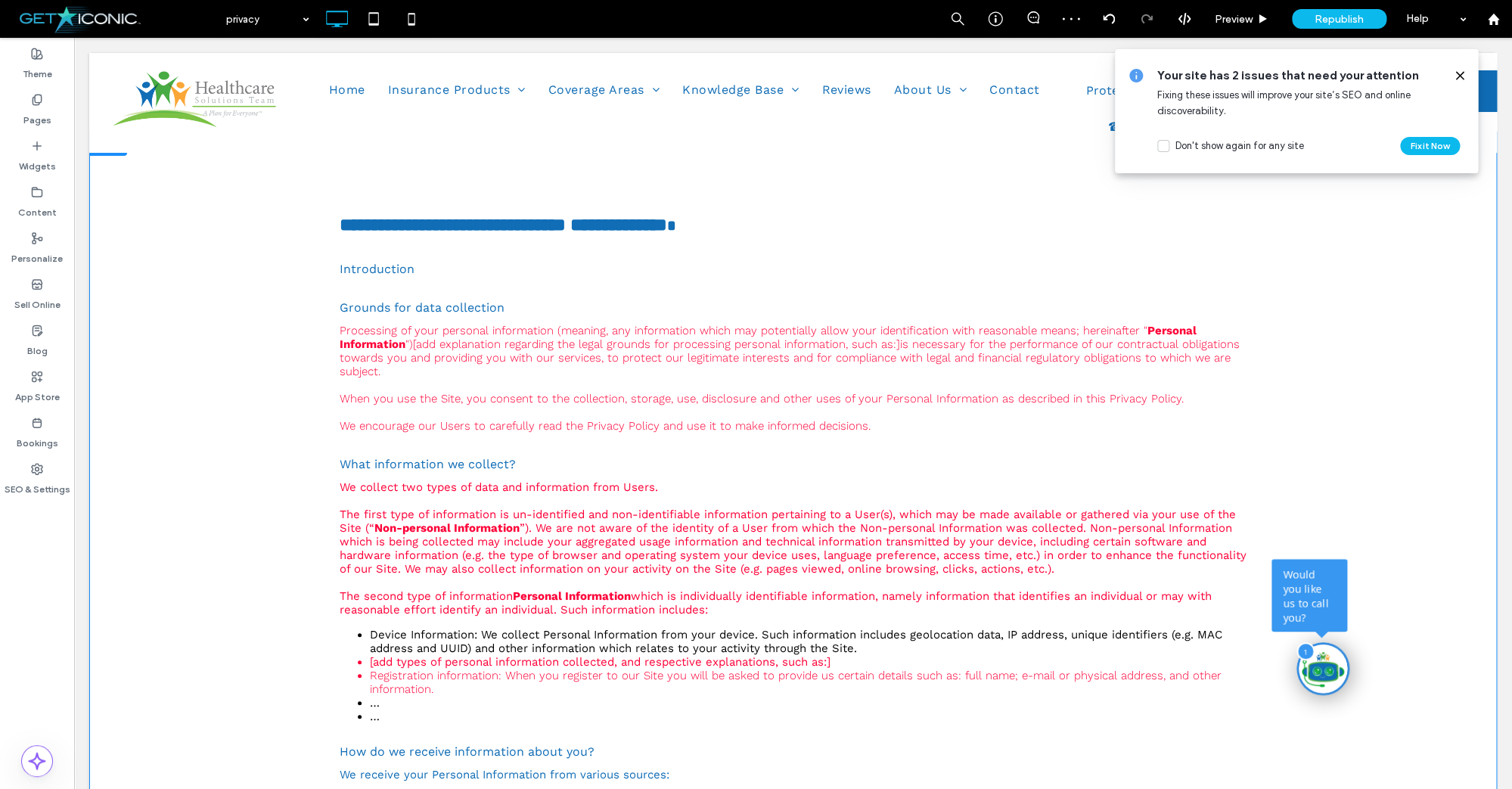
click at [74, 38] on div at bounding box center [74, 38] width 0 height 0
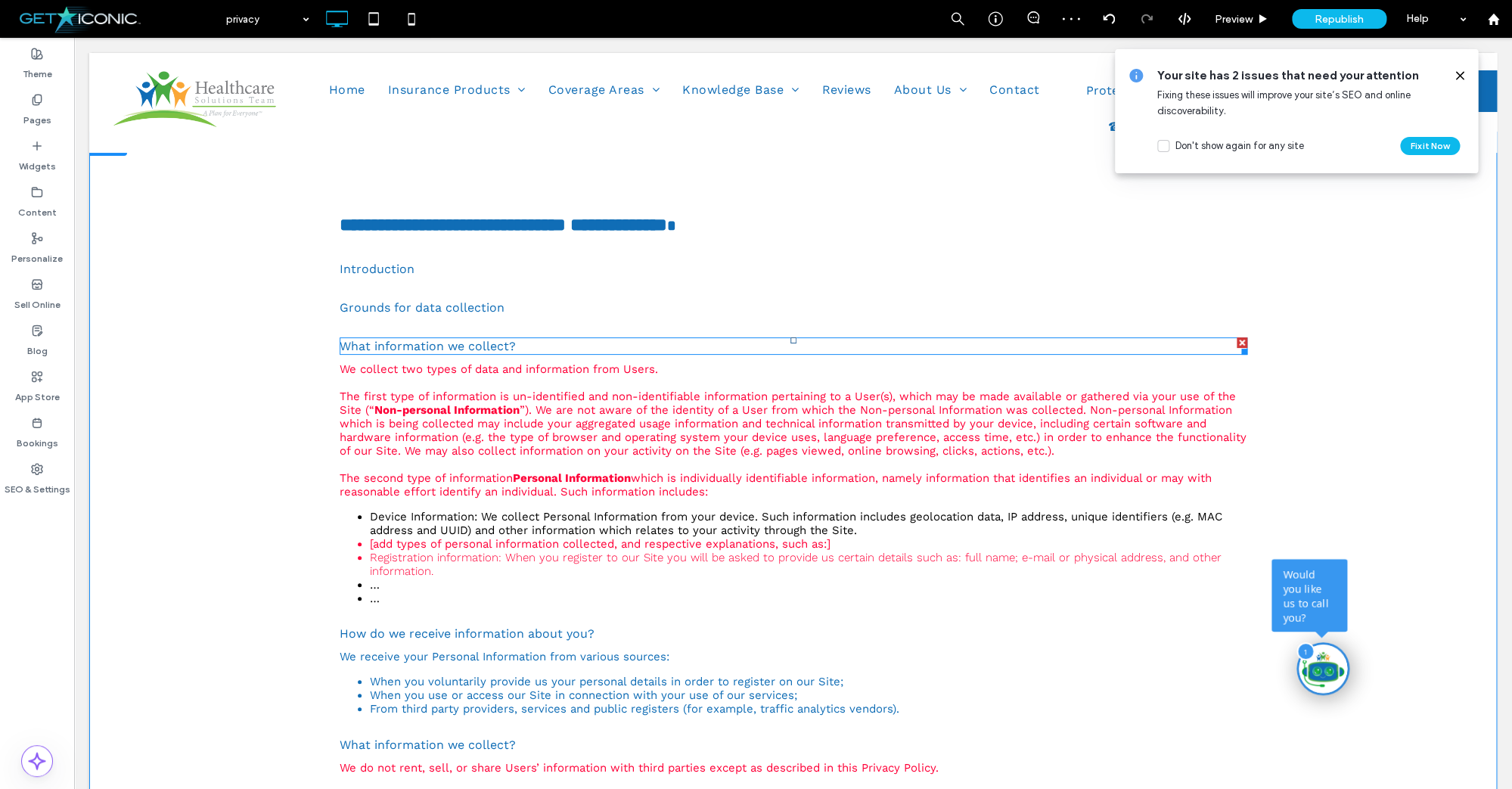
click at [1245, 345] on div at bounding box center [1242, 350] width 11 height 11
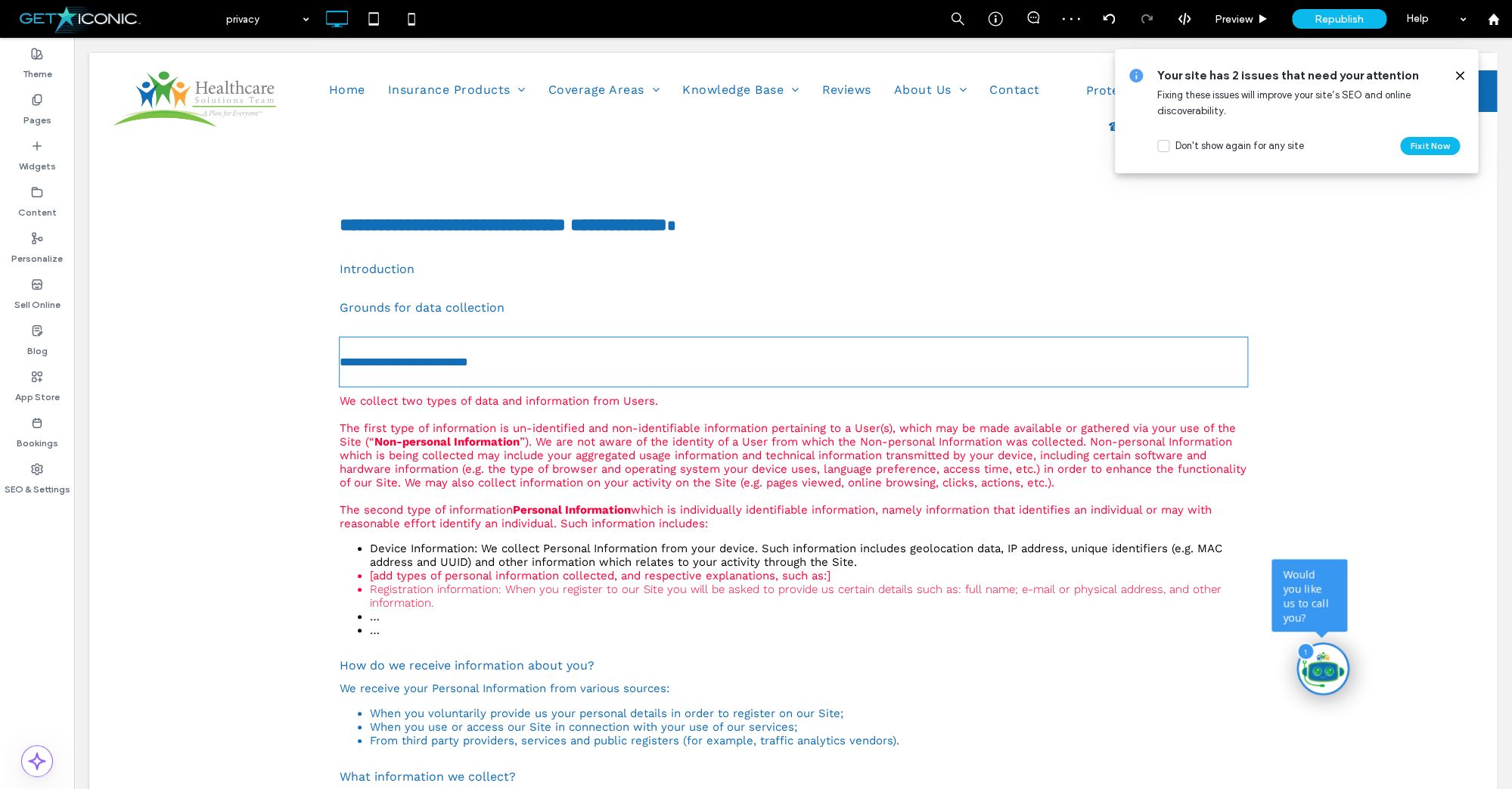
type input "****"
type input "**"
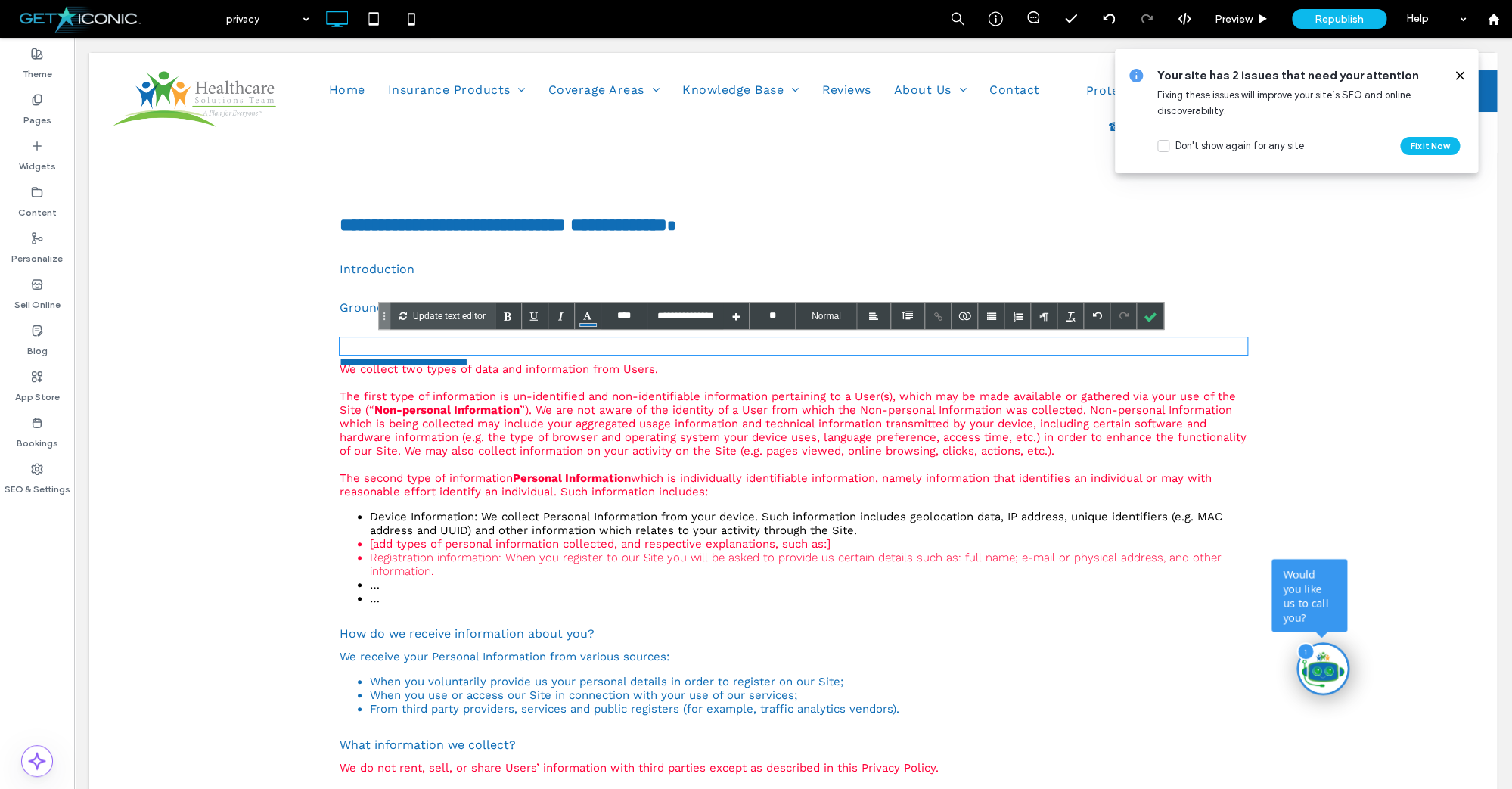
type input "*********"
click at [1241, 313] on div "Grounds for data collection" at bounding box center [794, 308] width 908 height 15
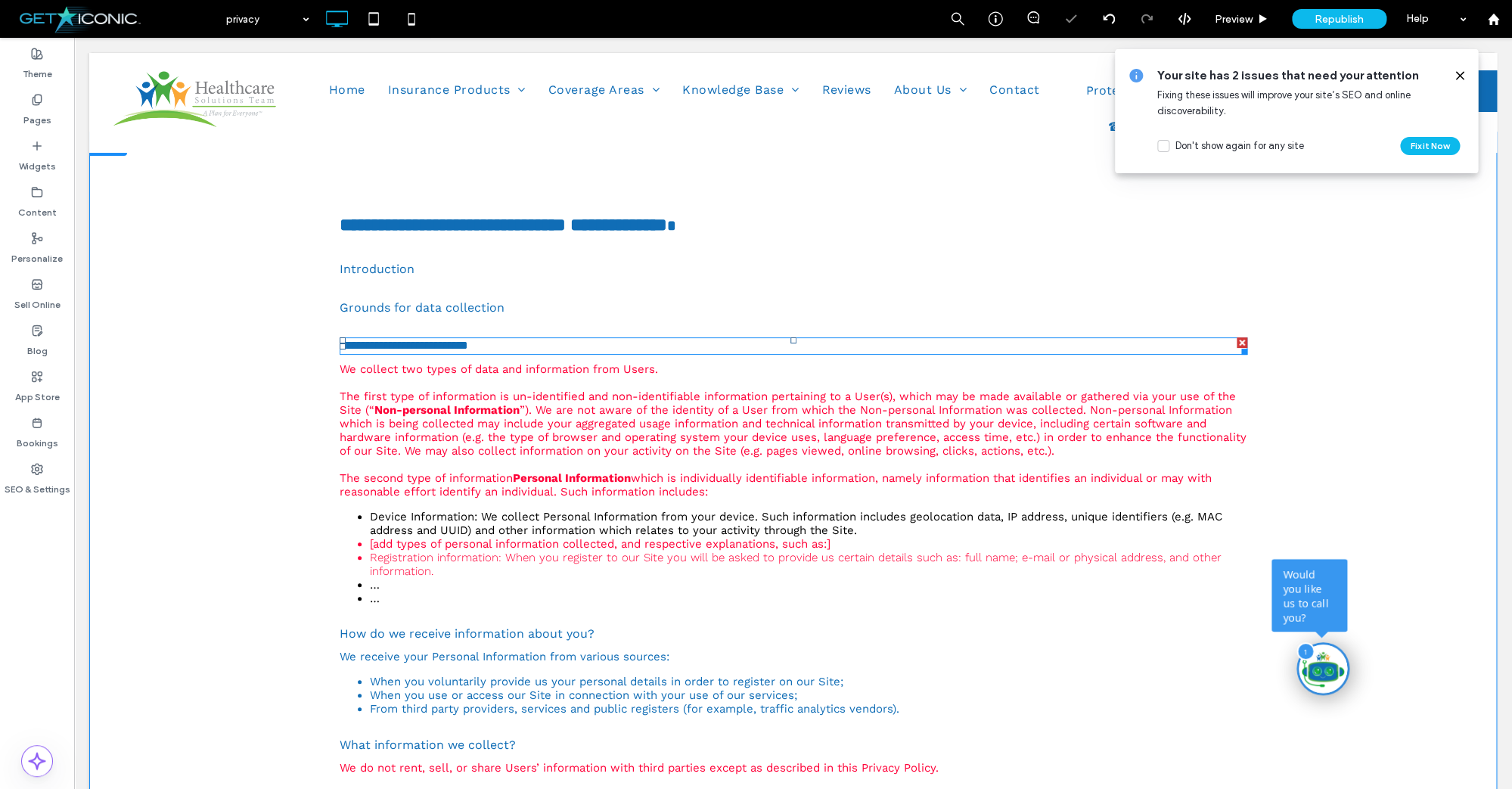
click at [1238, 339] on div at bounding box center [1241, 342] width 11 height 11
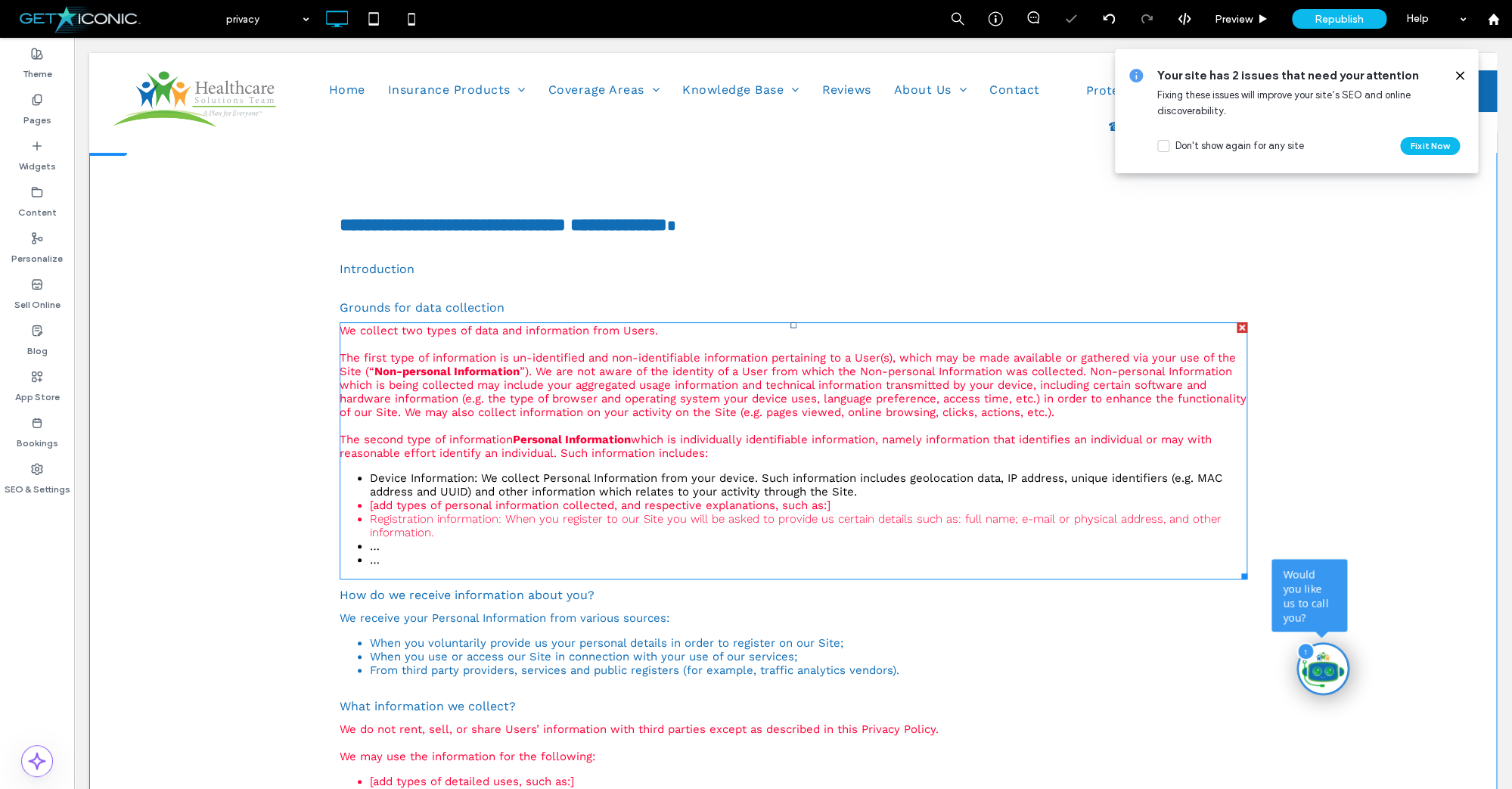
click at [1244, 328] on div at bounding box center [1241, 328] width 11 height 11
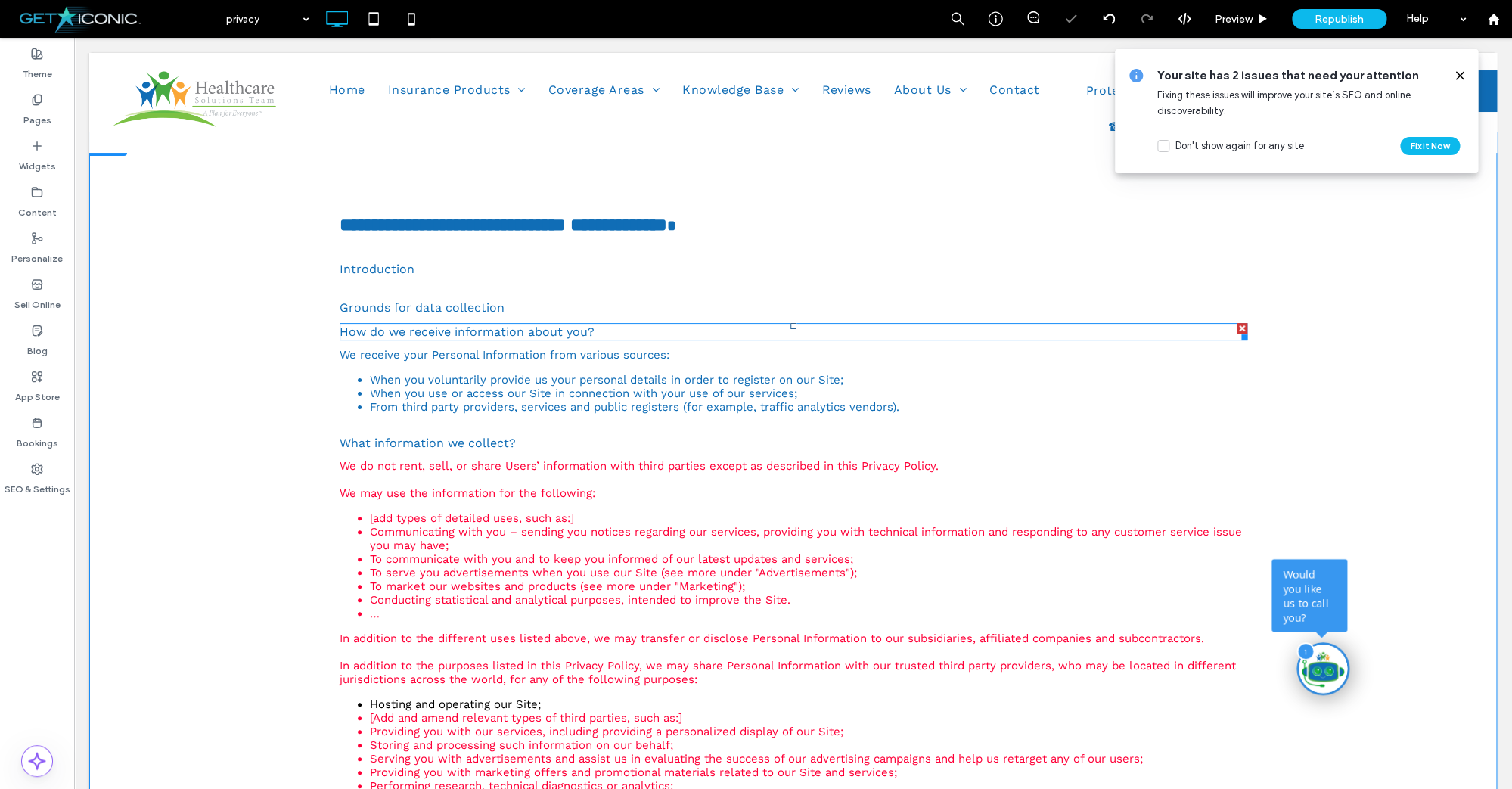
click at [1244, 328] on div at bounding box center [1241, 328] width 11 height 11
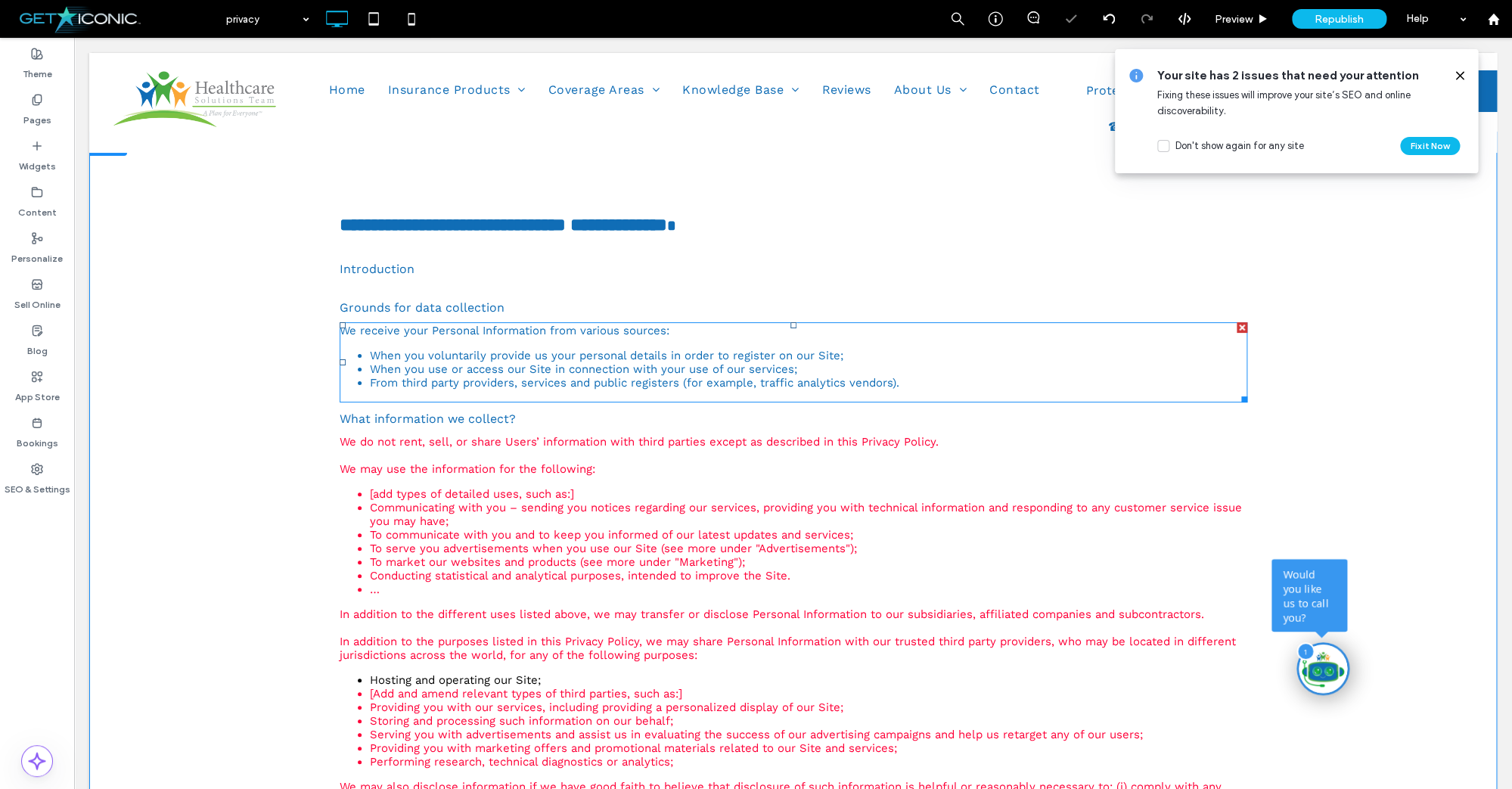
click at [1244, 328] on div at bounding box center [1241, 328] width 11 height 11
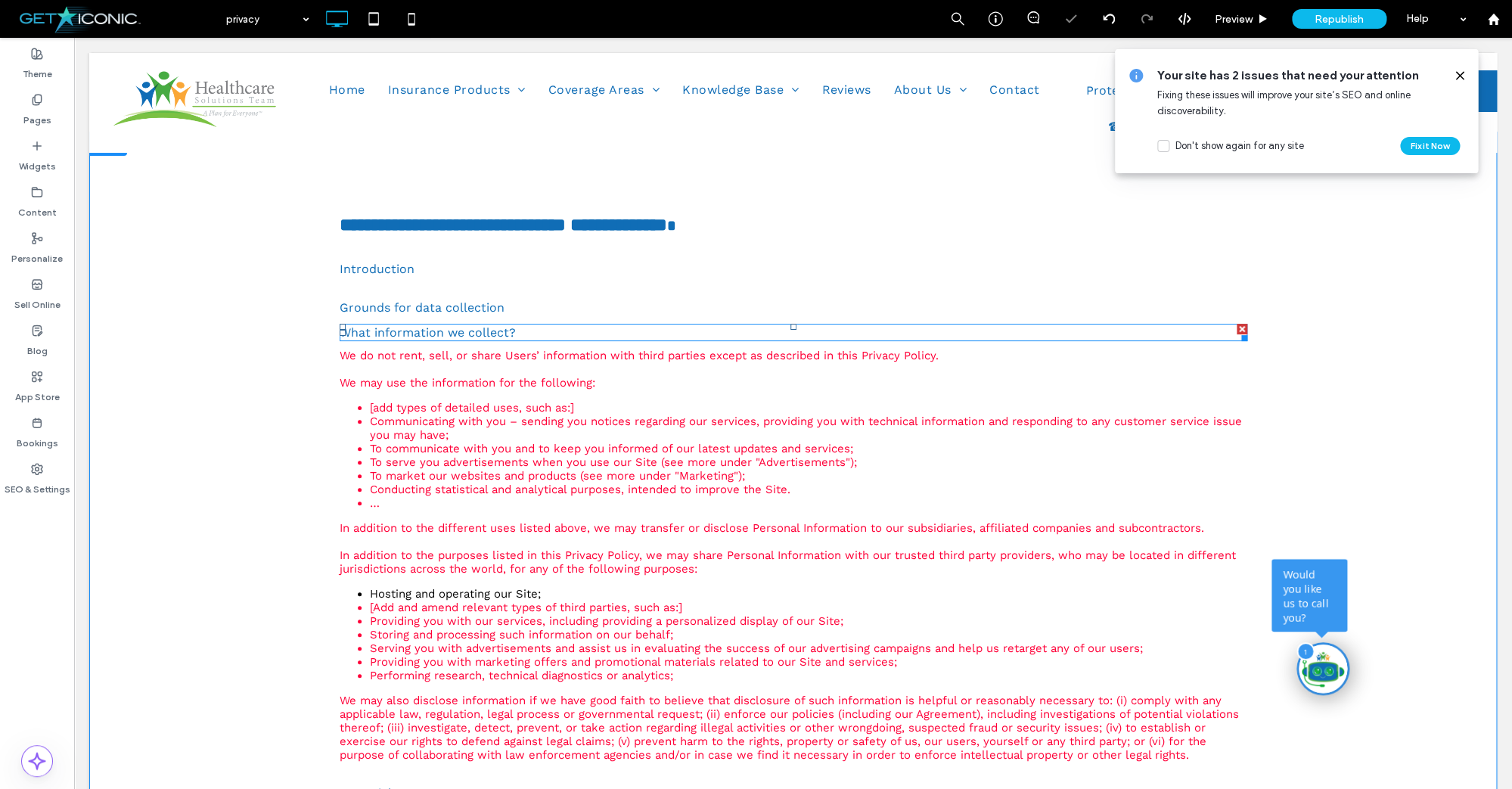
click at [1244, 328] on div at bounding box center [1241, 328] width 11 height 11
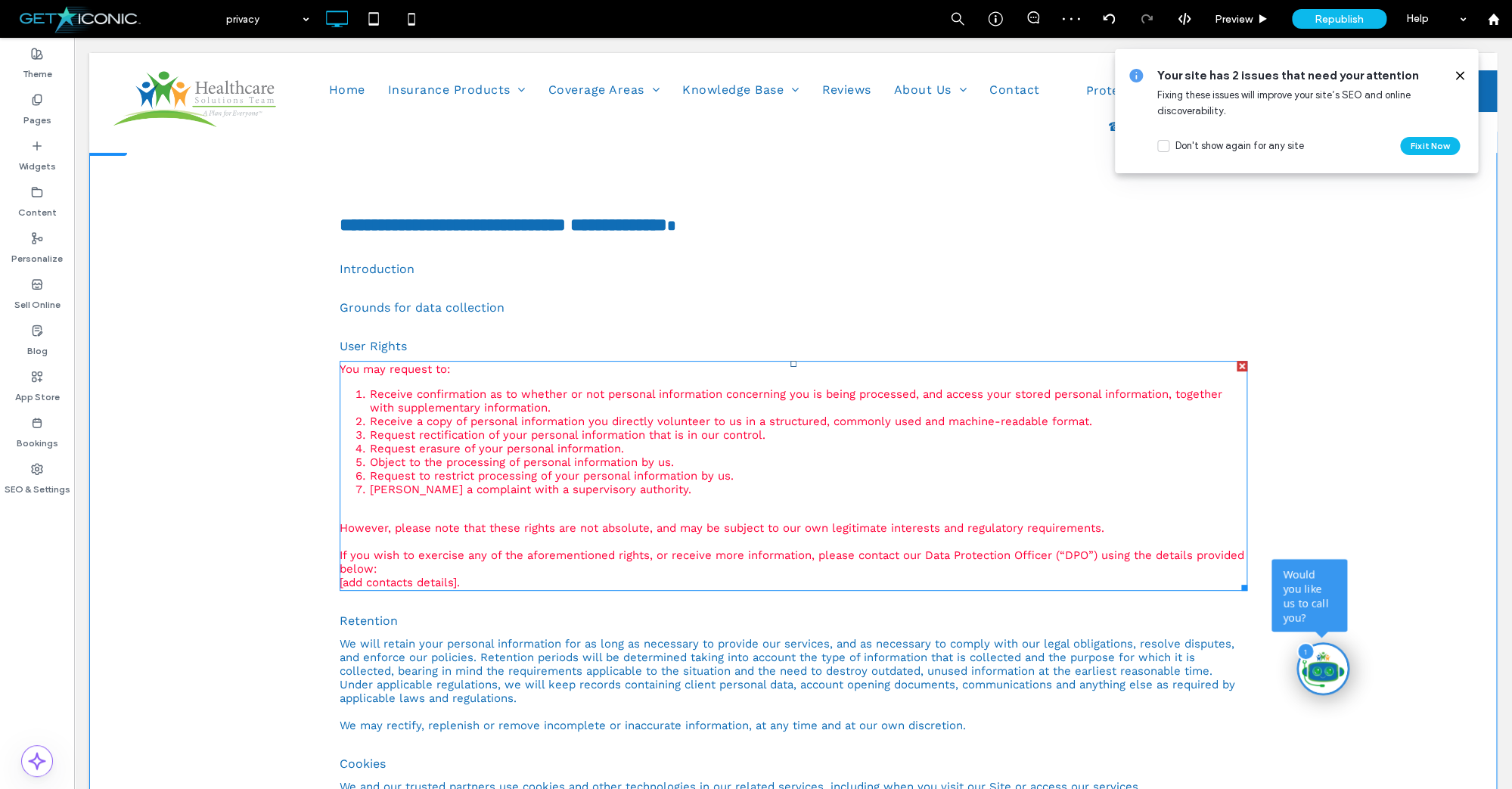
click at [1243, 364] on div at bounding box center [1241, 366] width 11 height 11
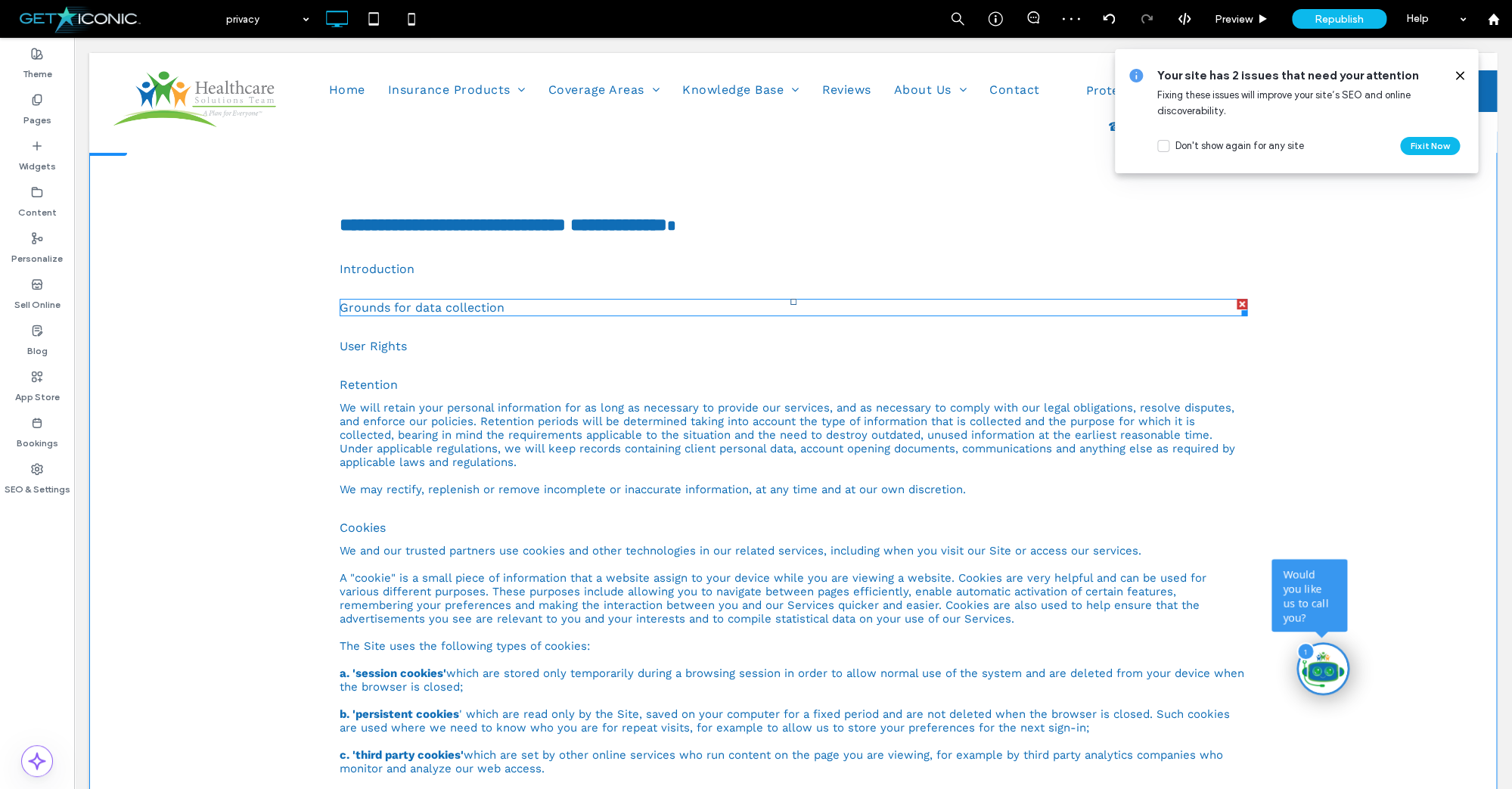
click at [1245, 305] on div at bounding box center [1241, 304] width 11 height 11
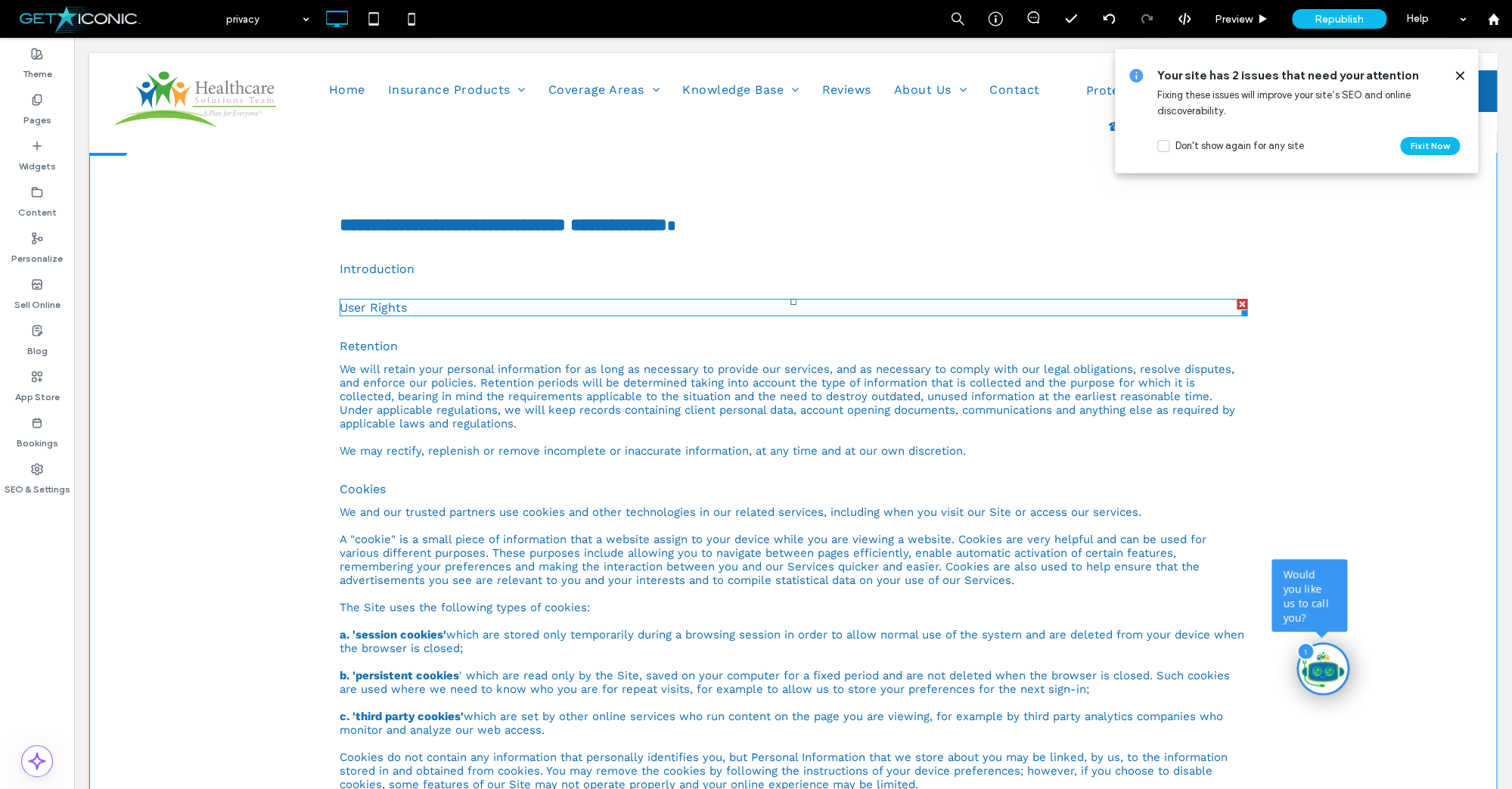
click at [1242, 303] on div at bounding box center [1241, 304] width 11 height 11
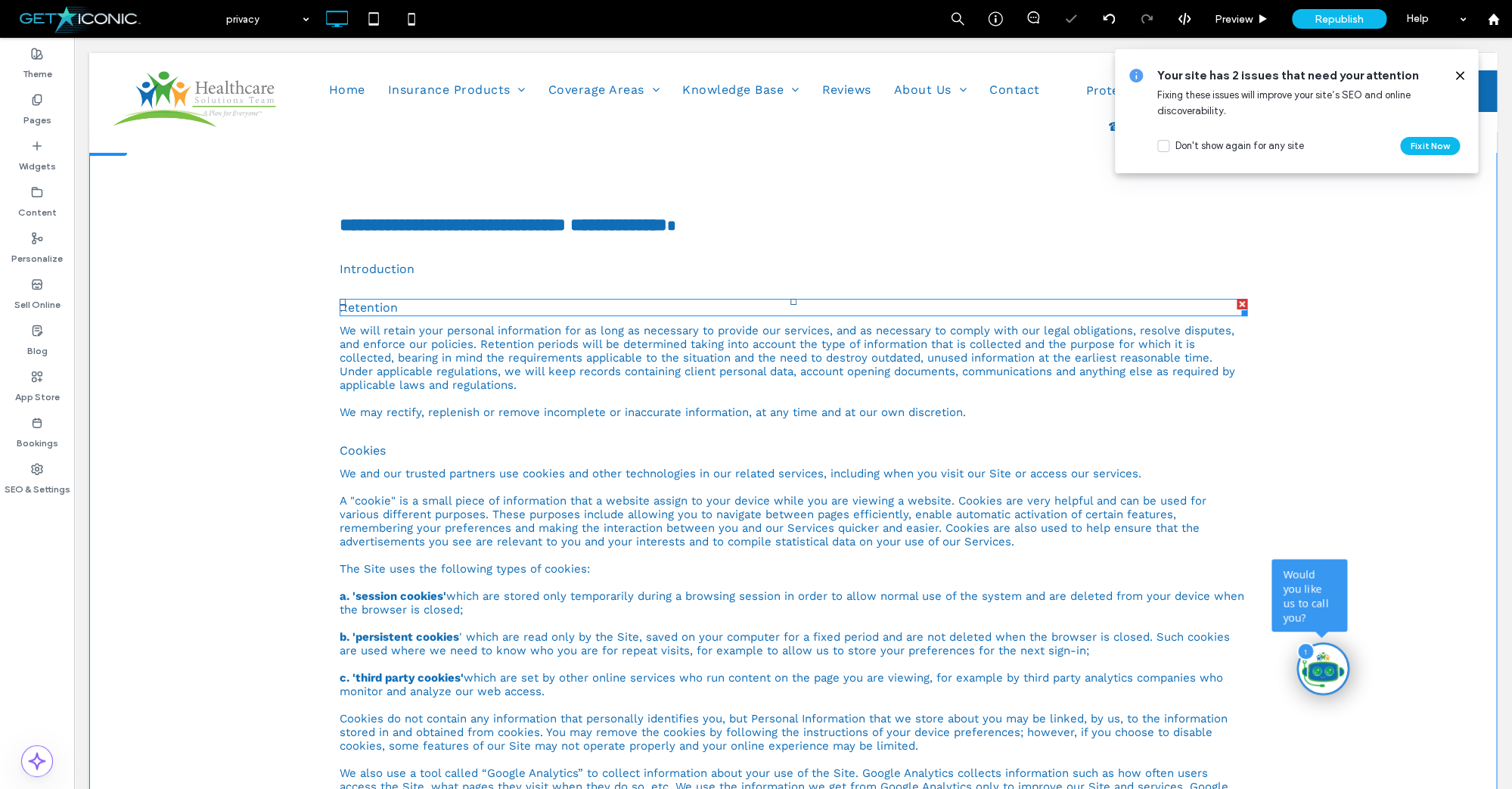
click at [1242, 303] on div at bounding box center [1241, 304] width 11 height 11
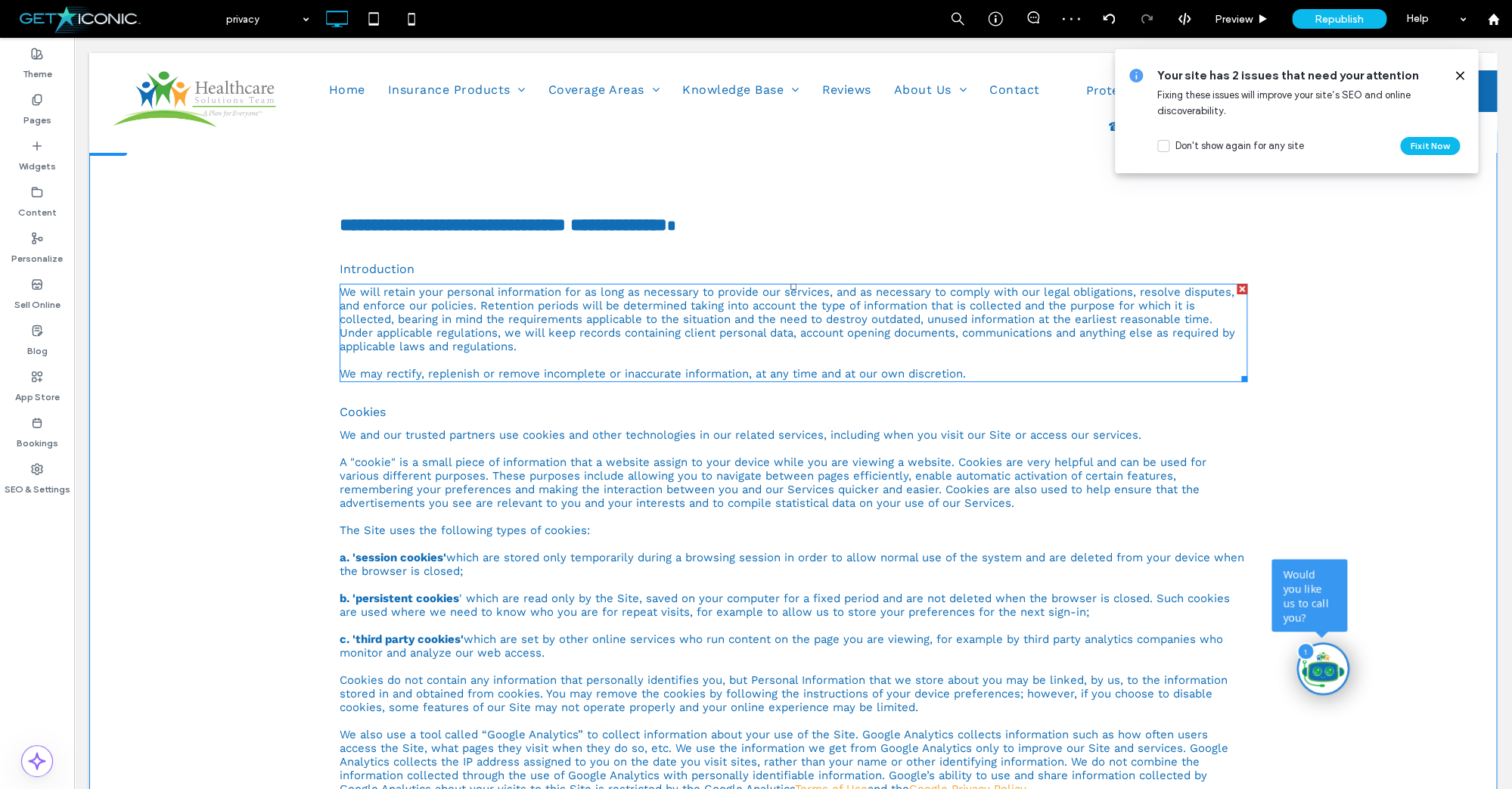
click at [1243, 288] on div at bounding box center [1241, 288] width 11 height 11
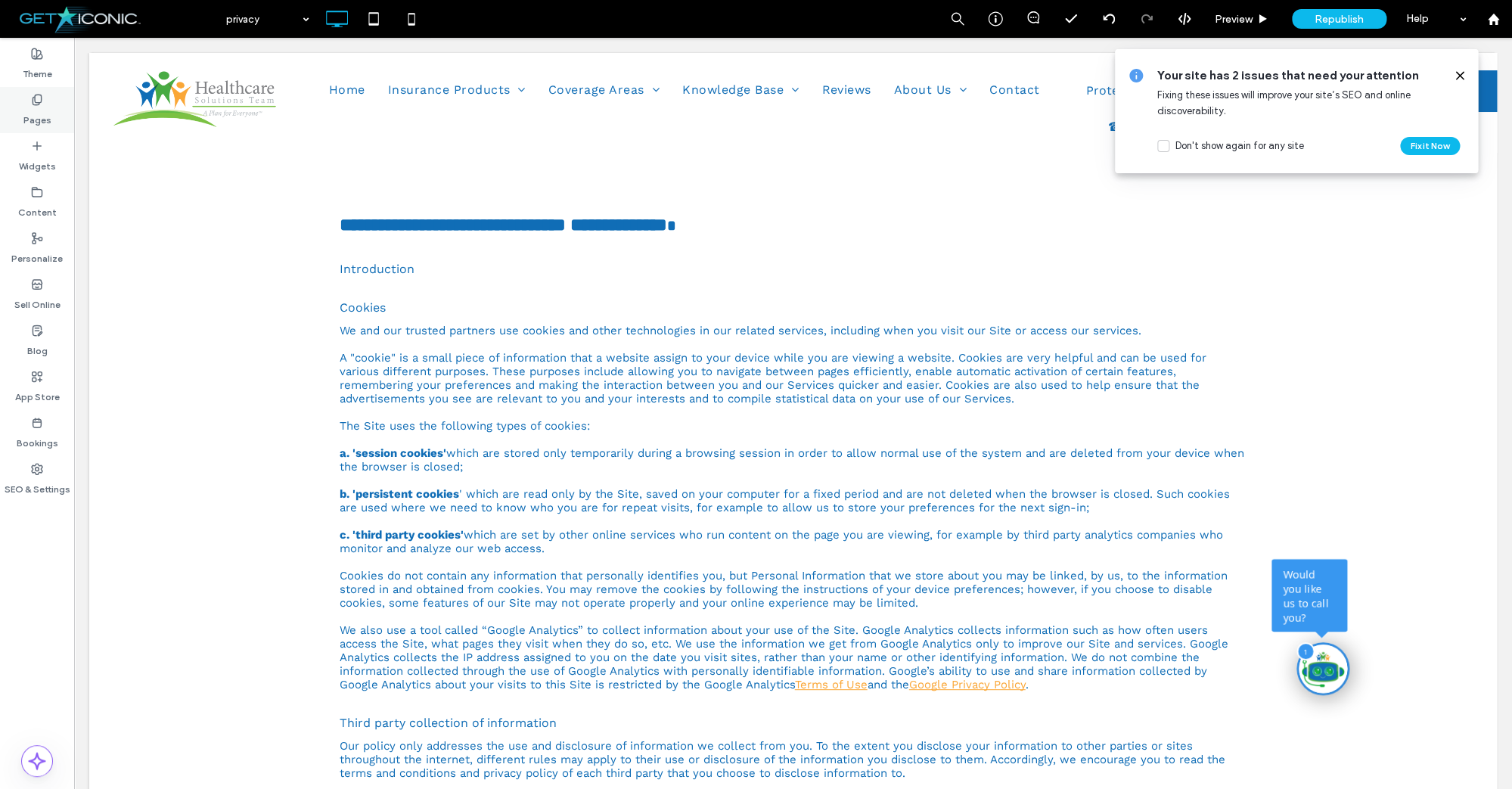
click at [28, 101] on div "Pages" at bounding box center [37, 110] width 74 height 47
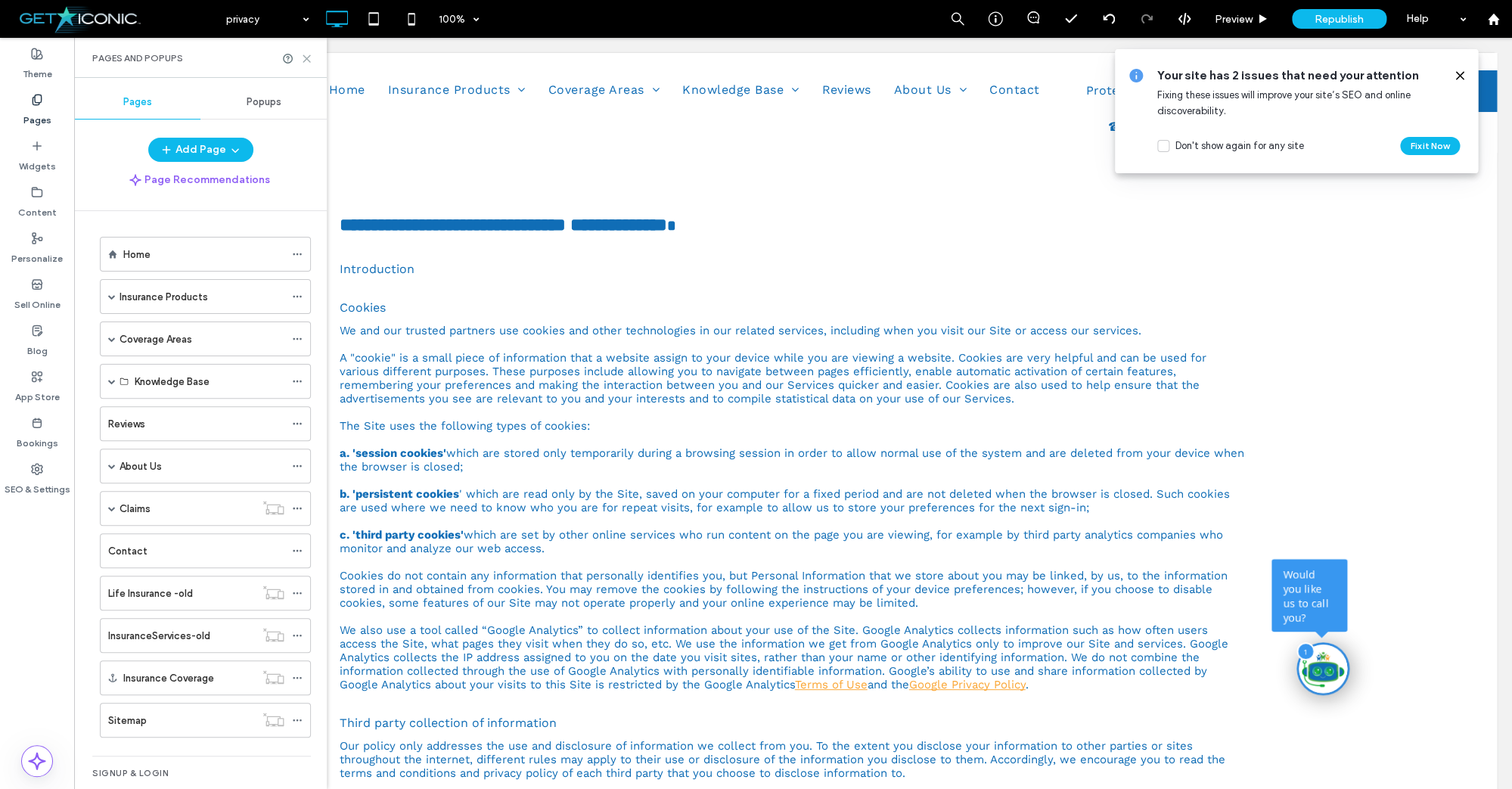
click at [306, 59] on use at bounding box center [306, 59] width 7 height 7
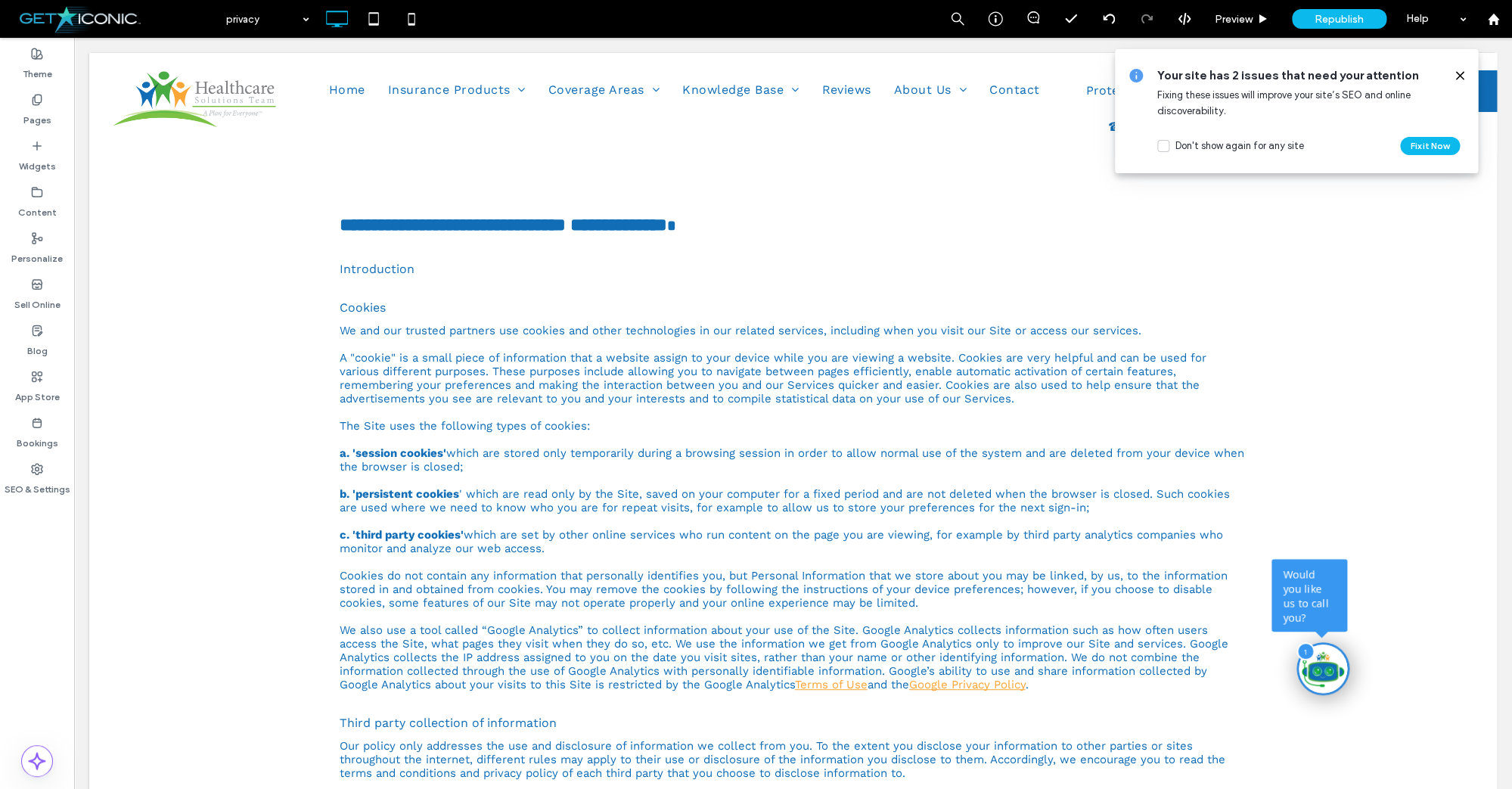
click at [1461, 74] on use at bounding box center [1459, 75] width 7 height 7
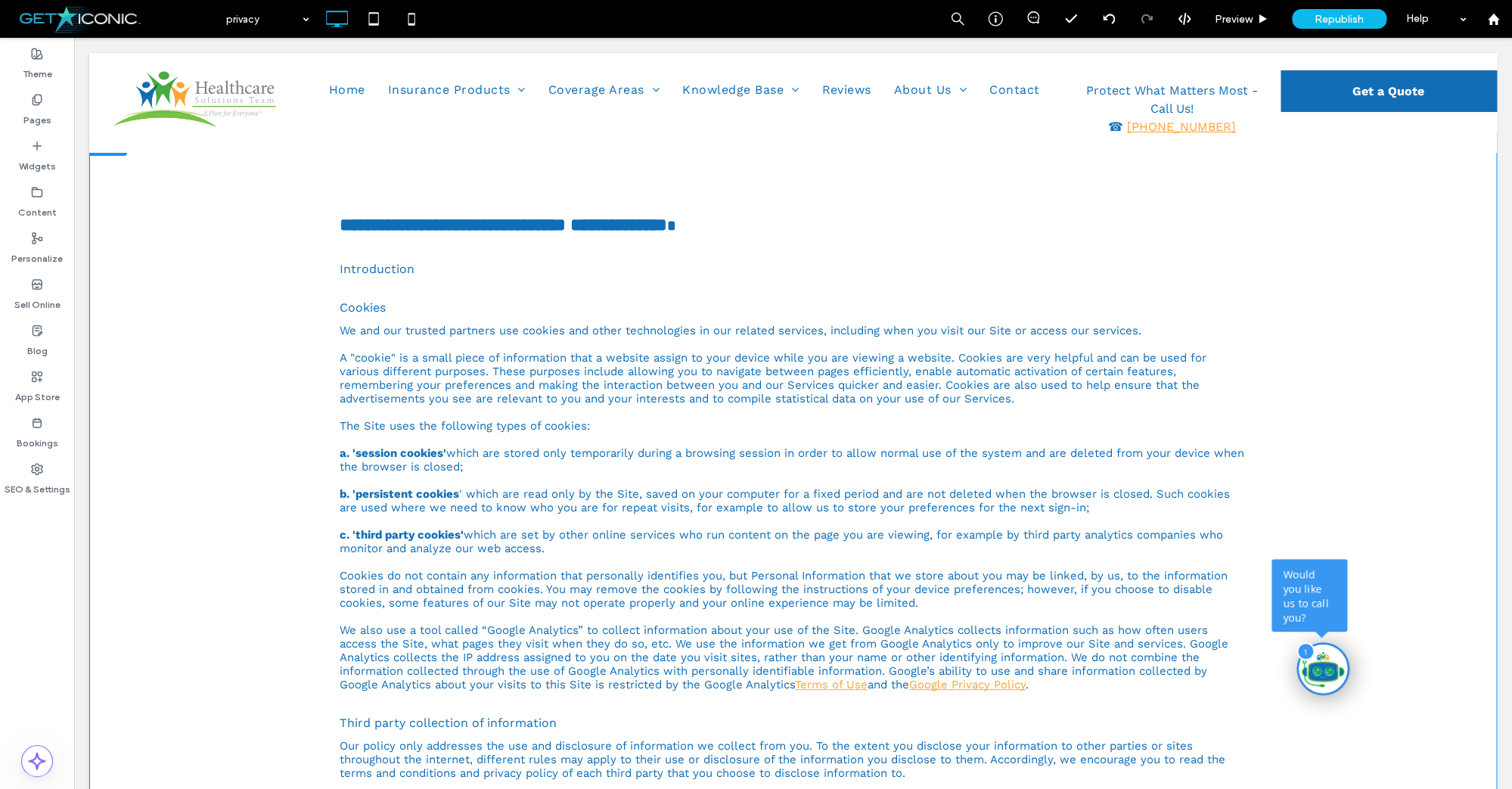
click at [74, 38] on div at bounding box center [74, 38] width 0 height 0
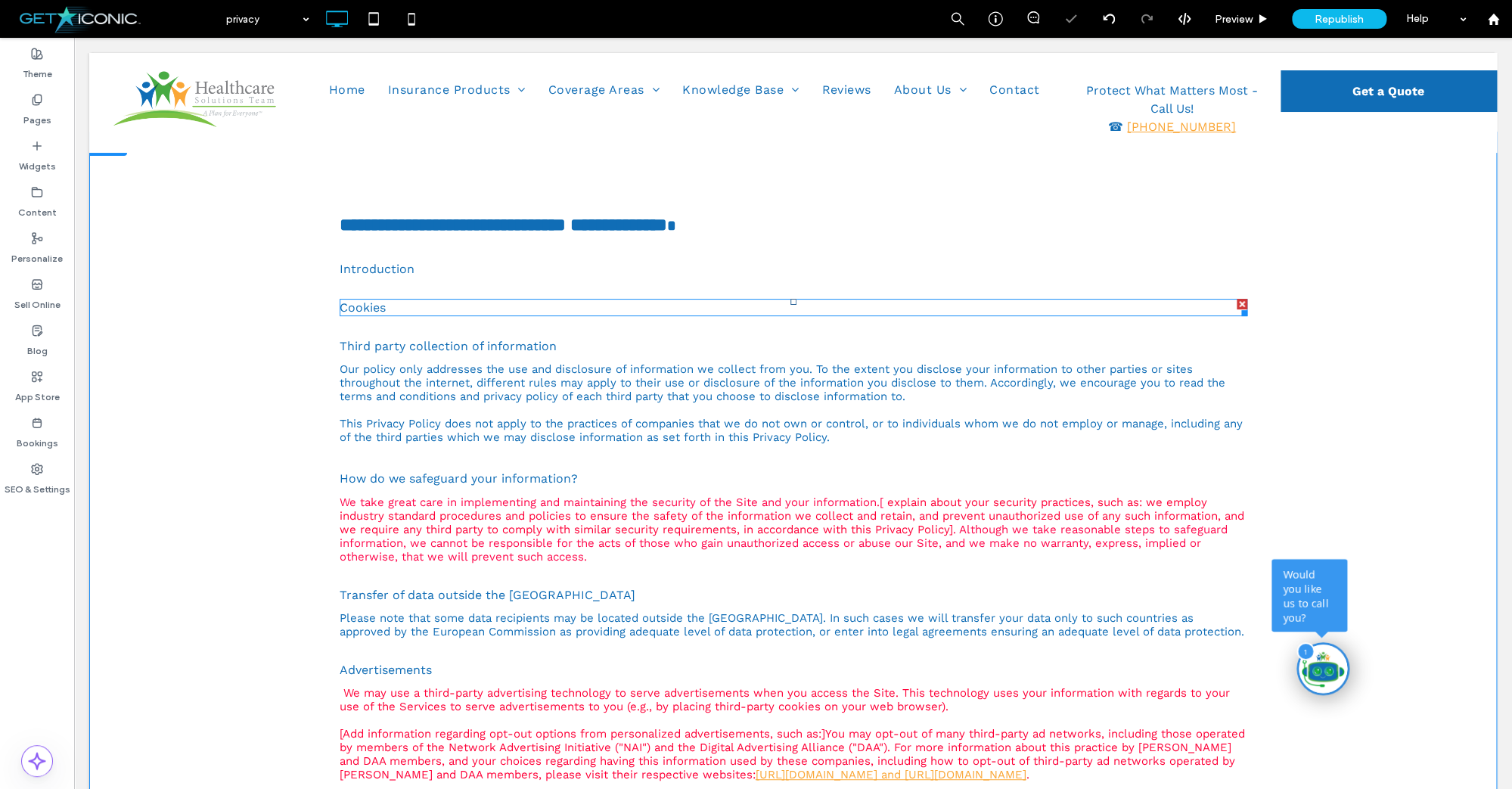
click at [1243, 305] on div at bounding box center [1241, 304] width 11 height 11
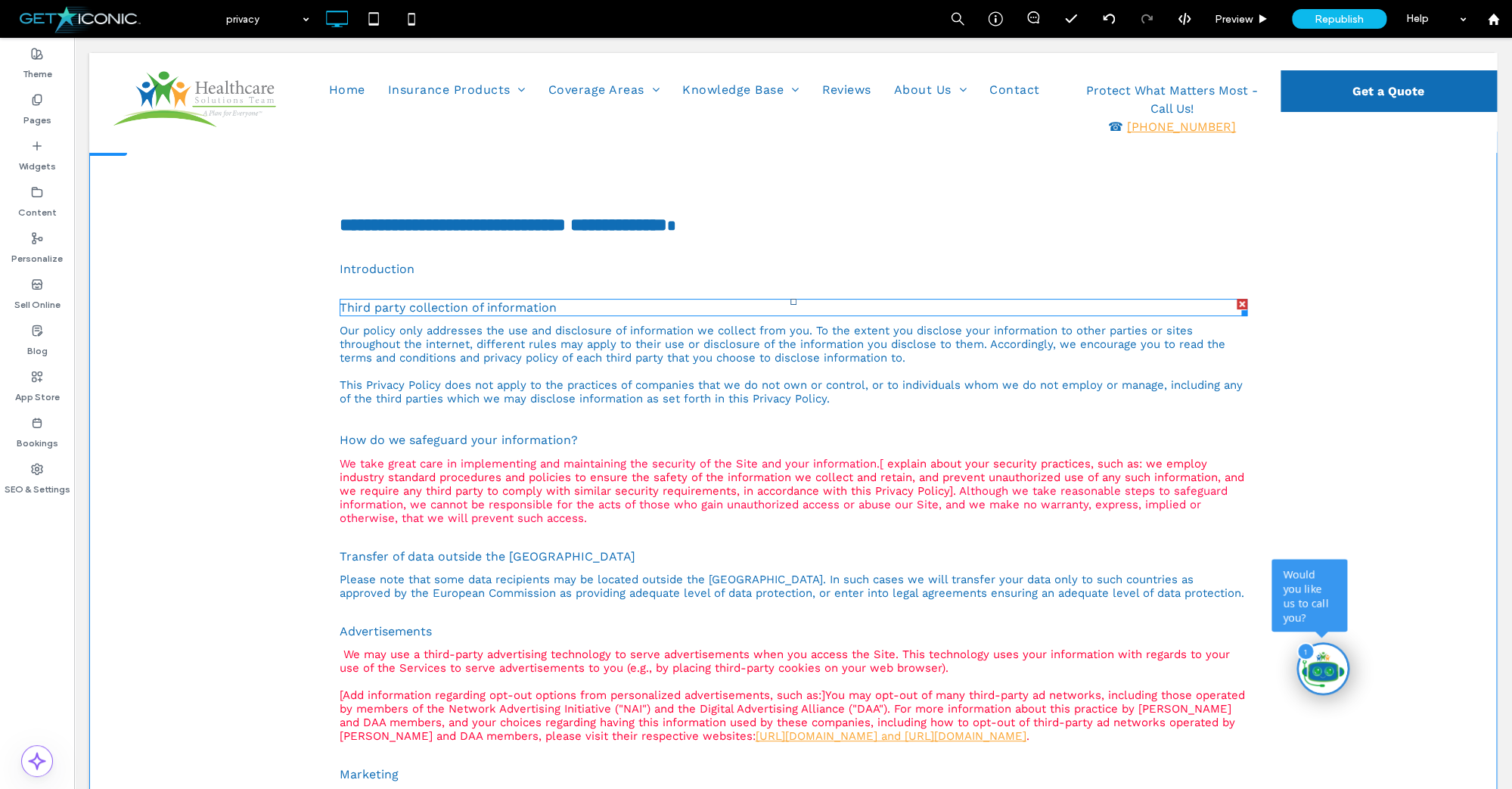
click at [1242, 301] on div at bounding box center [1241, 304] width 11 height 11
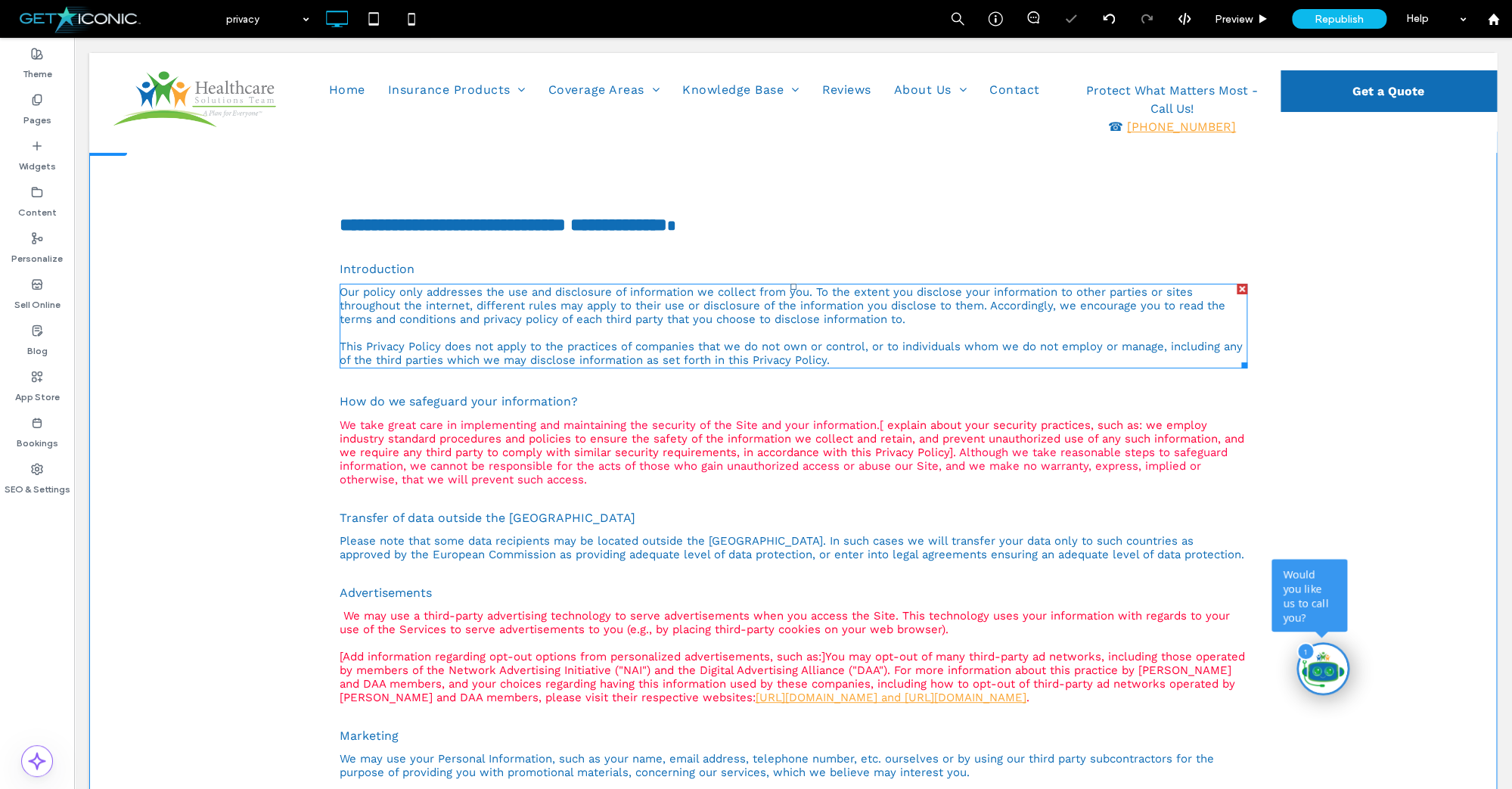
drag, startPoint x: 1242, startPoint y: 287, endPoint x: 1318, endPoint y: 344, distance: 95.0
click at [1242, 287] on div at bounding box center [1241, 288] width 11 height 11
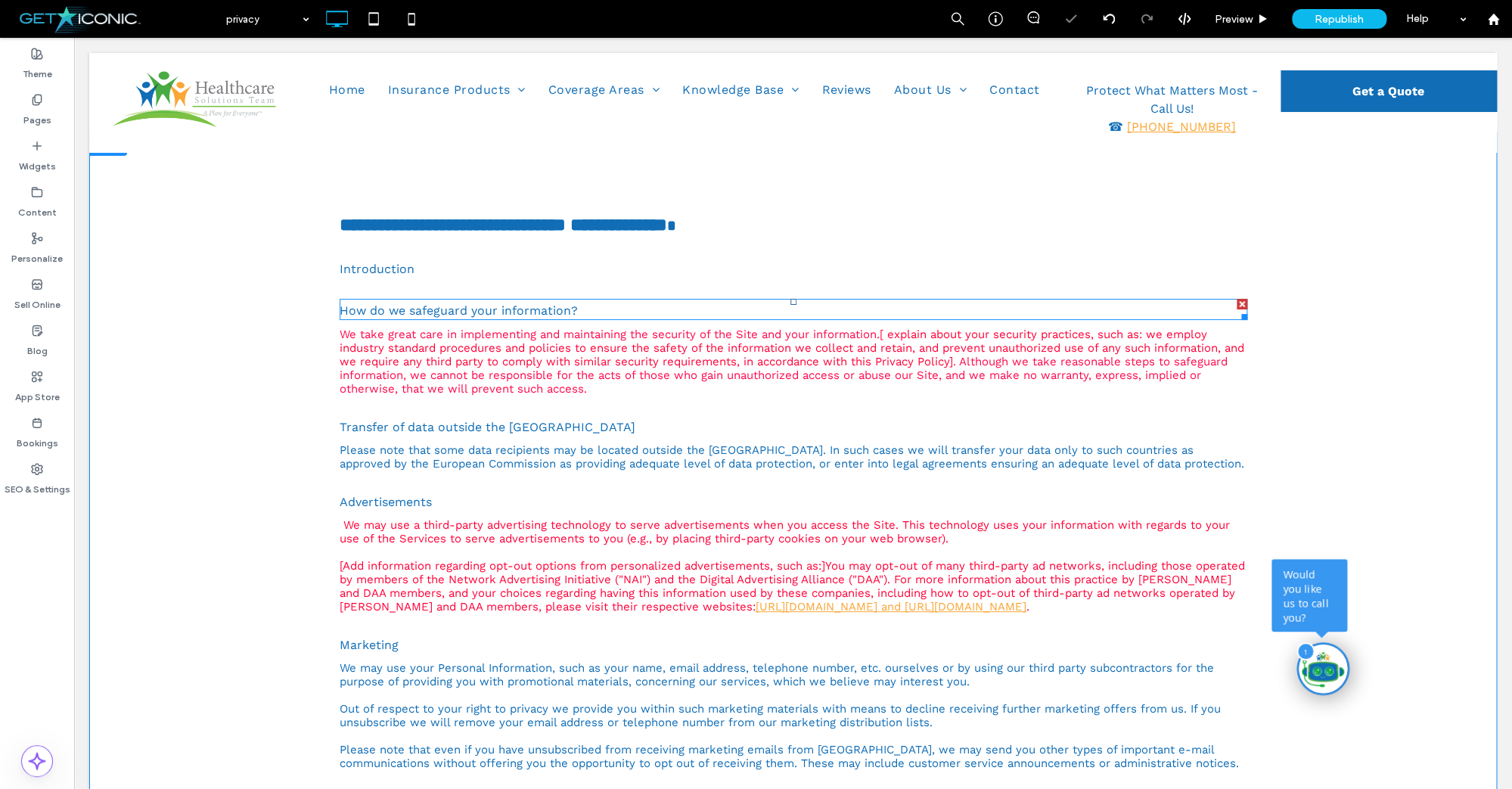
click at [1246, 302] on div at bounding box center [1241, 304] width 11 height 11
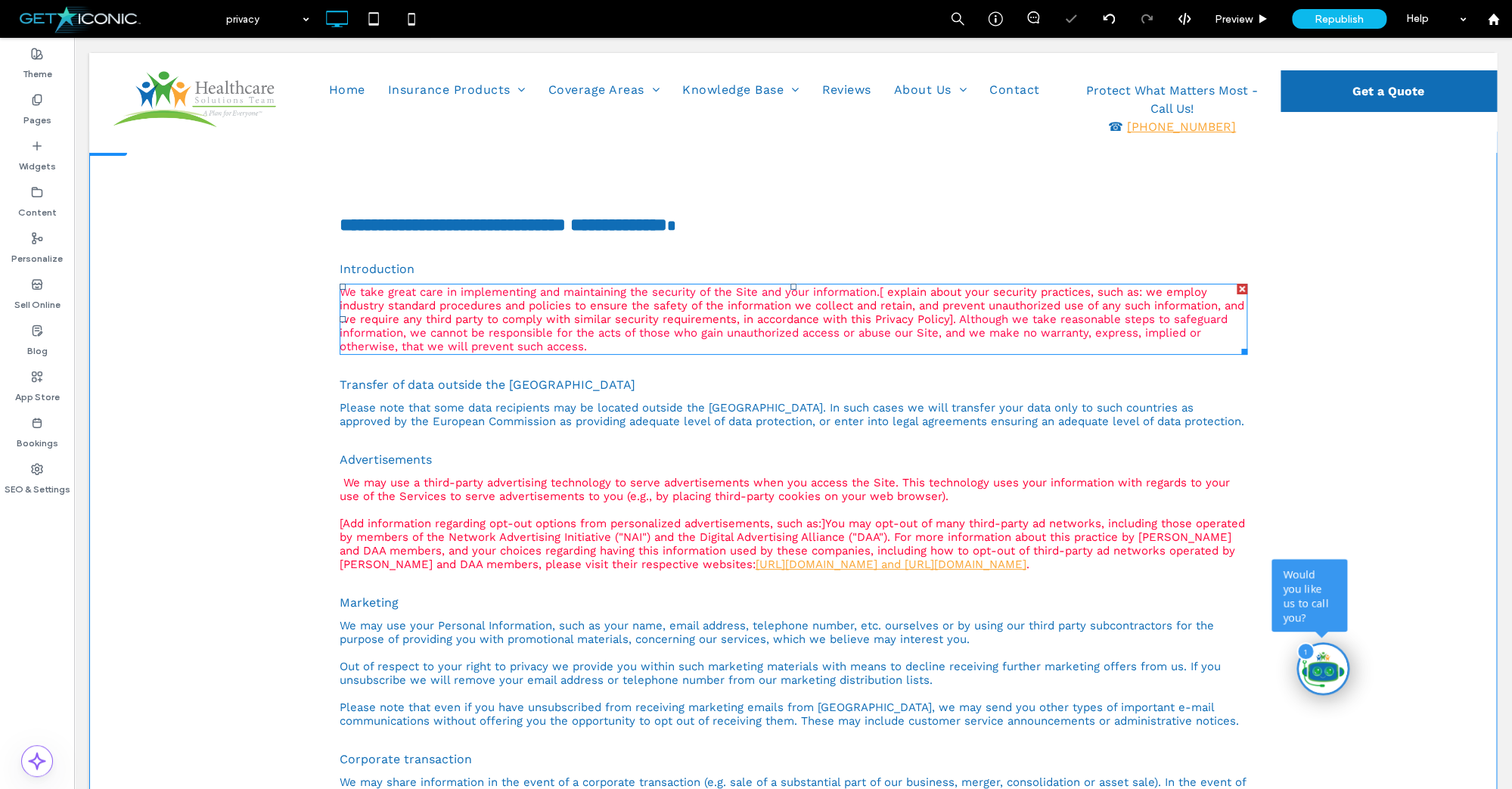
click at [1242, 304] on div "We take great care in implementing and maintaining the security of the Site and…" at bounding box center [794, 319] width 908 height 68
type input "****"
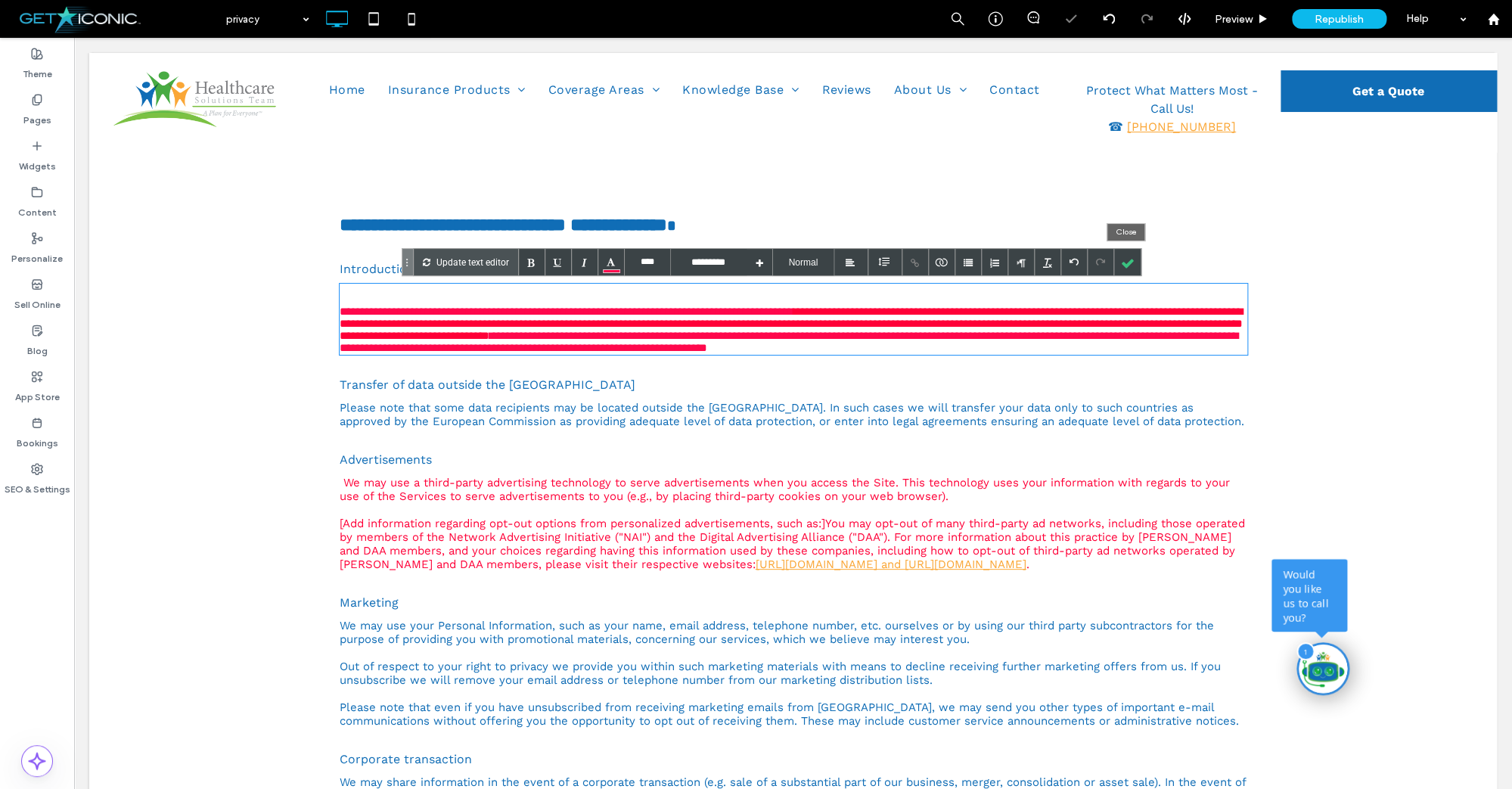
click at [1127, 265] on div at bounding box center [1127, 262] width 26 height 26
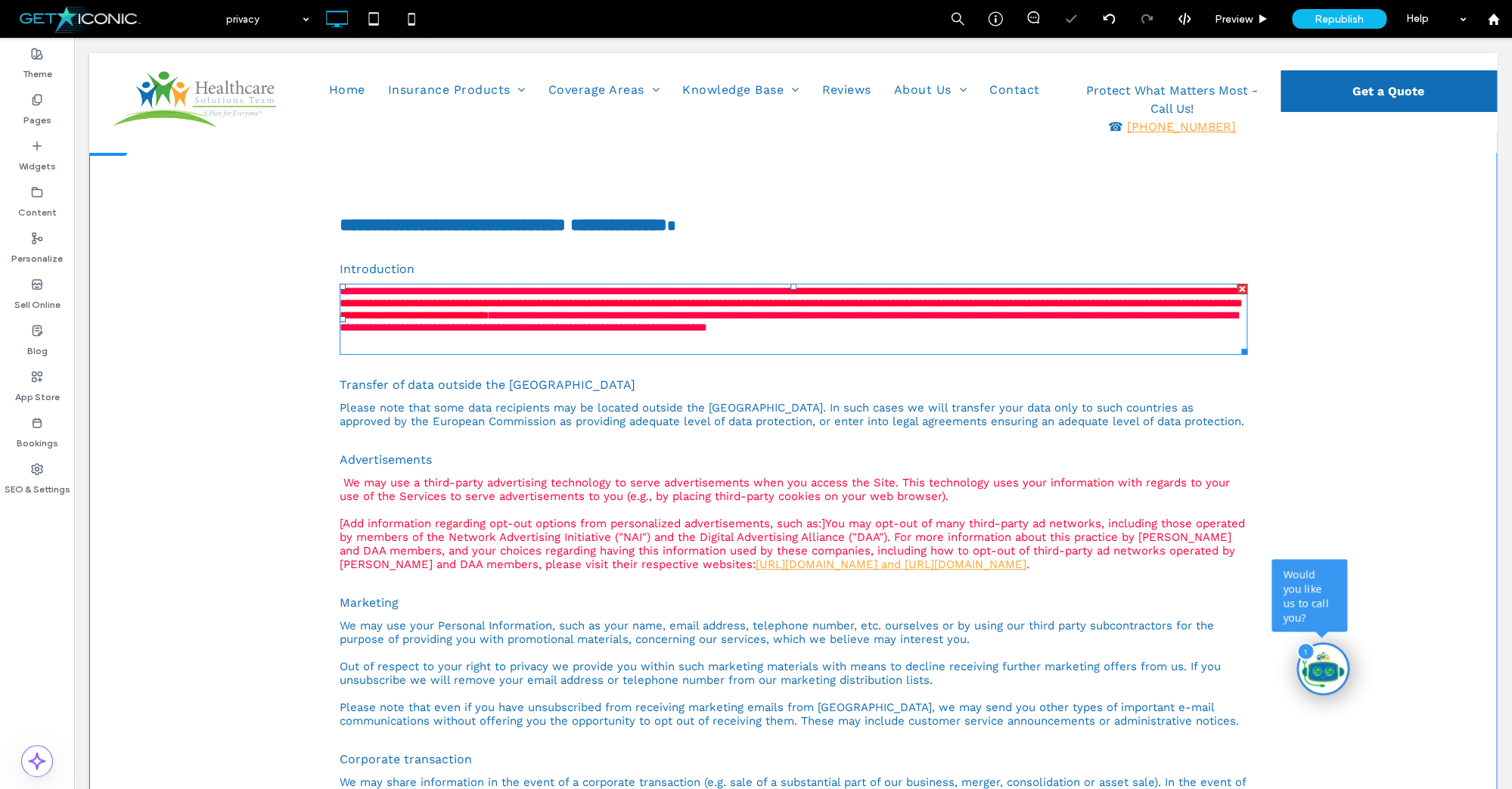
click at [1240, 288] on div at bounding box center [1241, 288] width 11 height 11
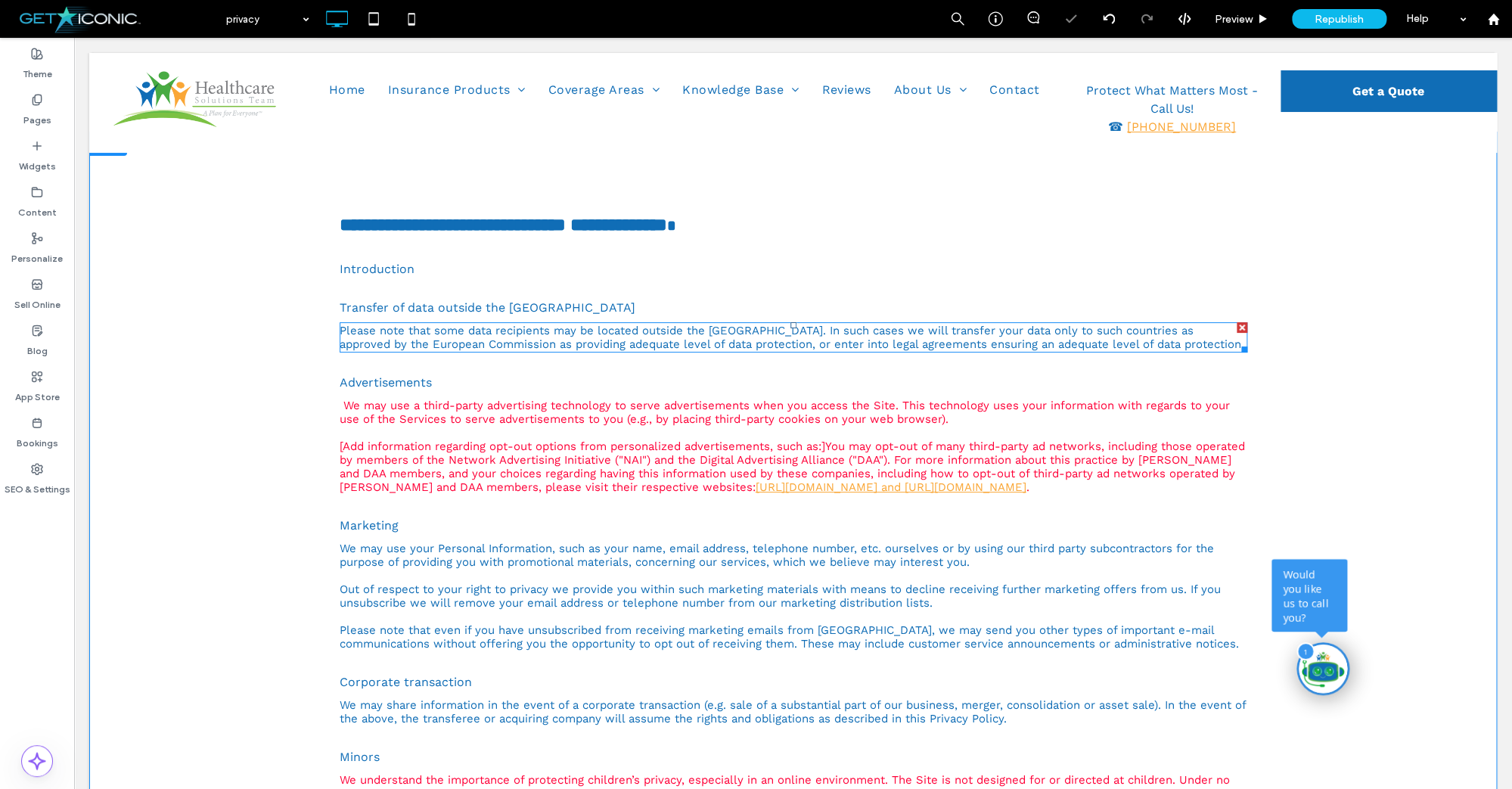
drag, startPoint x: 1314, startPoint y: 403, endPoint x: 1244, endPoint y: 327, distance: 103.3
click at [1244, 327] on div at bounding box center [1241, 328] width 11 height 11
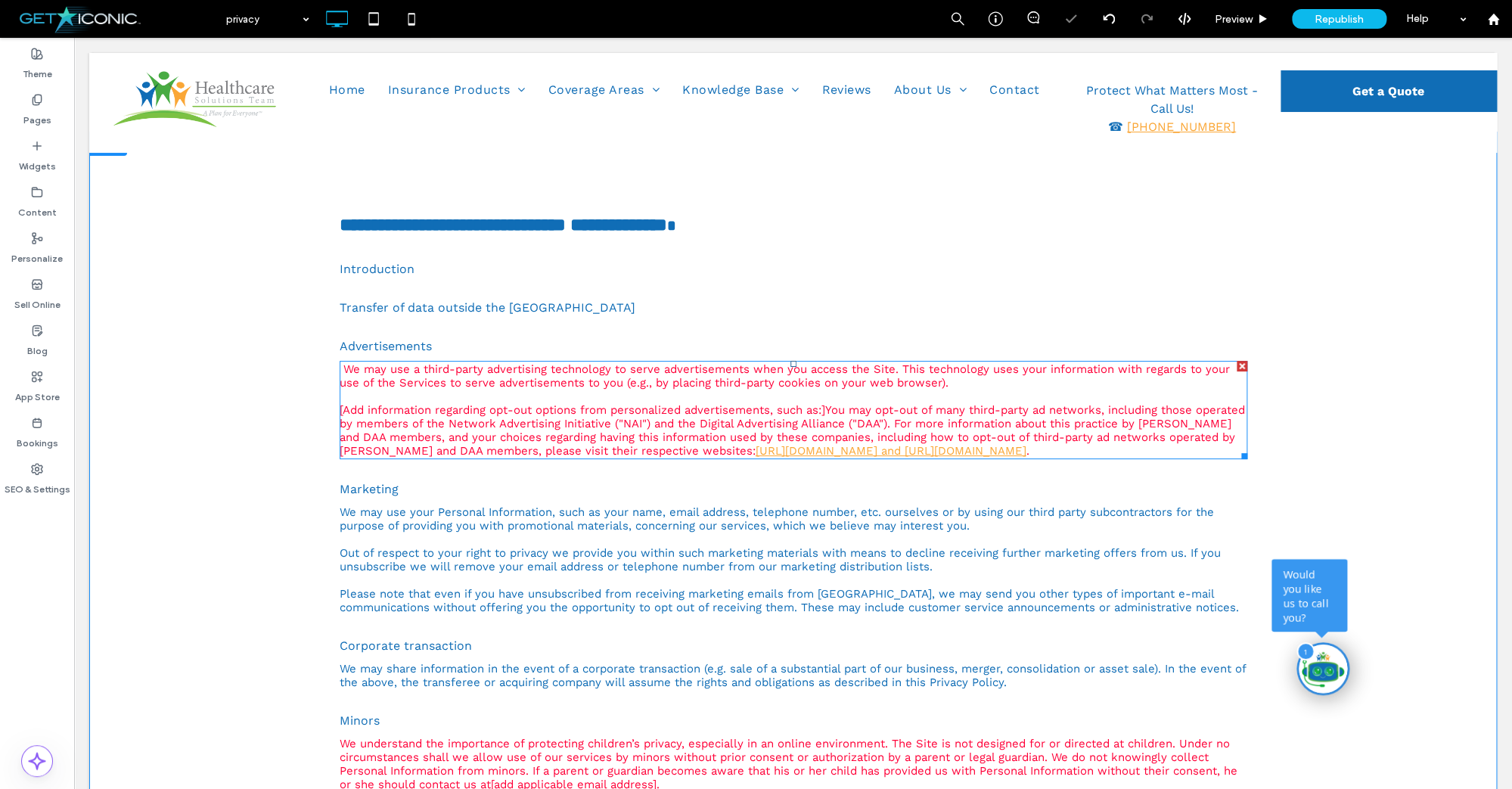
click at [1240, 365] on div at bounding box center [1241, 366] width 11 height 11
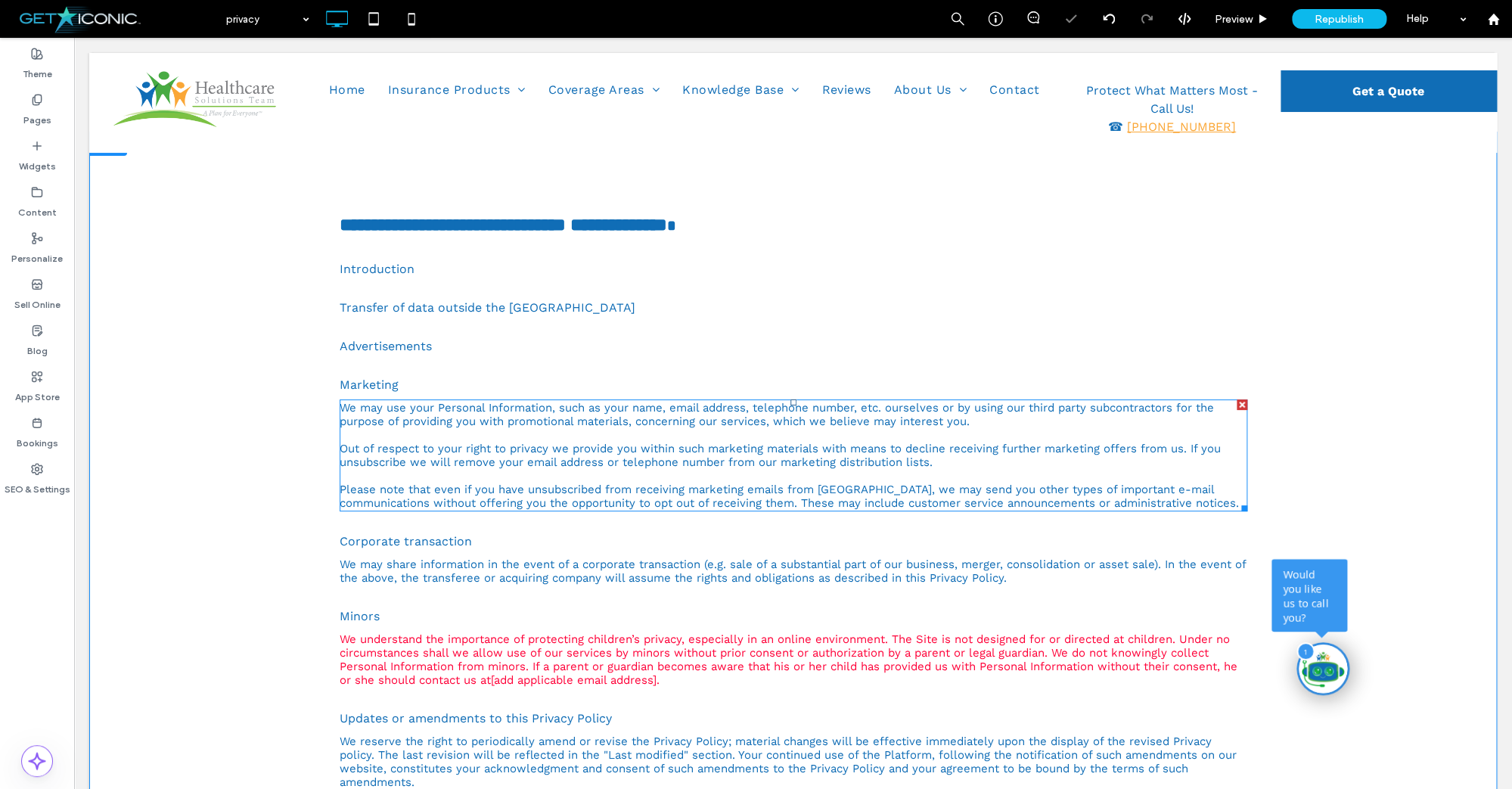
drag, startPoint x: 1243, startPoint y: 404, endPoint x: 1308, endPoint y: 445, distance: 76.9
click at [1243, 404] on div at bounding box center [1241, 404] width 11 height 11
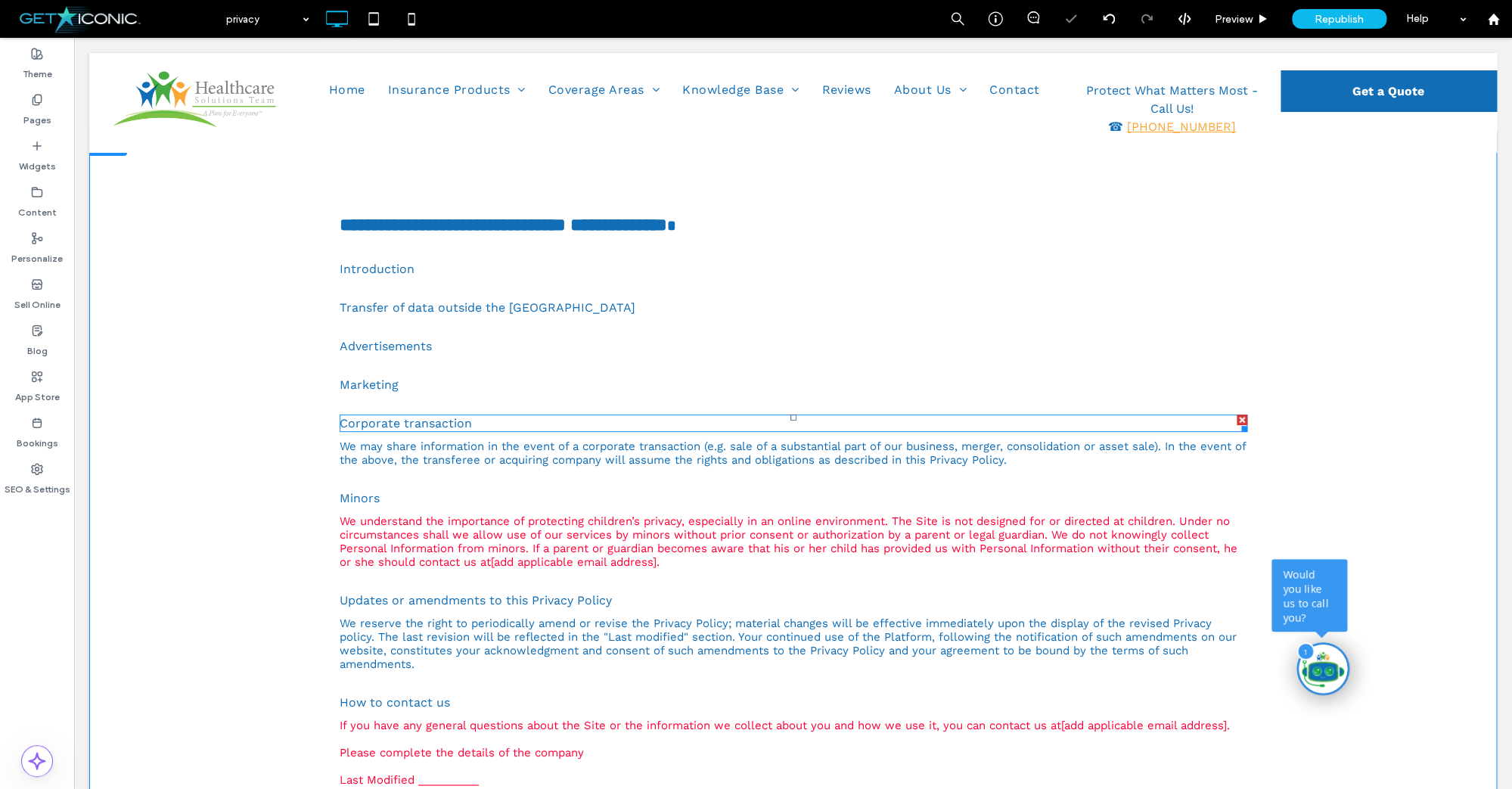
click at [1243, 421] on div at bounding box center [1241, 420] width 11 height 11
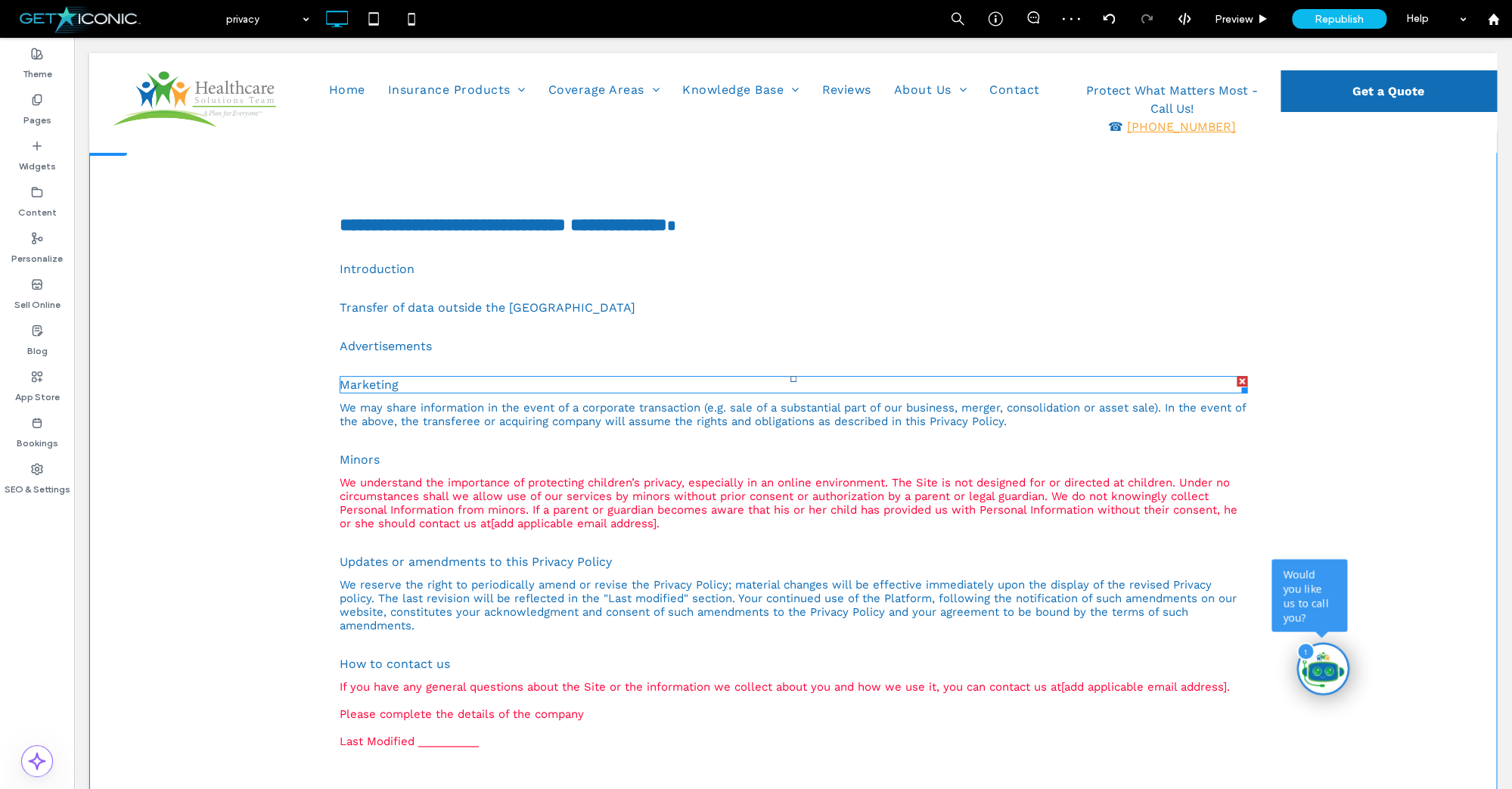
click at [1243, 382] on div at bounding box center [1241, 381] width 11 height 11
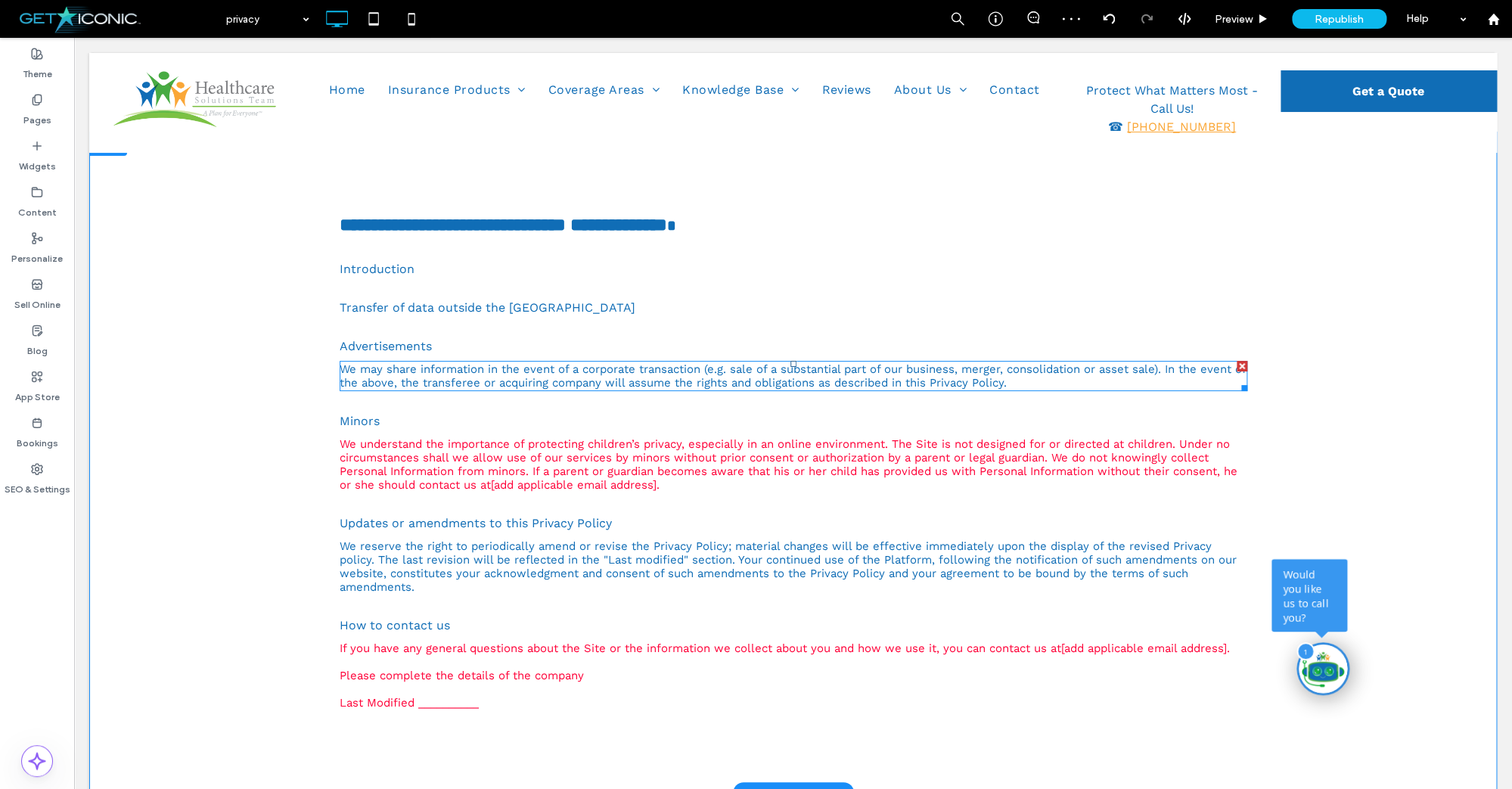
click at [1244, 364] on div at bounding box center [1241, 366] width 11 height 11
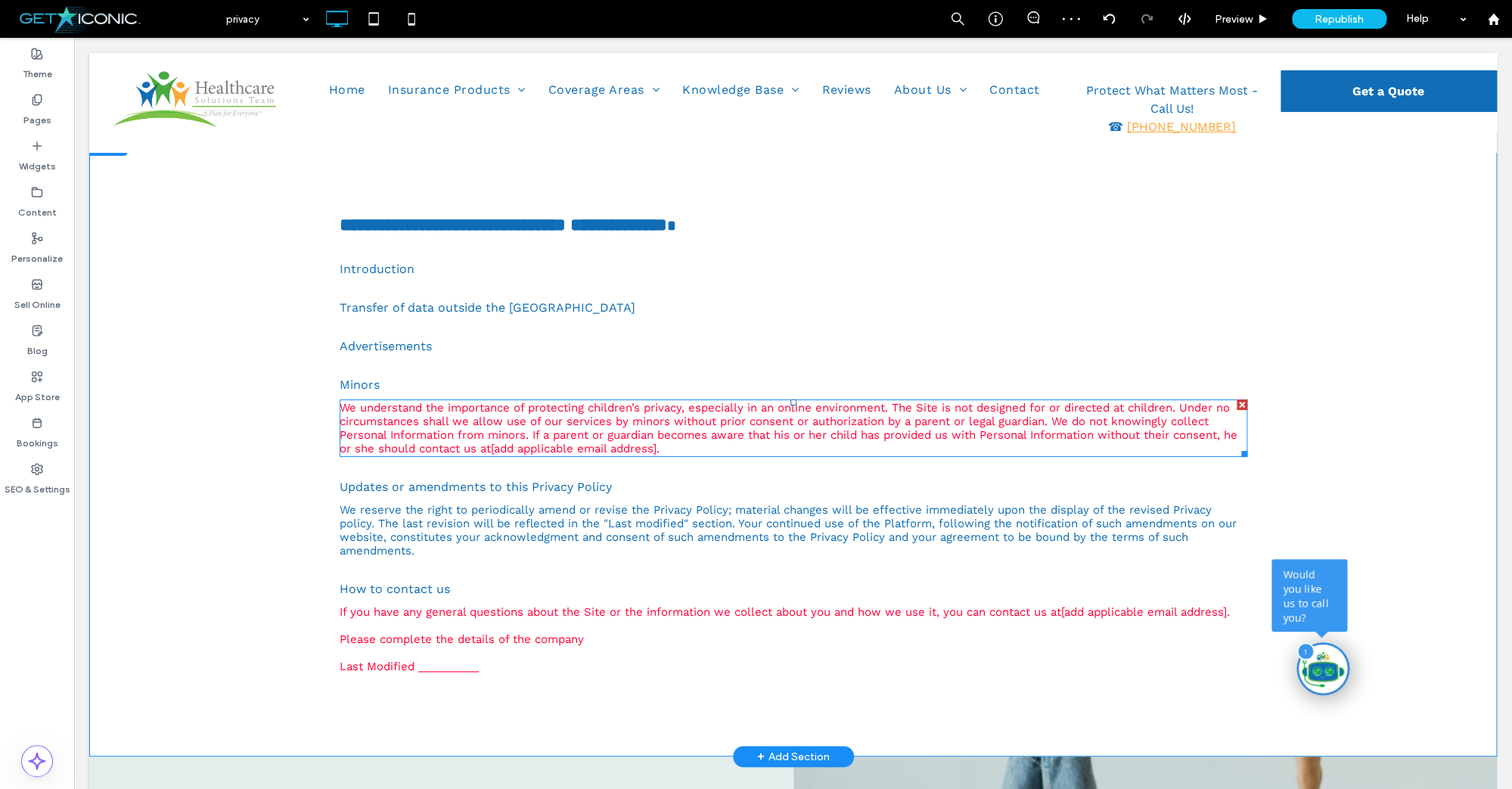
click at [1240, 402] on div at bounding box center [1241, 404] width 11 height 11
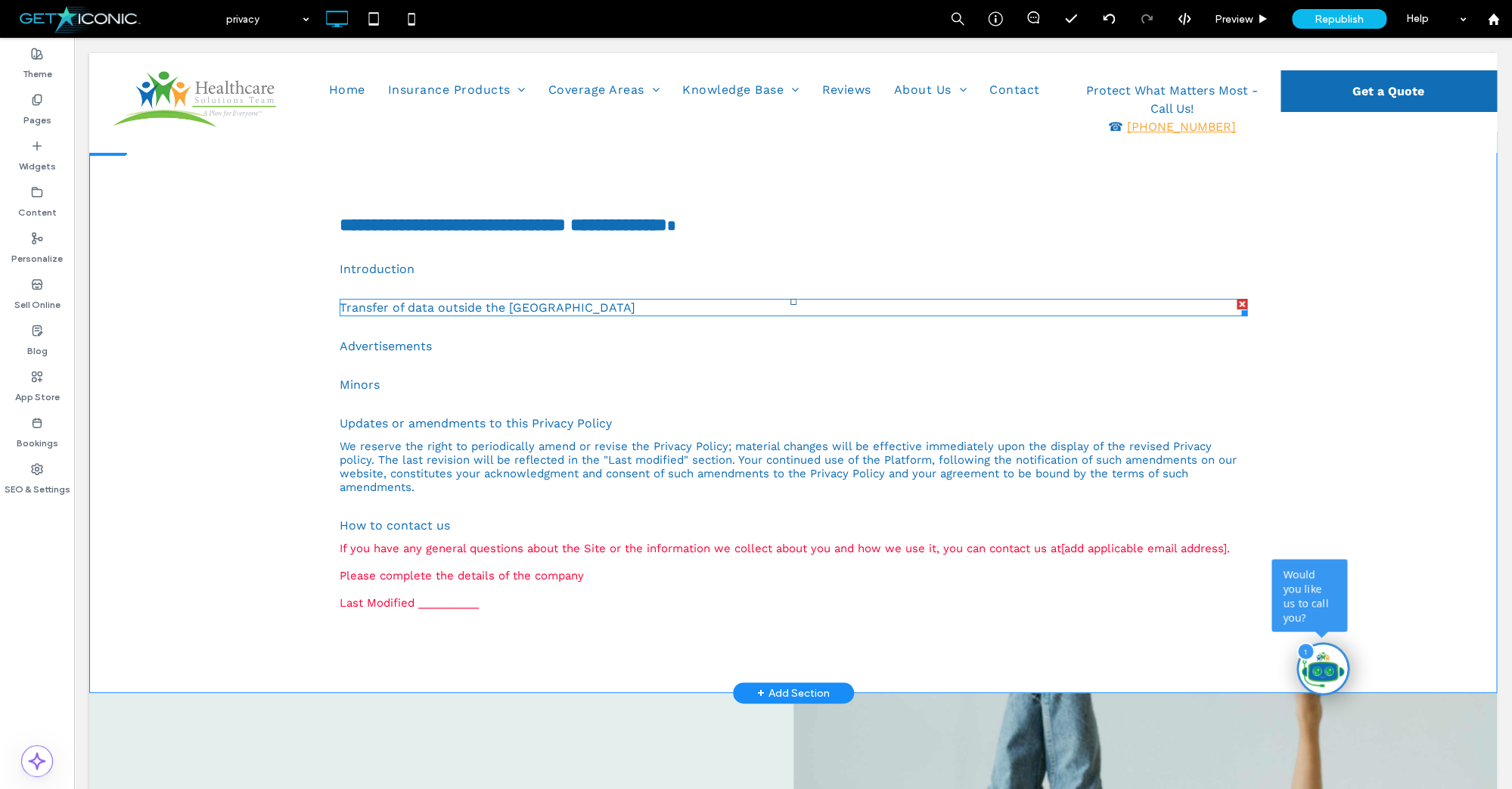
click at [1244, 302] on div at bounding box center [1241, 304] width 11 height 11
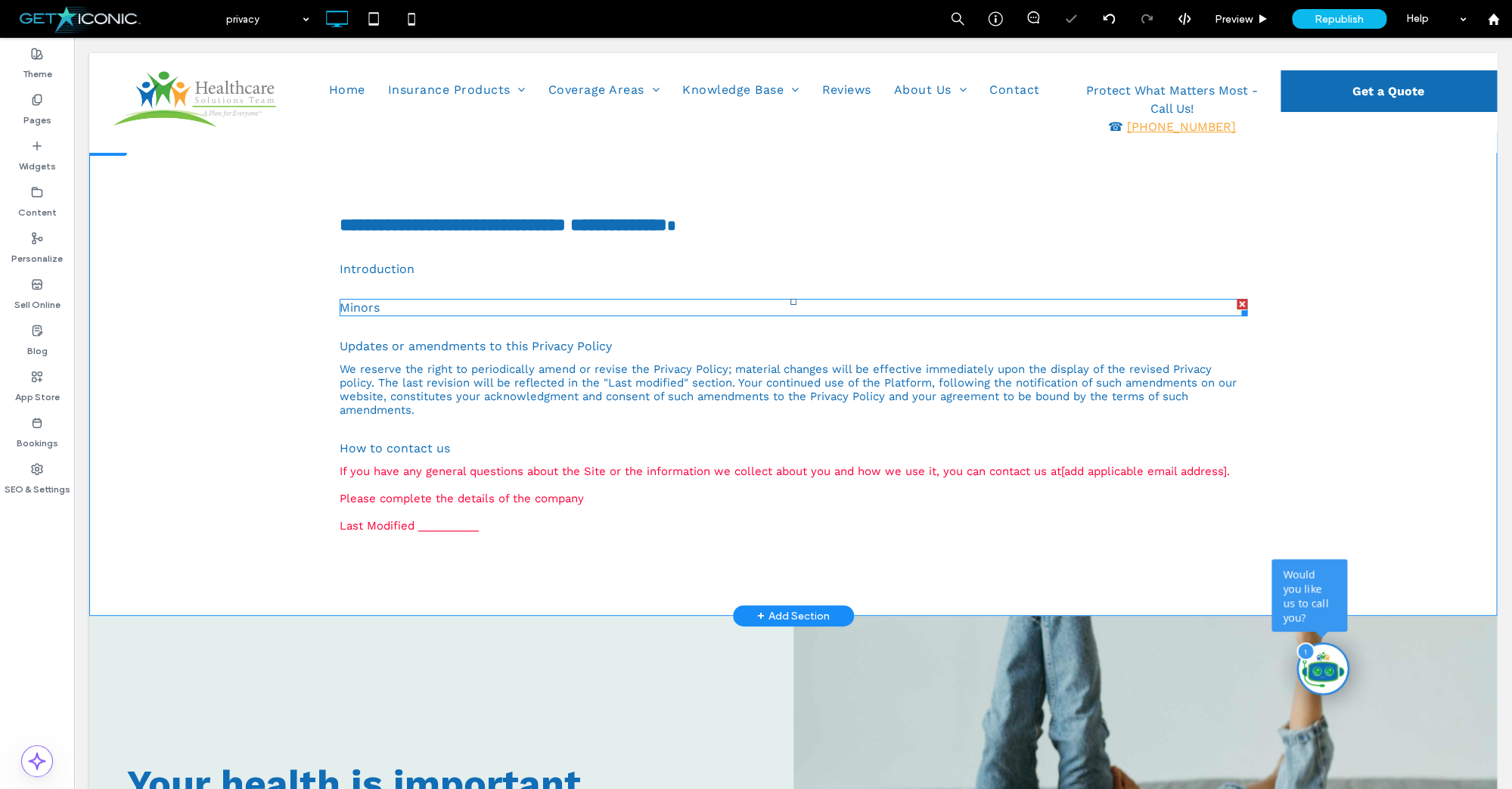
click at [1243, 301] on div at bounding box center [1241, 304] width 11 height 11
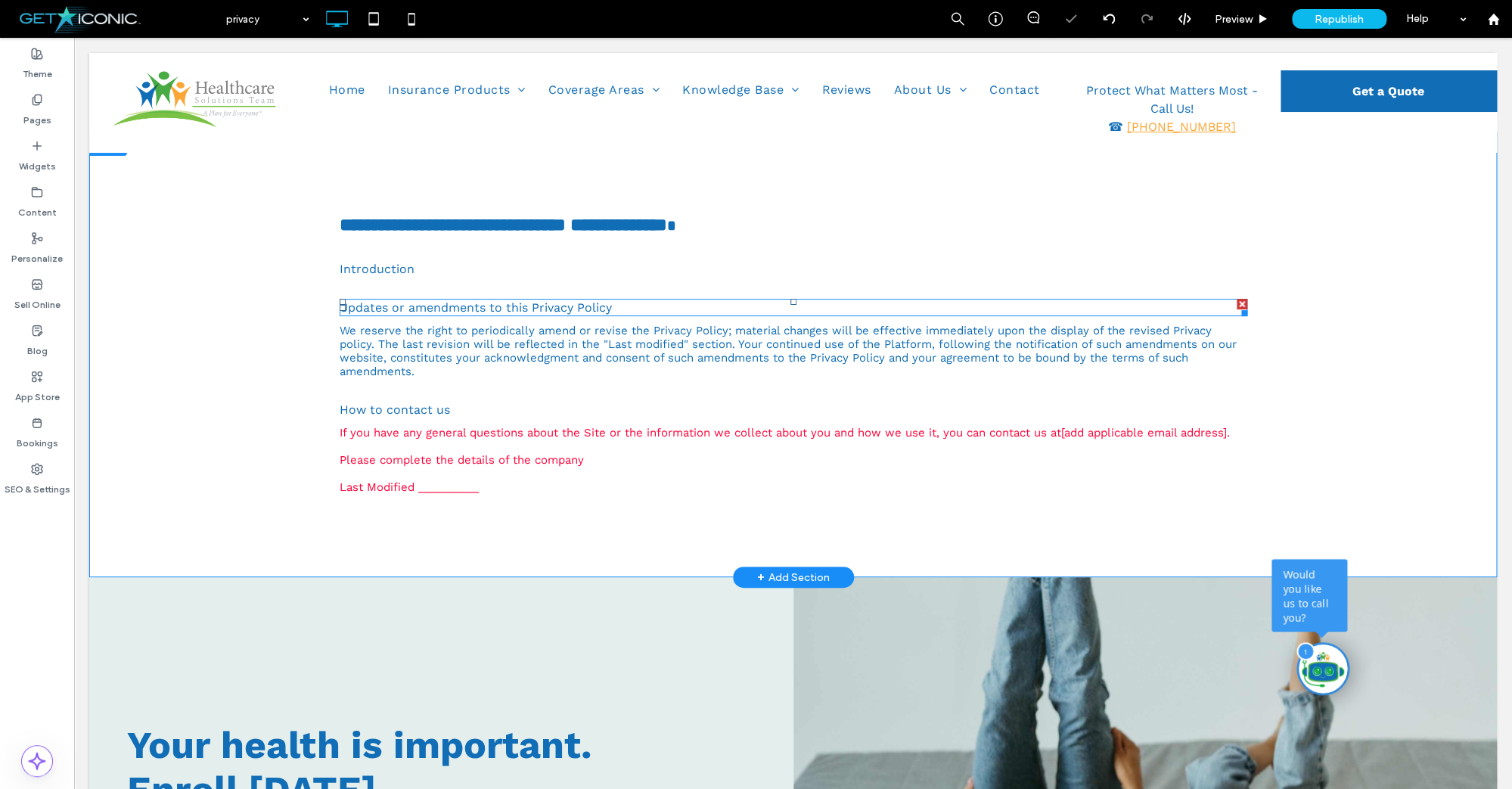
click at [1243, 301] on div at bounding box center [1241, 304] width 11 height 11
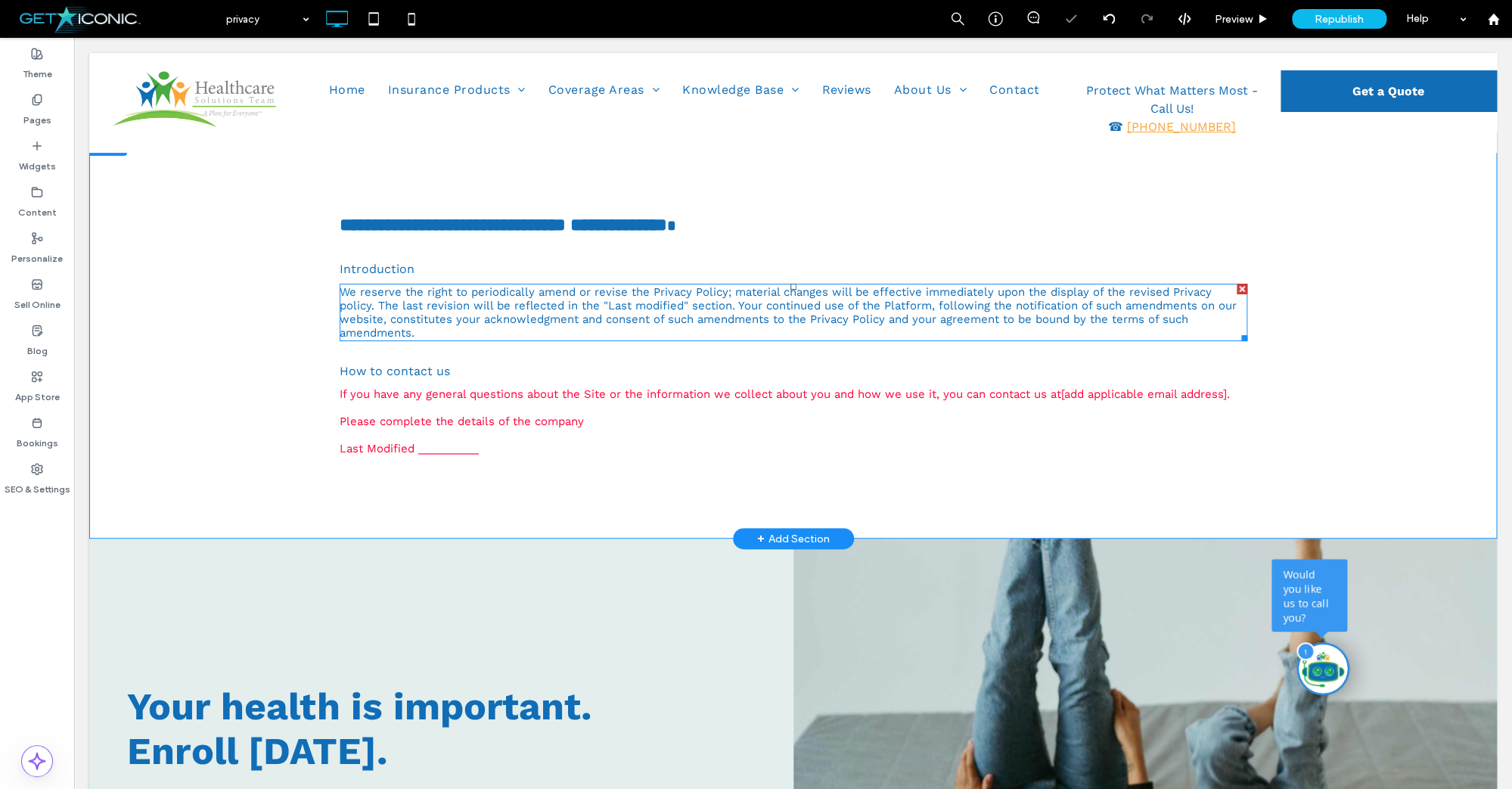
click at [1243, 288] on div at bounding box center [1241, 288] width 11 height 11
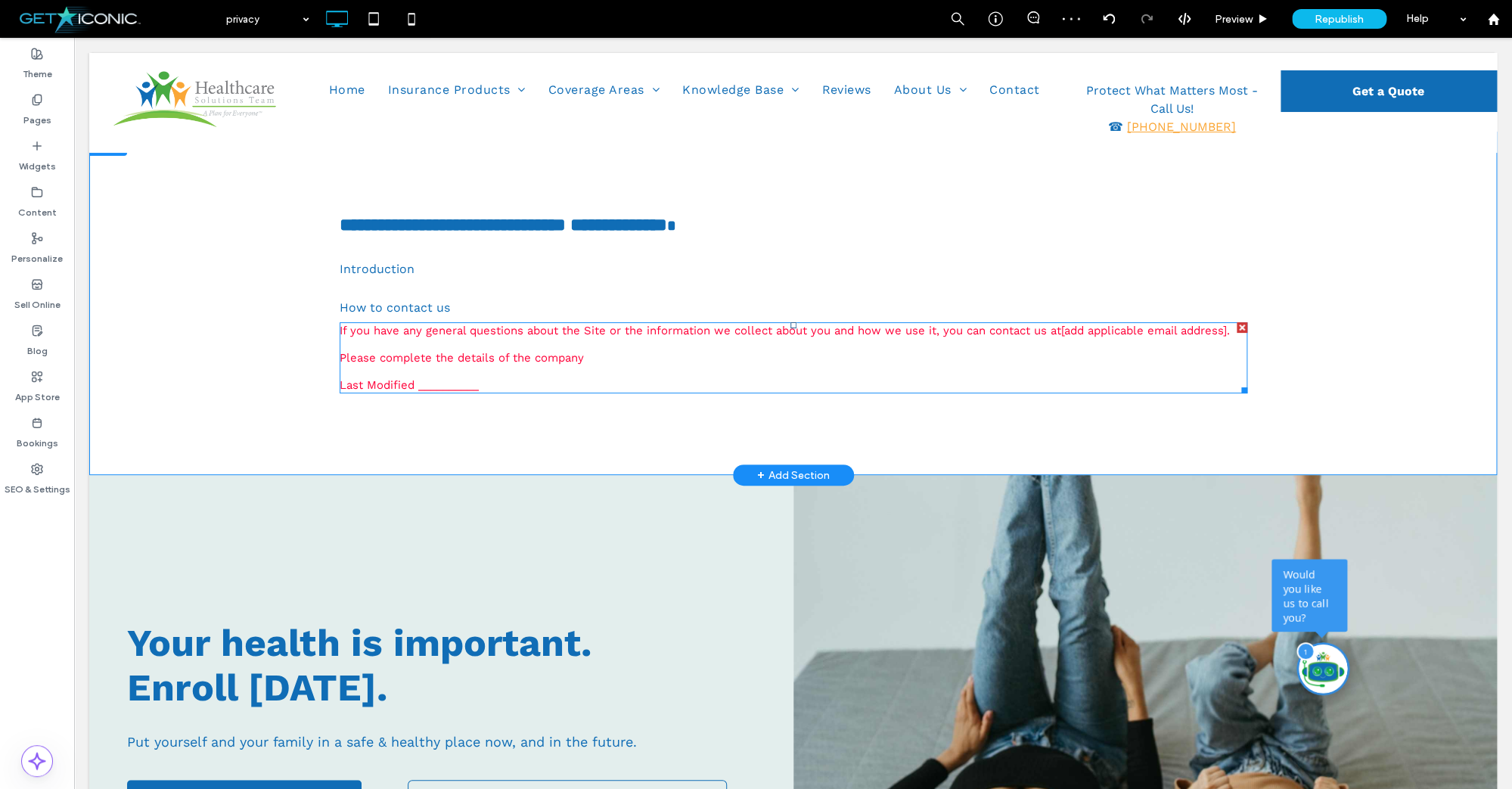
click at [1241, 324] on div at bounding box center [1241, 328] width 11 height 11
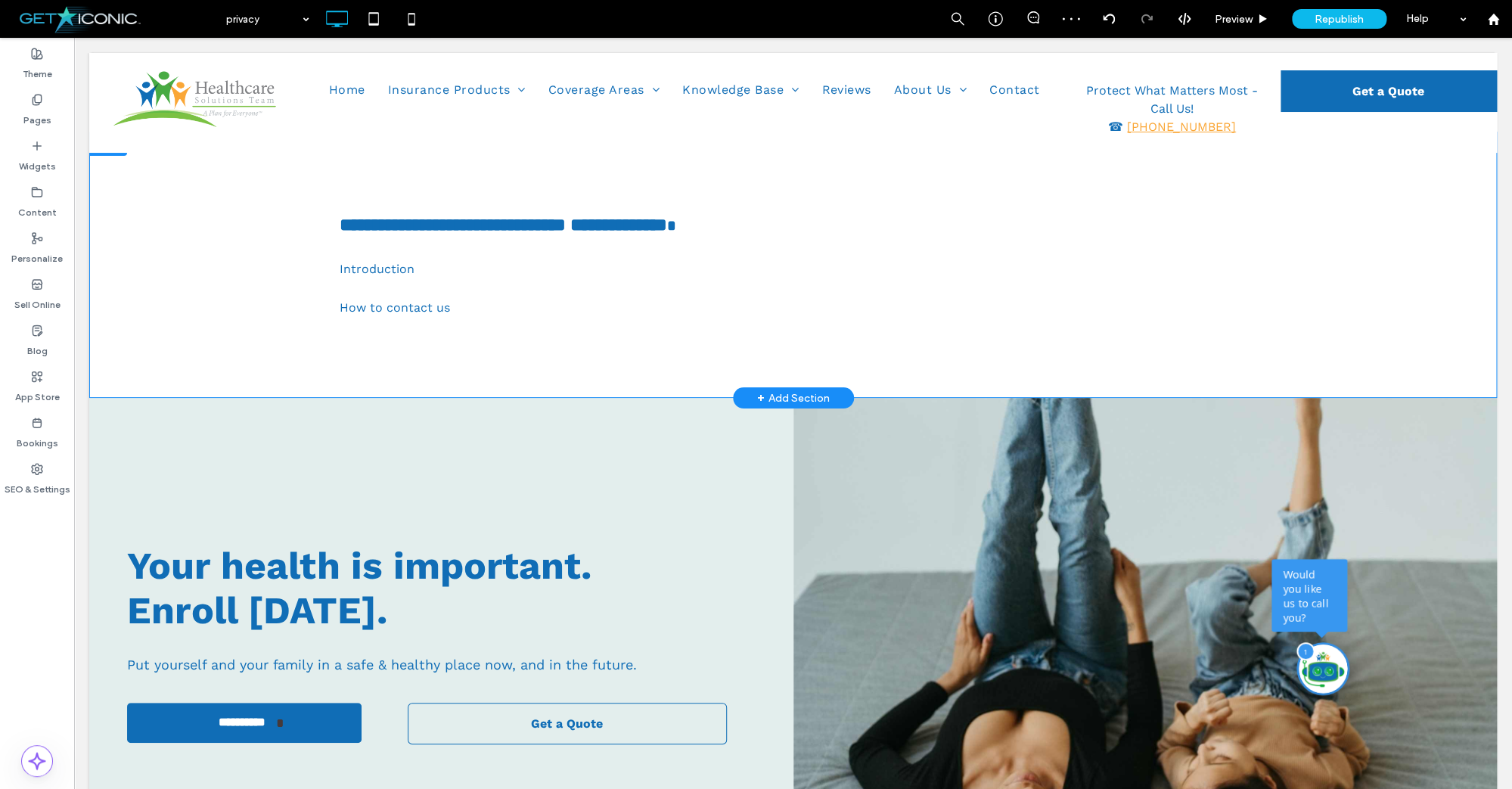
click at [587, 318] on div "**********" at bounding box center [794, 265] width 908 height 116
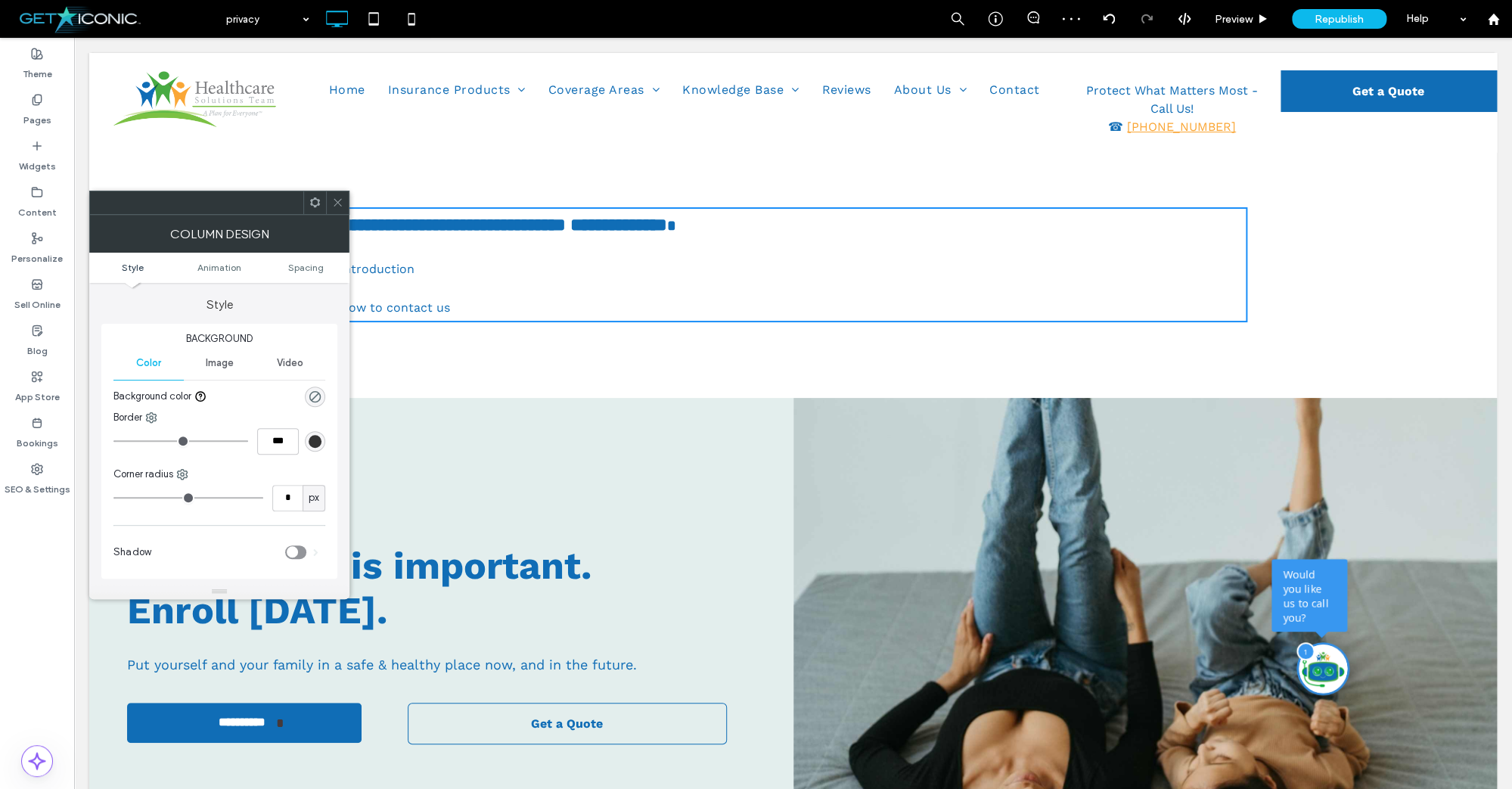
click at [553, 308] on div "How to contact us" at bounding box center [794, 308] width 908 height 15
click at [339, 206] on icon at bounding box center [338, 203] width 11 height 11
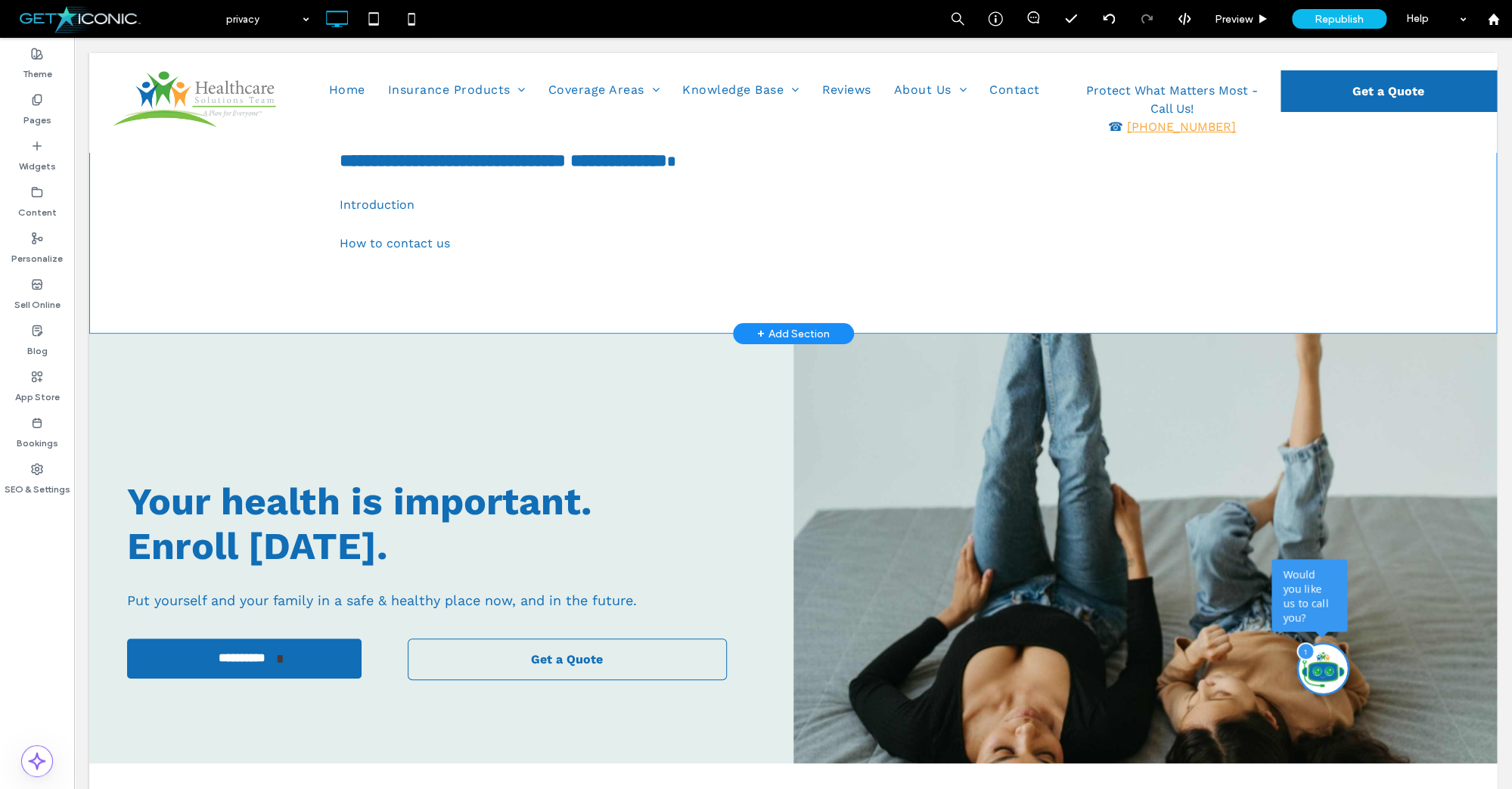
scroll to position [70, 0]
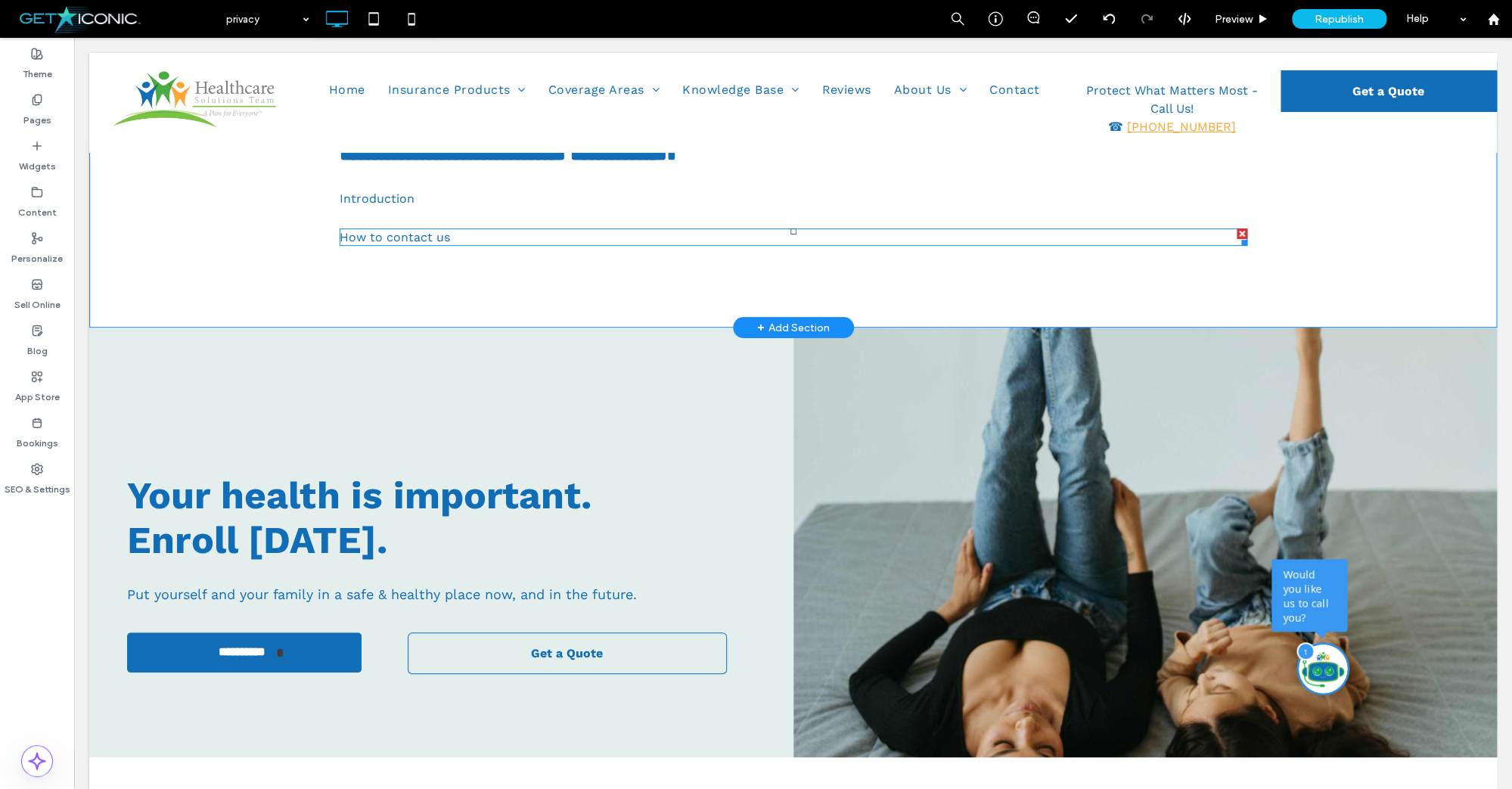
click at [363, 241] on span "How to contact us" at bounding box center [394, 238] width 110 height 15
type input "**"
type input "****"
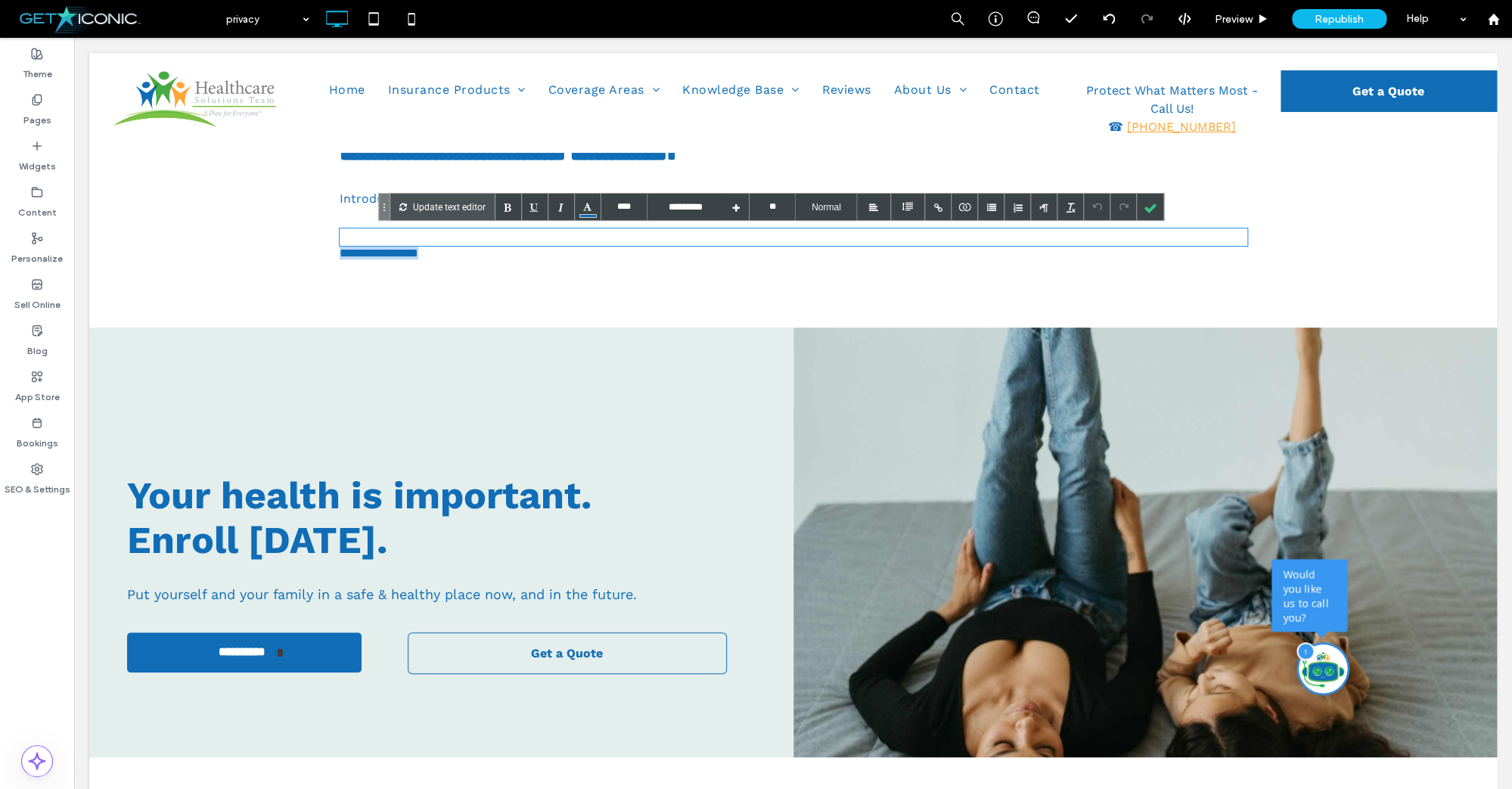
drag, startPoint x: 435, startPoint y: 239, endPoint x: 329, endPoint y: 234, distance: 106.1
click at [329, 234] on div "**********" at bounding box center [793, 194] width 1407 height 267
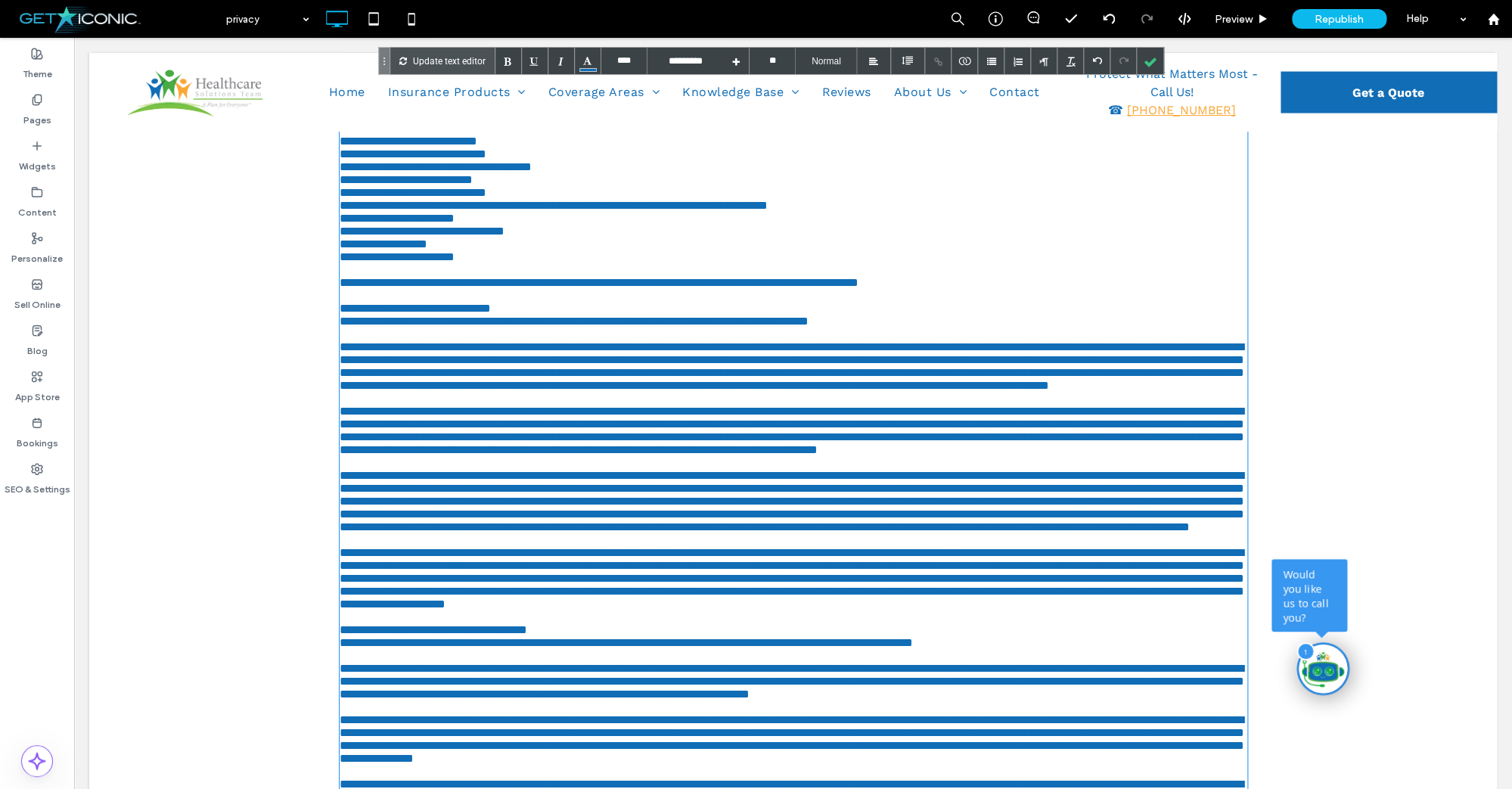
scroll to position [0, 0]
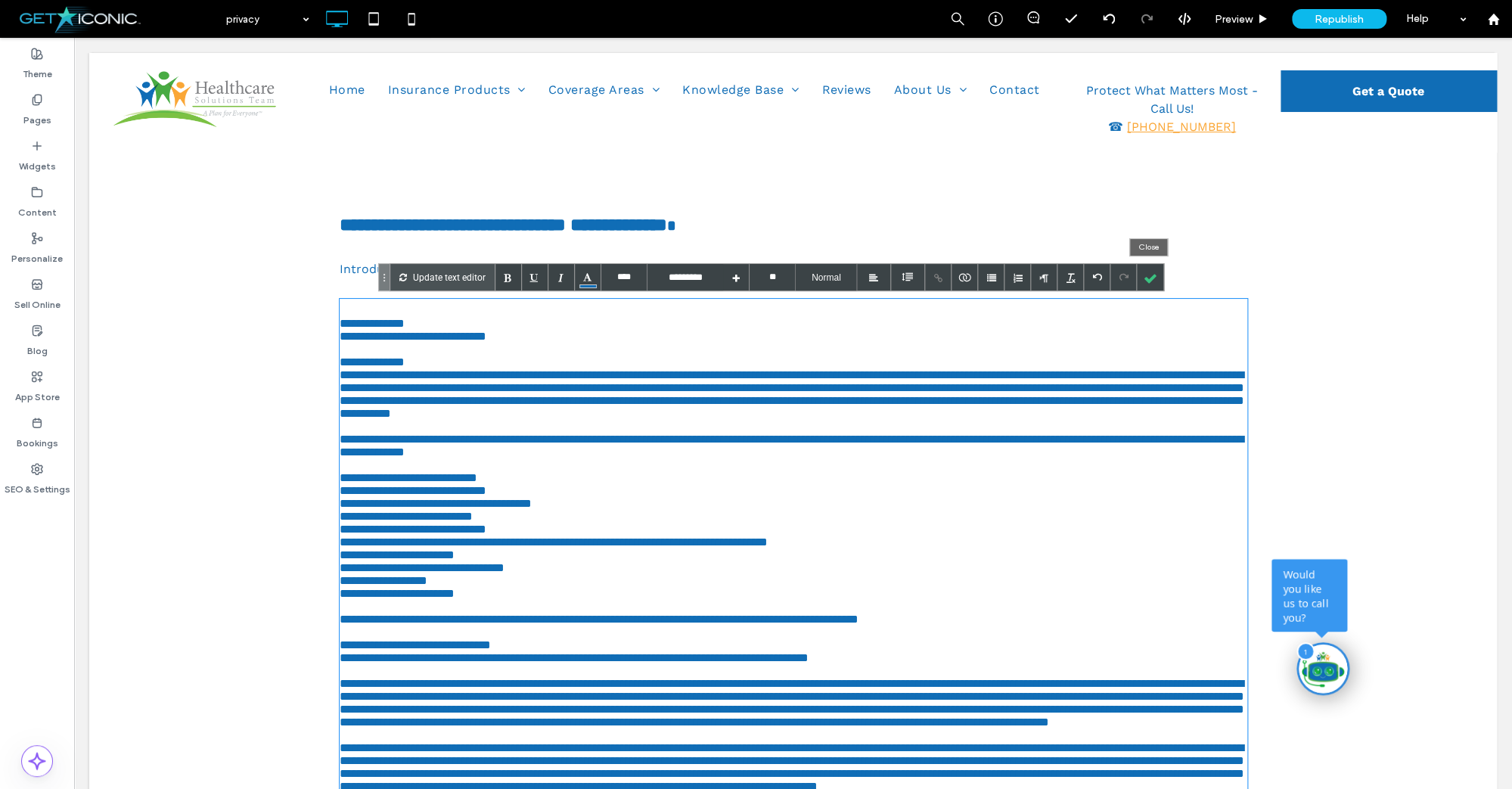
click at [1146, 274] on div at bounding box center [1150, 277] width 26 height 26
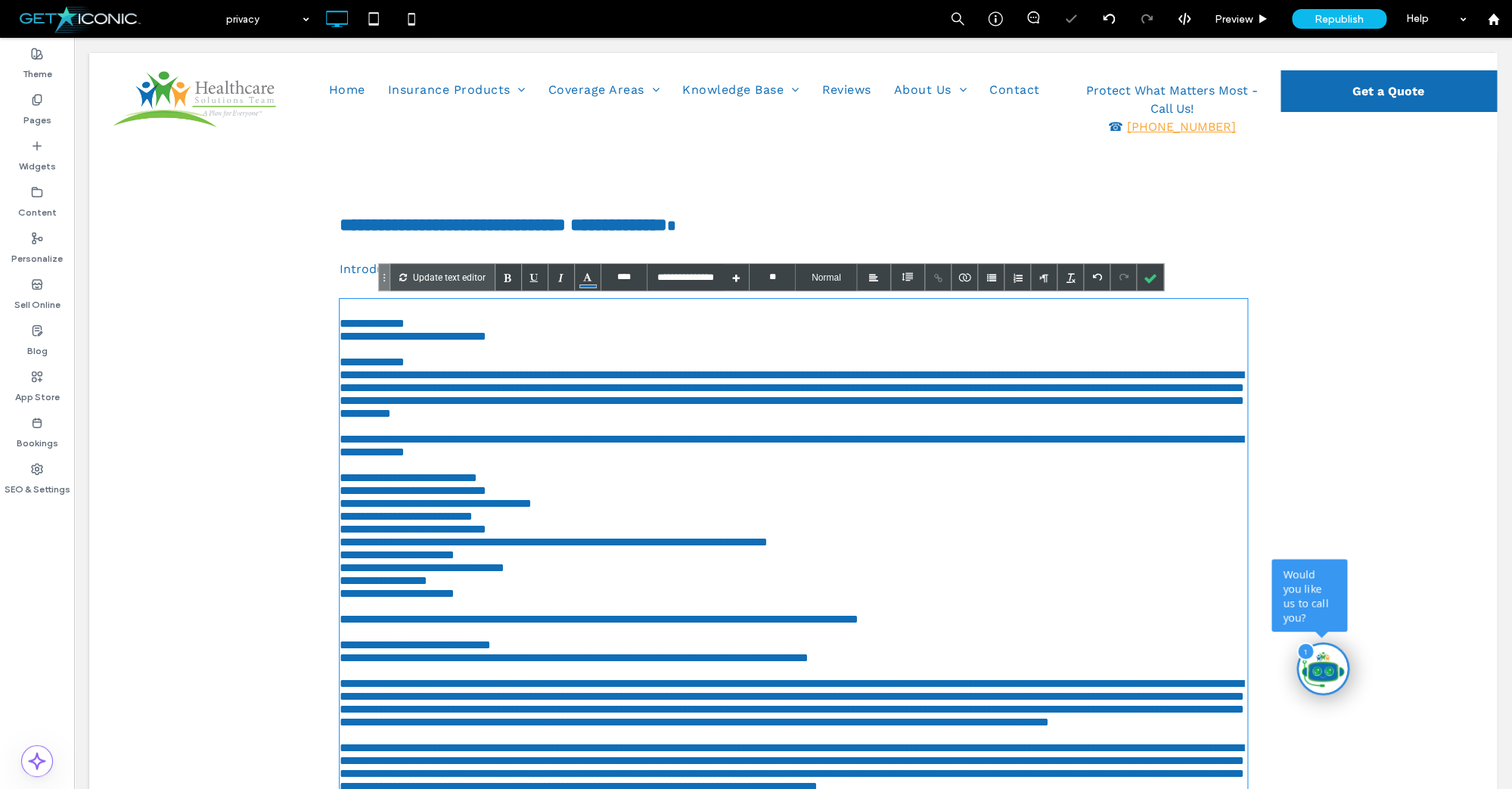
type input "*********"
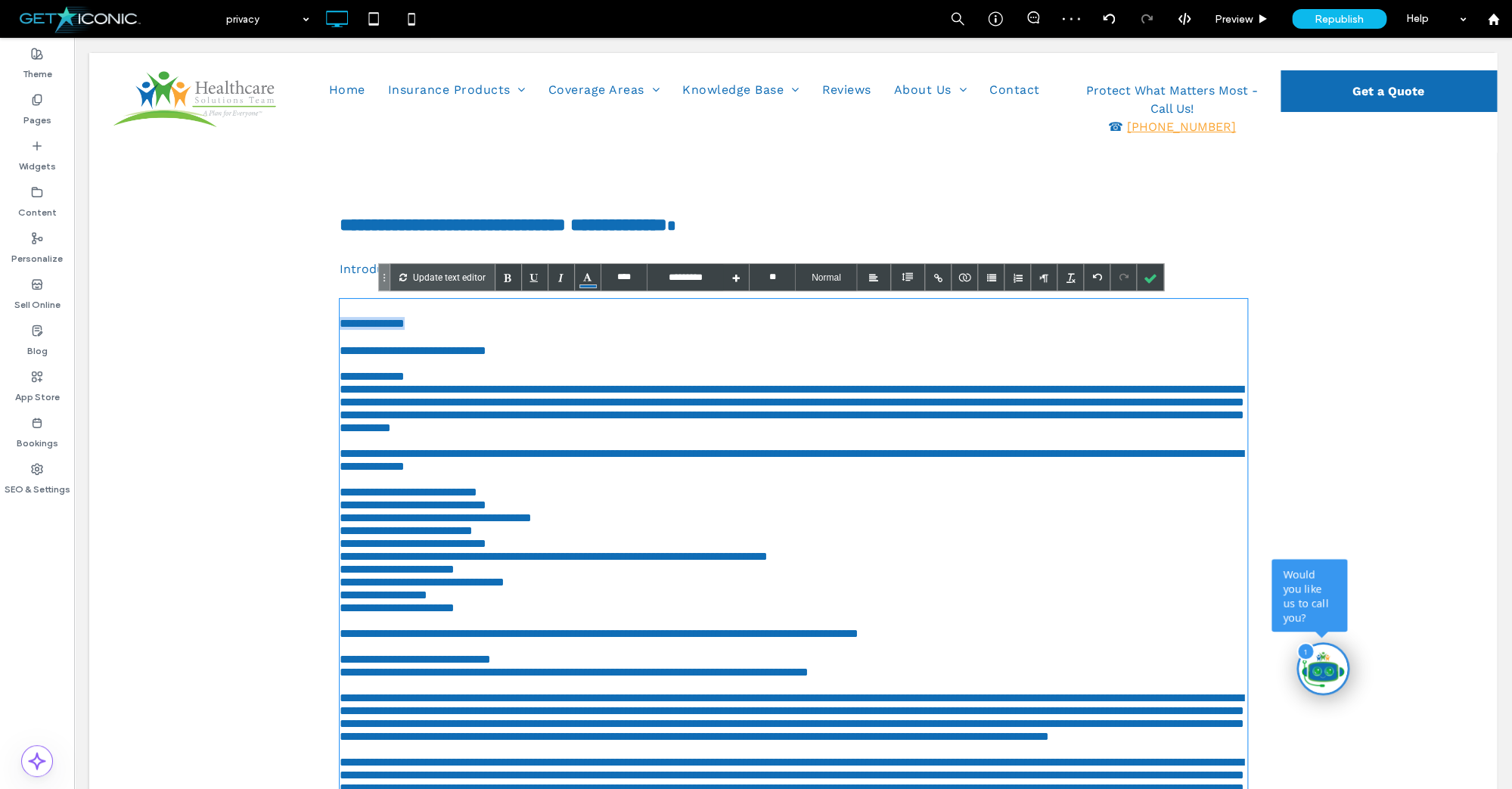
drag, startPoint x: 427, startPoint y: 310, endPoint x: 376, endPoint y: 305, distance: 51.2
click at [509, 277] on div at bounding box center [509, 277] width 26 height 26
click at [1145, 272] on div at bounding box center [1150, 277] width 26 height 26
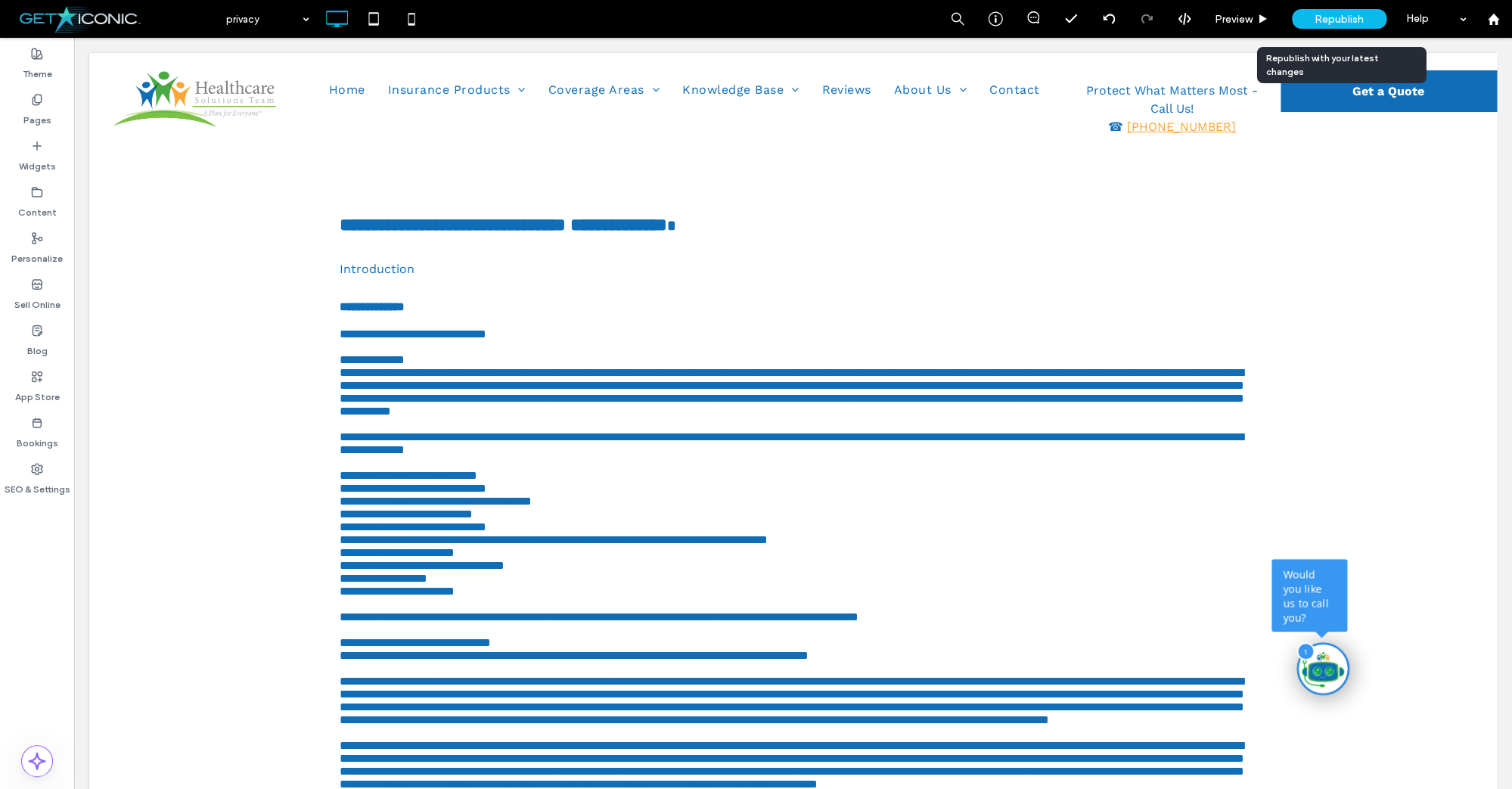
click at [1329, 19] on span "Republish" at bounding box center [1339, 20] width 49 height 13
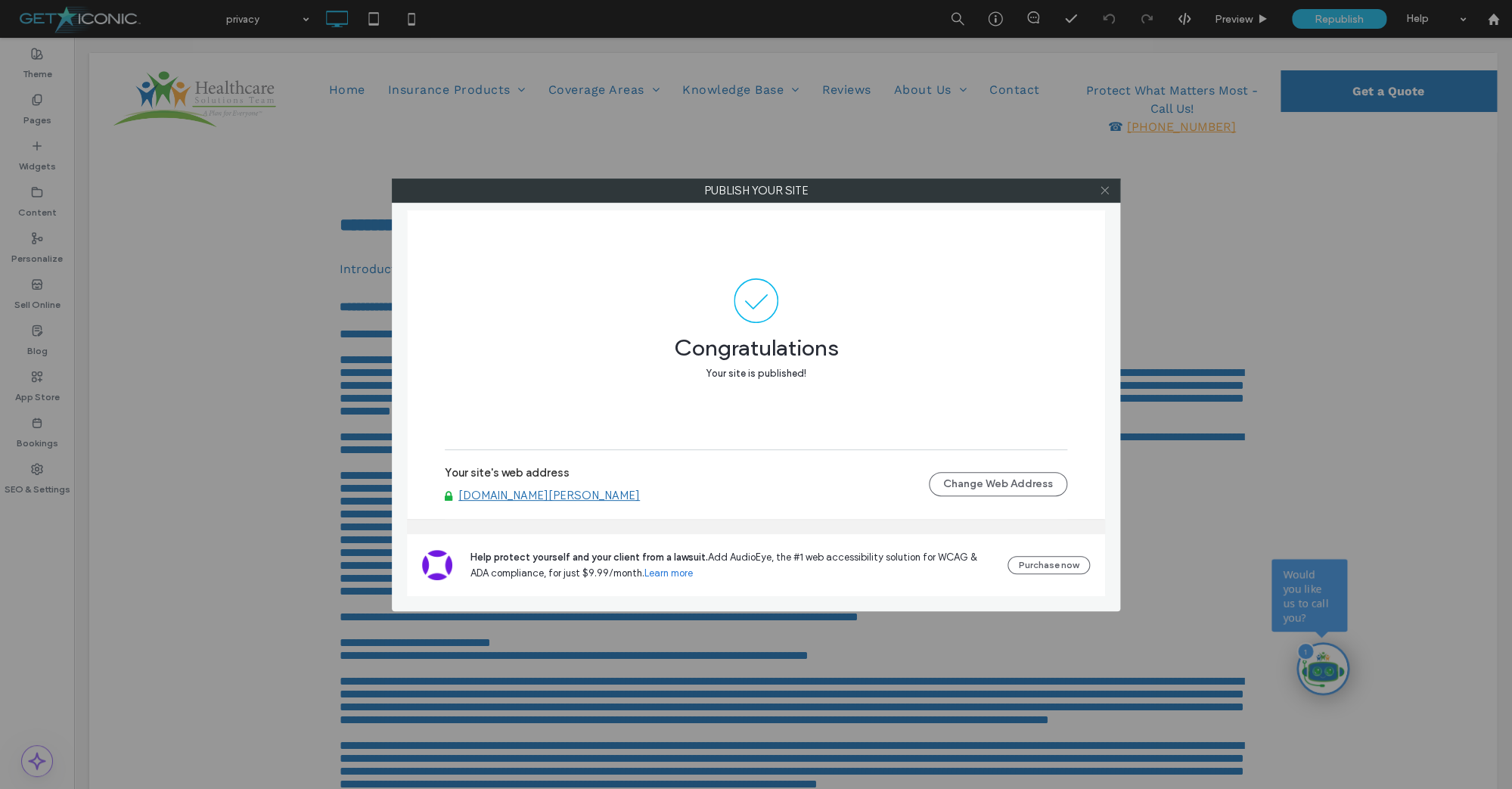
click at [1104, 191] on use at bounding box center [1104, 190] width 7 height 7
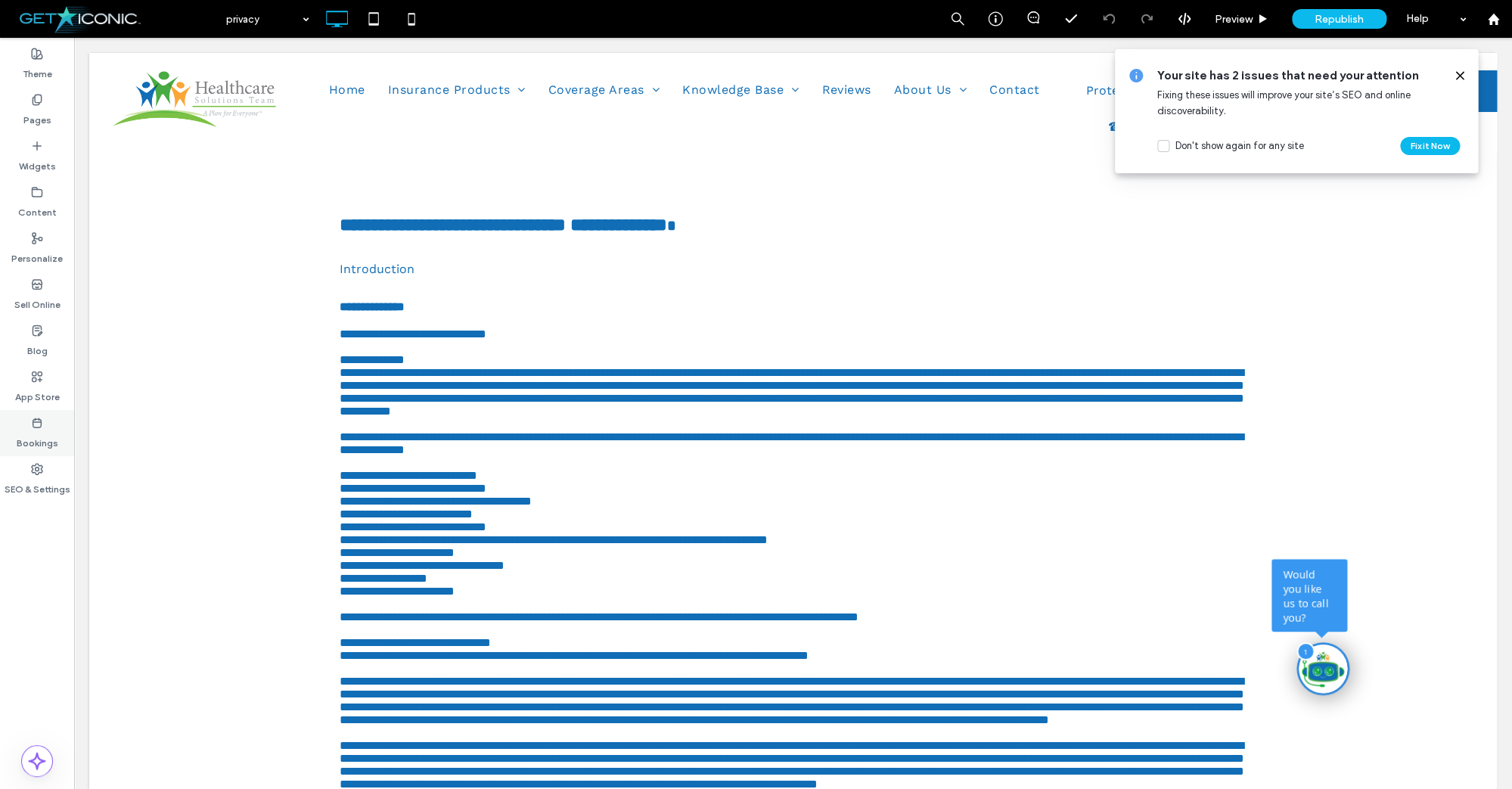
click at [42, 446] on label "Bookings" at bounding box center [37, 439] width 42 height 21
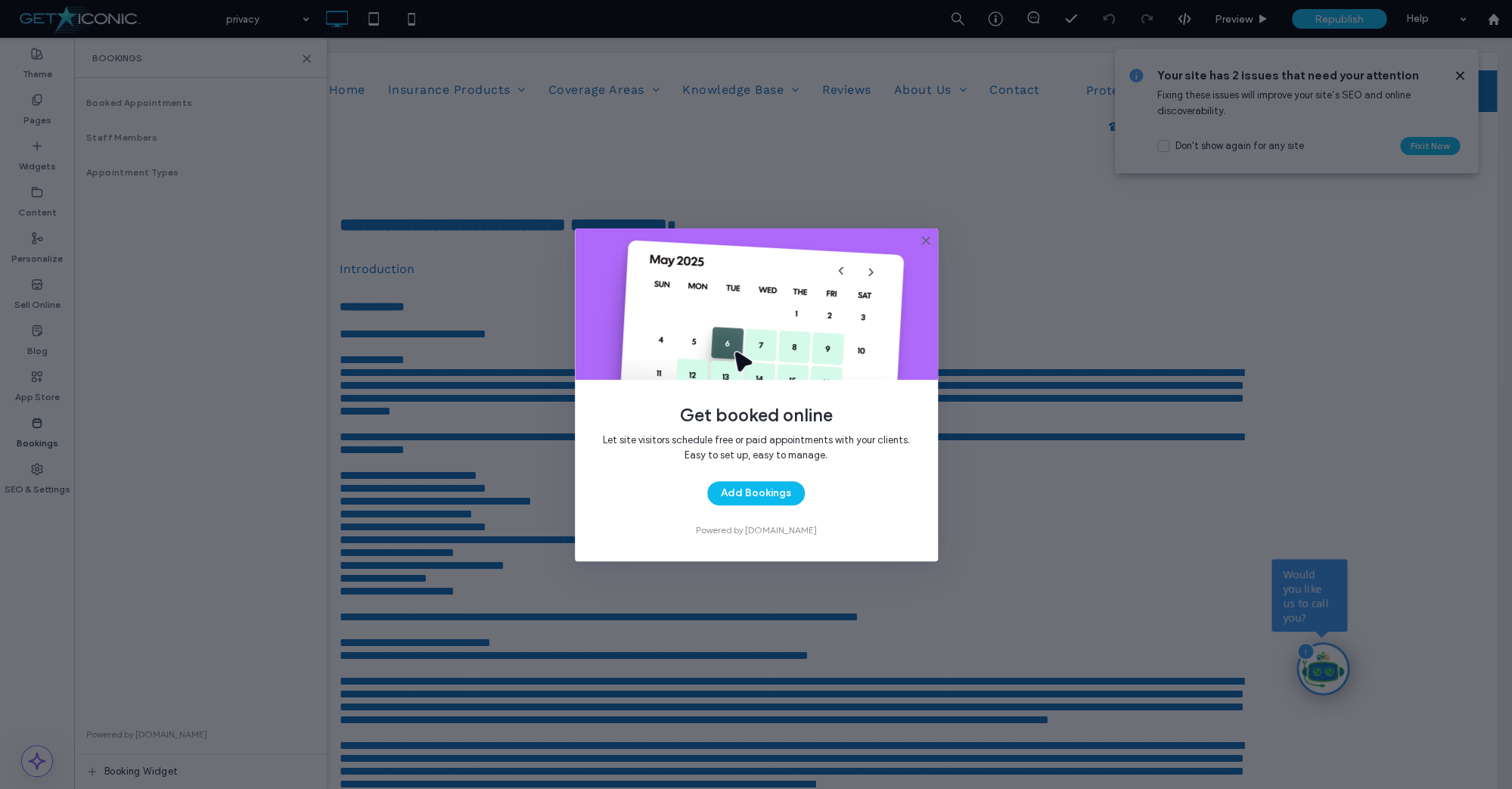
click at [923, 240] on icon at bounding box center [925, 240] width 12 height 12
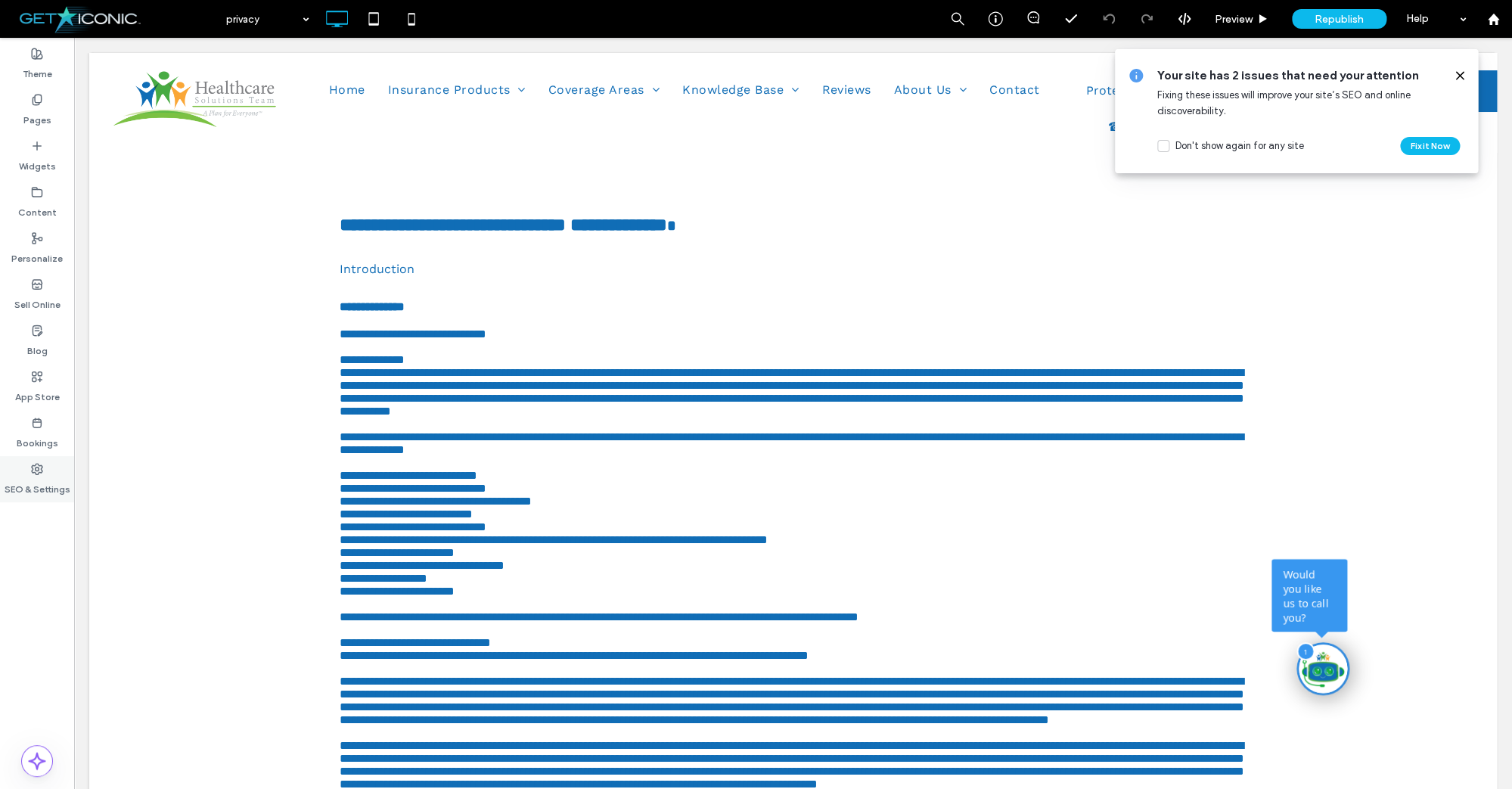
click at [54, 474] on div "SEO & Settings" at bounding box center [37, 479] width 74 height 47
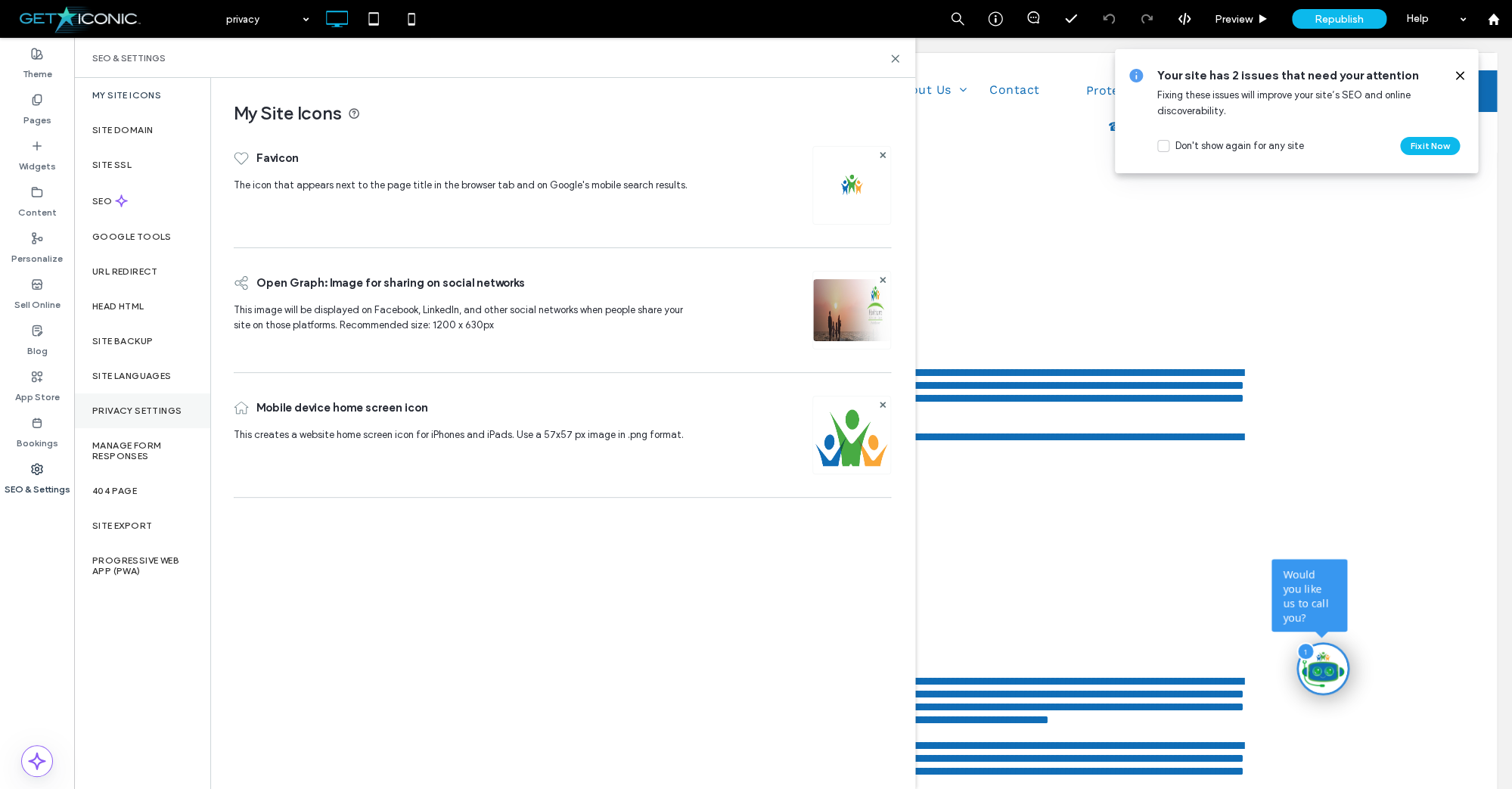
click at [127, 415] on label "Privacy Settings" at bounding box center [136, 410] width 89 height 11
